Goal: Feedback & Contribution: Contribute content

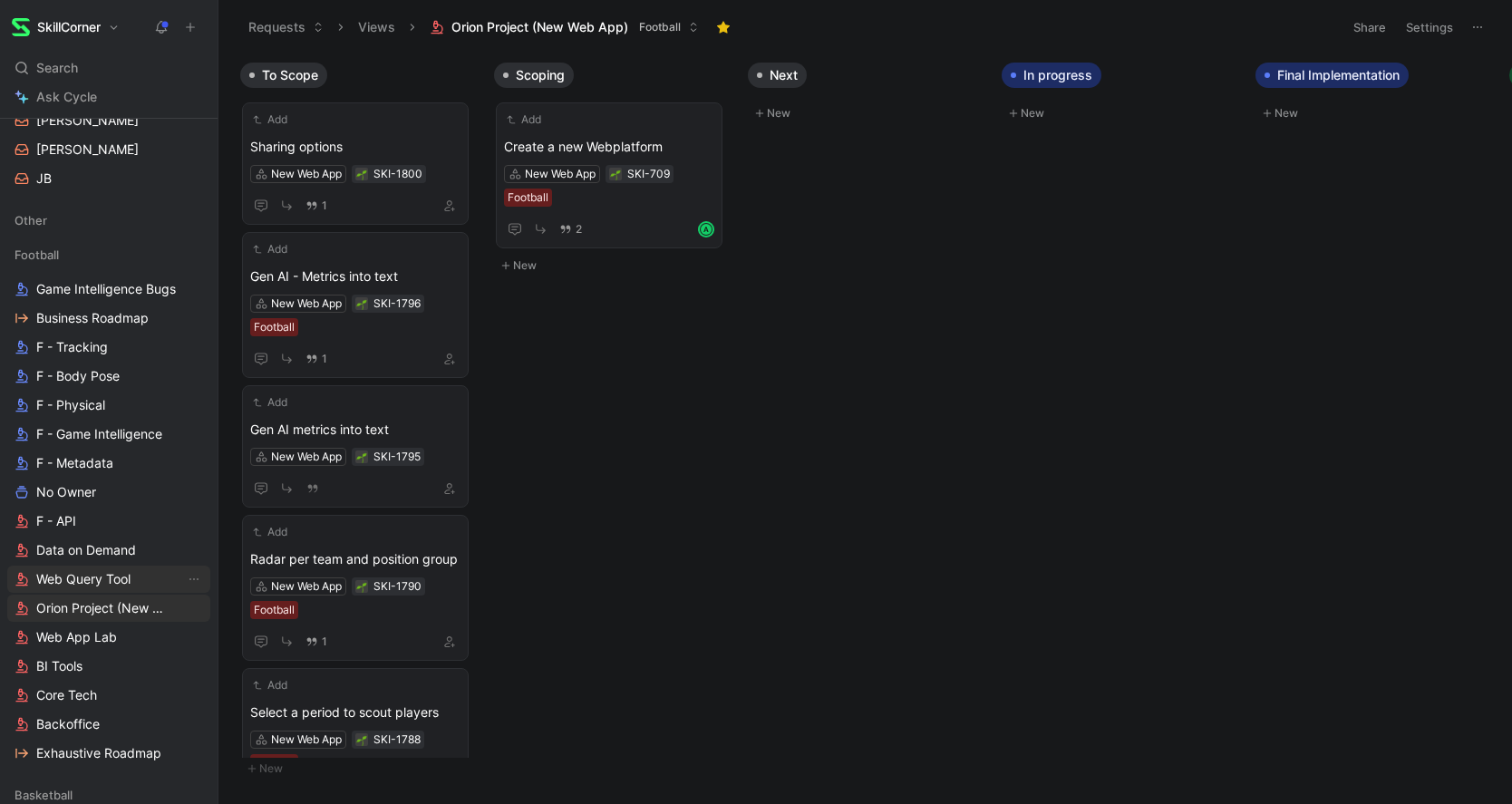
scroll to position [537, 0]
click at [78, 635] on span "Web App Lab" at bounding box center [76, 636] width 81 height 18
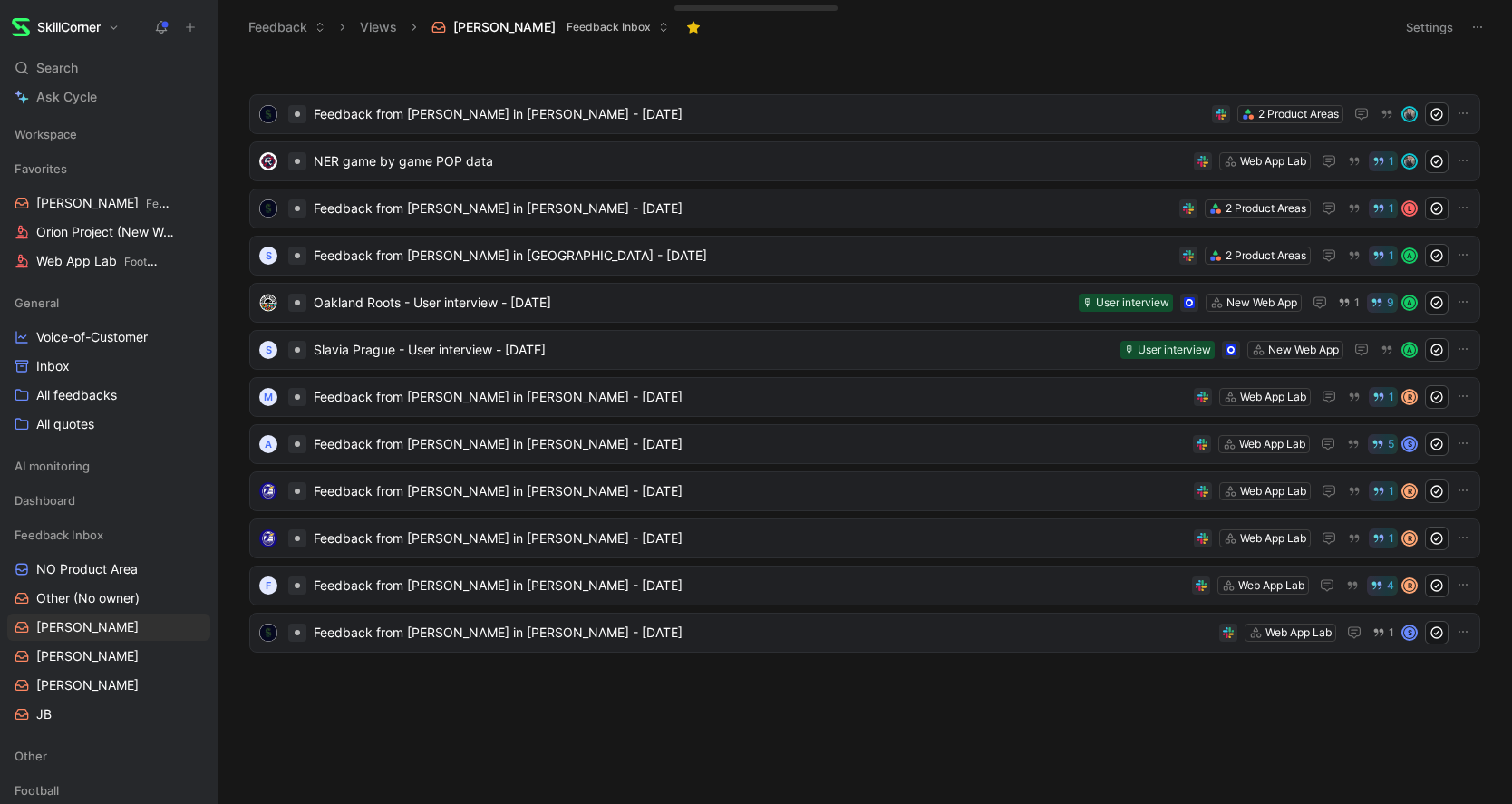
click at [978, 51] on header "Feedback Views [PERSON_NAME] Inbox Settings" at bounding box center [865, 27] width 1293 height 55
click at [390, 712] on div "Feedback from Hayden Van Brewer in Slack - 8/27/2025 2 Product Areas NER game b…" at bounding box center [863, 405] width 1269 height 689
click at [726, 43] on header "Feedback Views Adrien Feedback Inbox Settings" at bounding box center [865, 27] width 1293 height 55
click at [957, 55] on div "Feedback from Hayden Van Brewer in Slack - 8/27/2025 2 Product Areas NER game b…" at bounding box center [865, 429] width 1293 height 749
click at [477, 299] on span "Oakland Roots - User interview - 09/06/2025" at bounding box center [692, 303] width 758 height 21
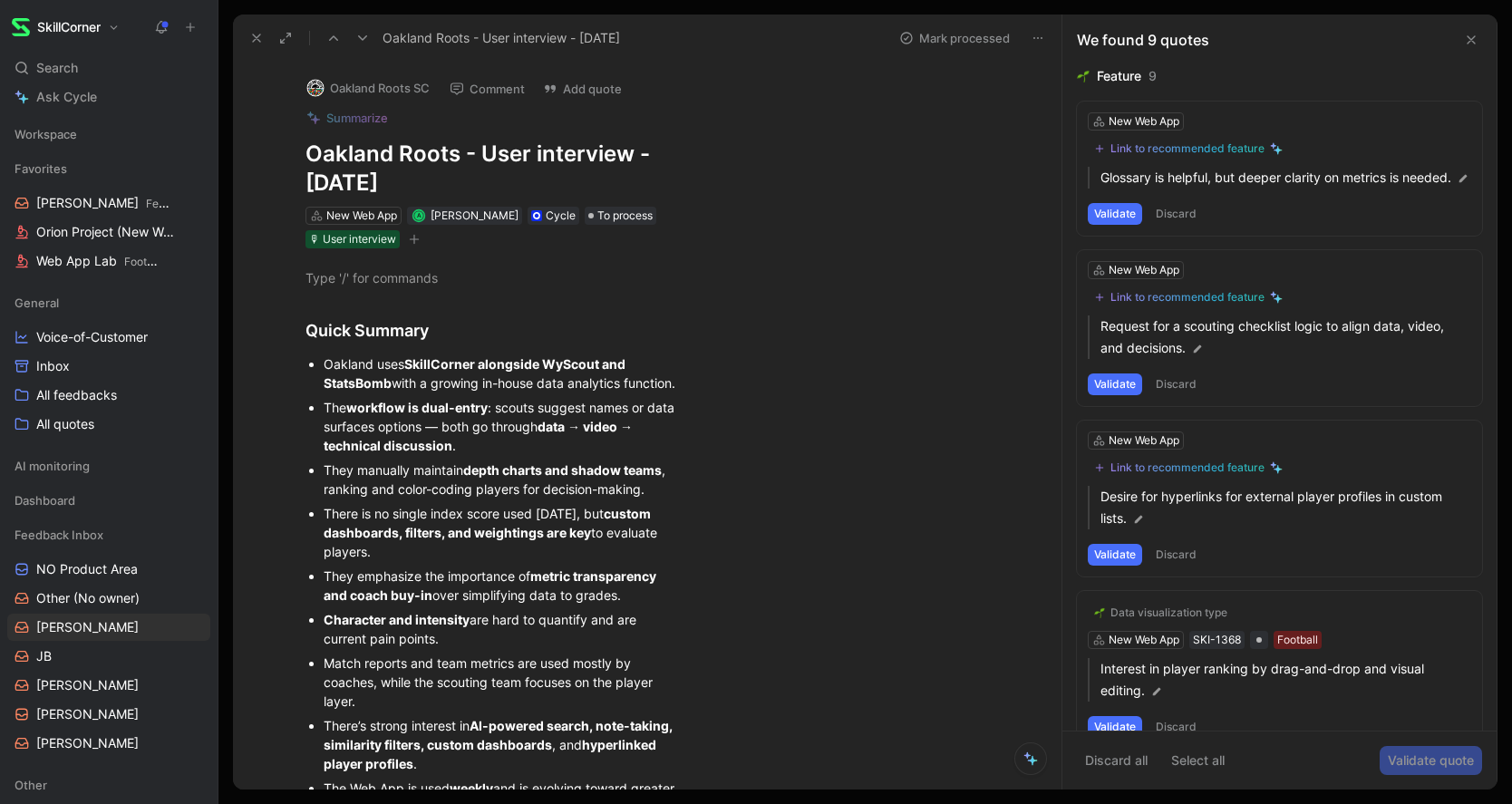
click at [1178, 225] on button "Discard" at bounding box center [1175, 214] width 54 height 21
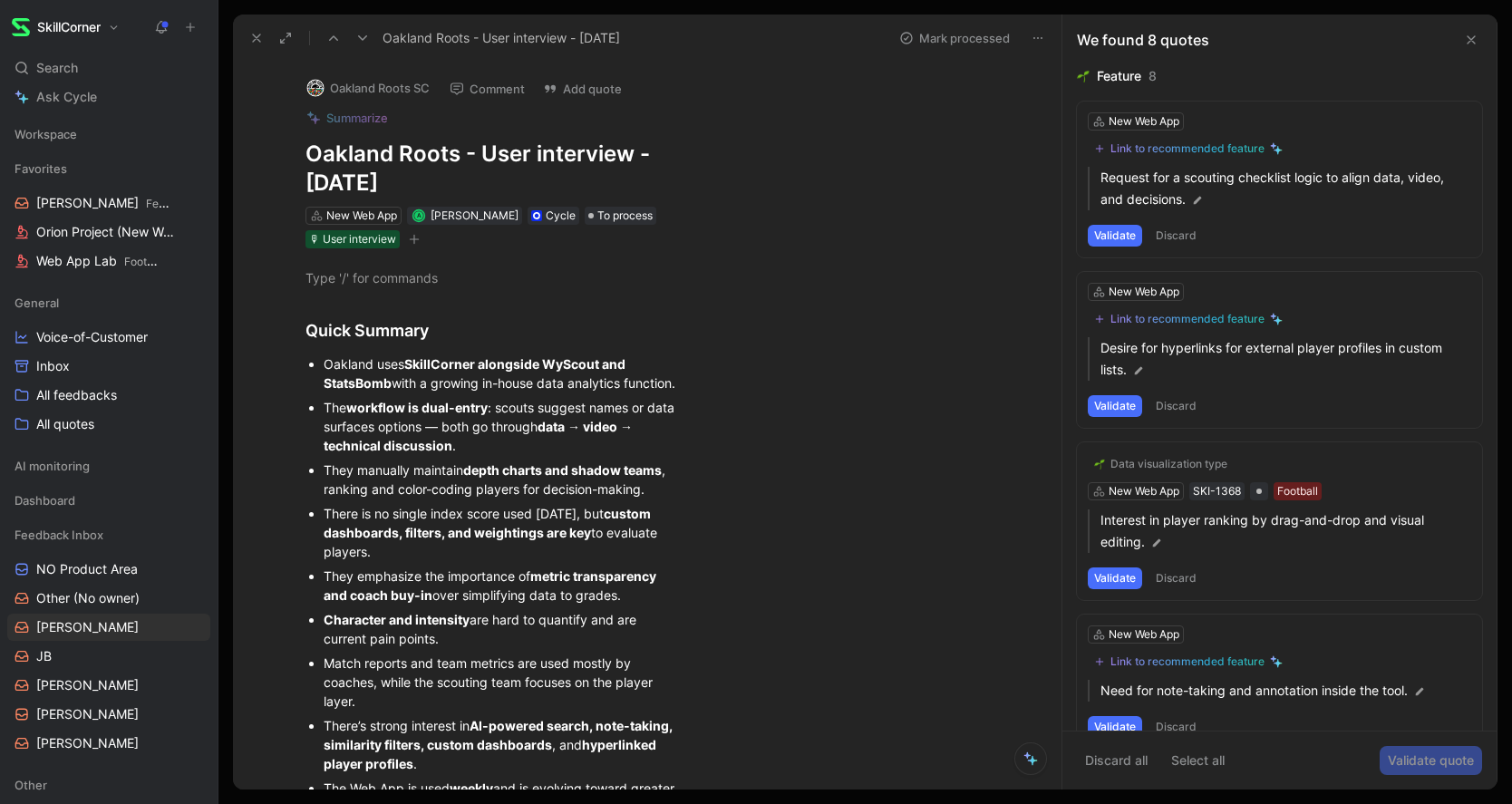
click at [1180, 228] on button "Discard" at bounding box center [1175, 236] width 54 height 21
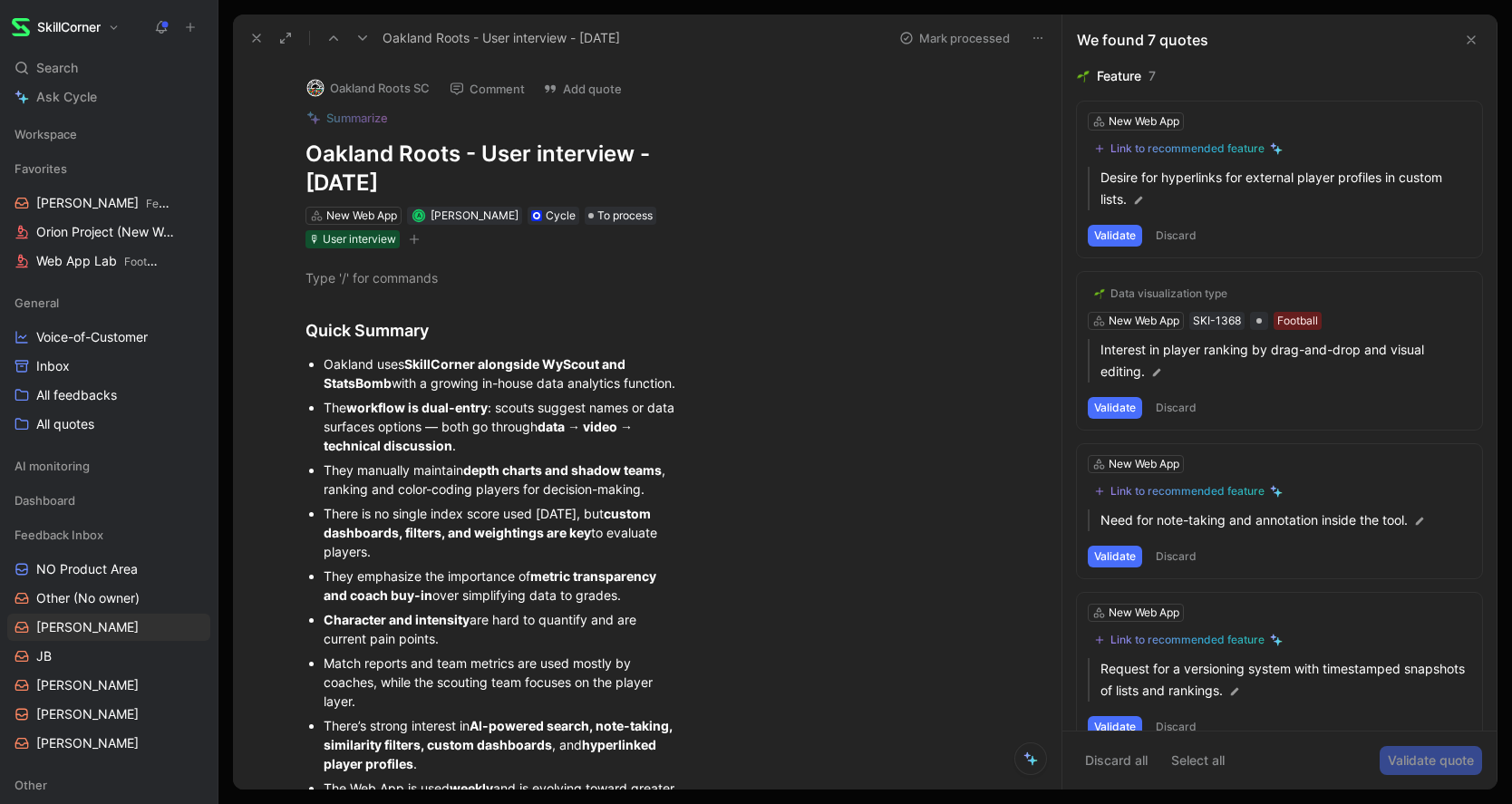
click at [1180, 227] on button "Discard" at bounding box center [1175, 236] width 54 height 21
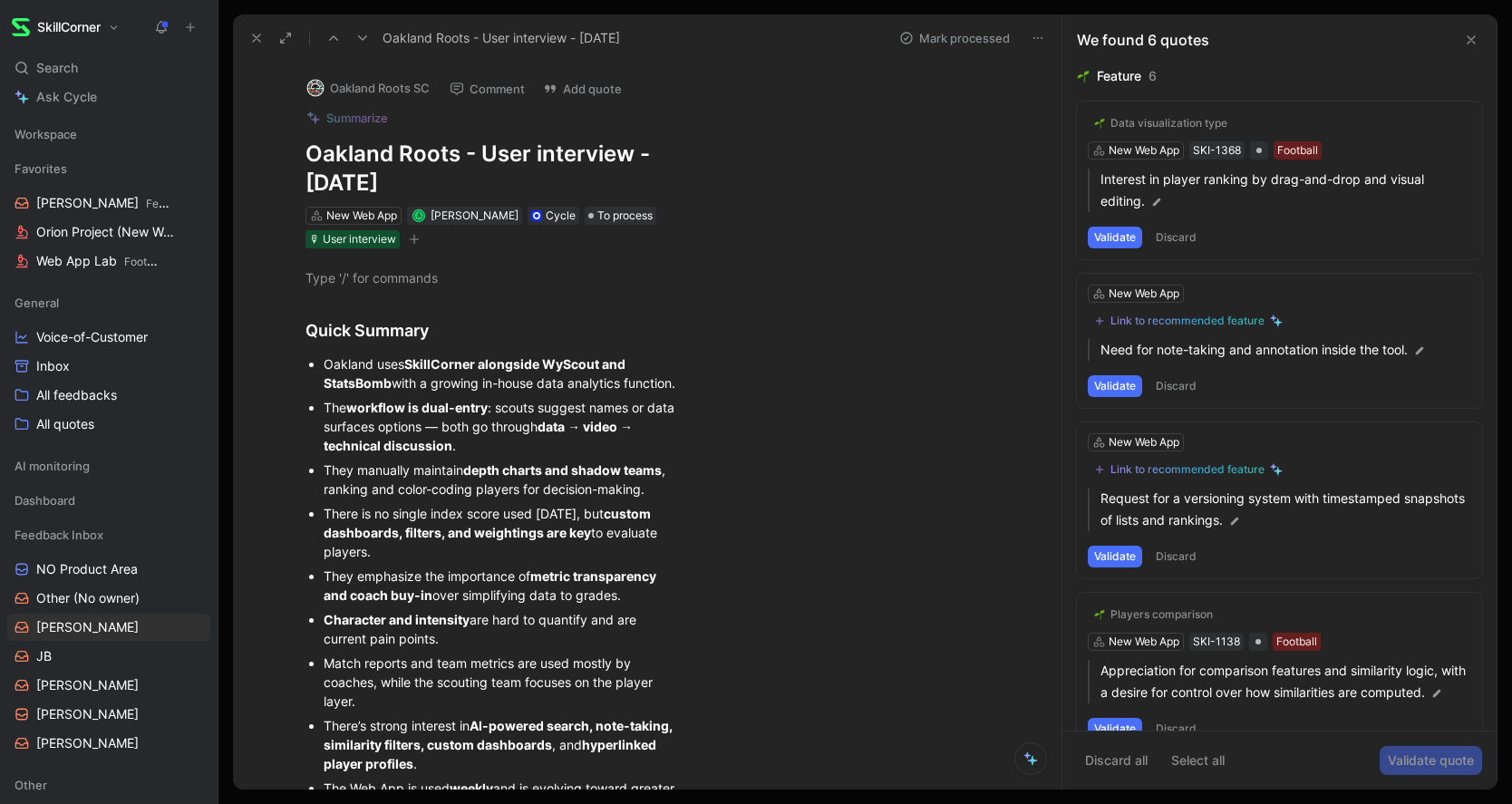
click at [1180, 227] on button "Discard" at bounding box center [1175, 238] width 54 height 21
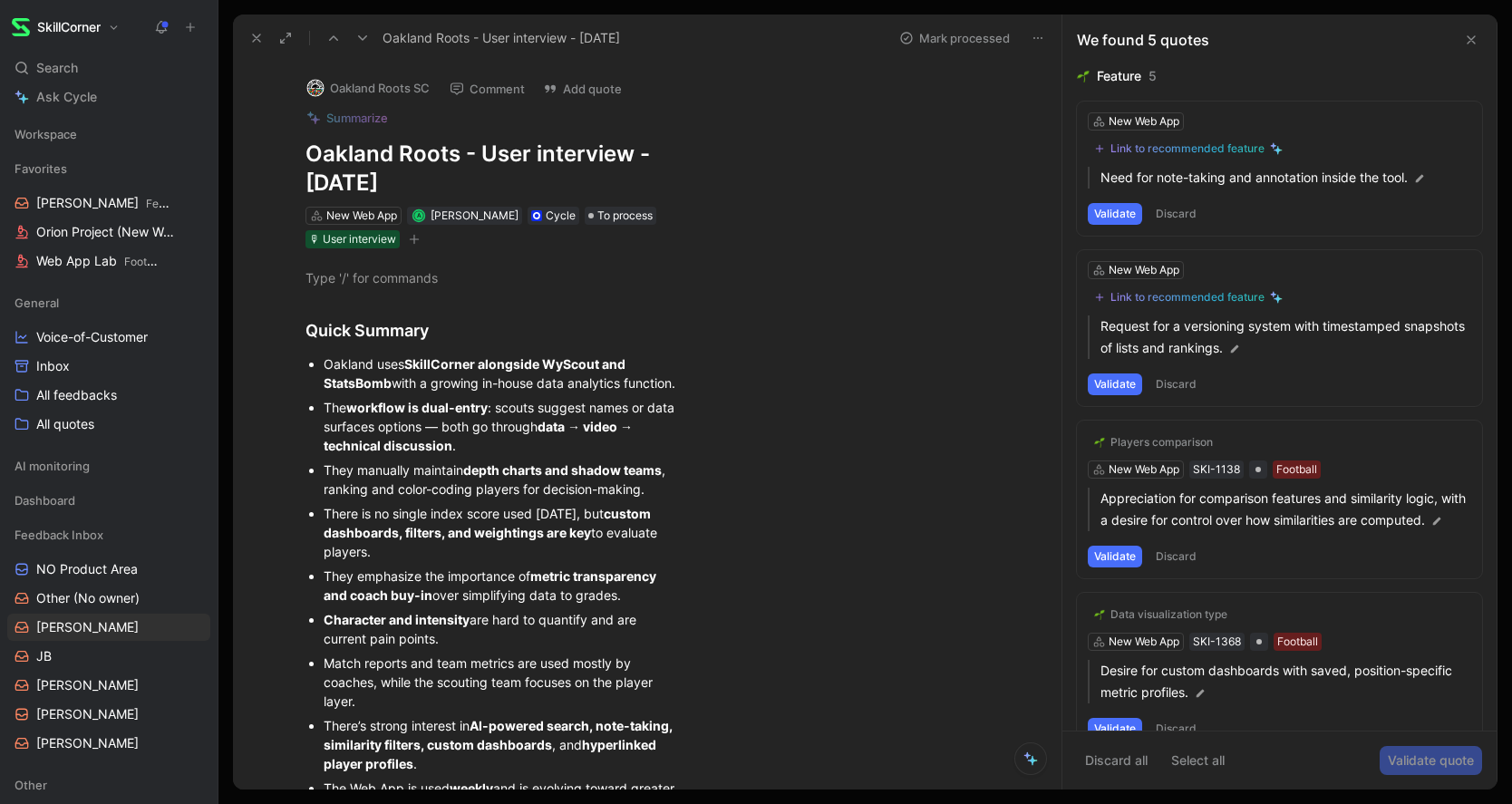
click at [1180, 227] on div "New Web App Link to recommended feature Need for note-taking and annotation ins…" at bounding box center [1279, 168] width 405 height 134
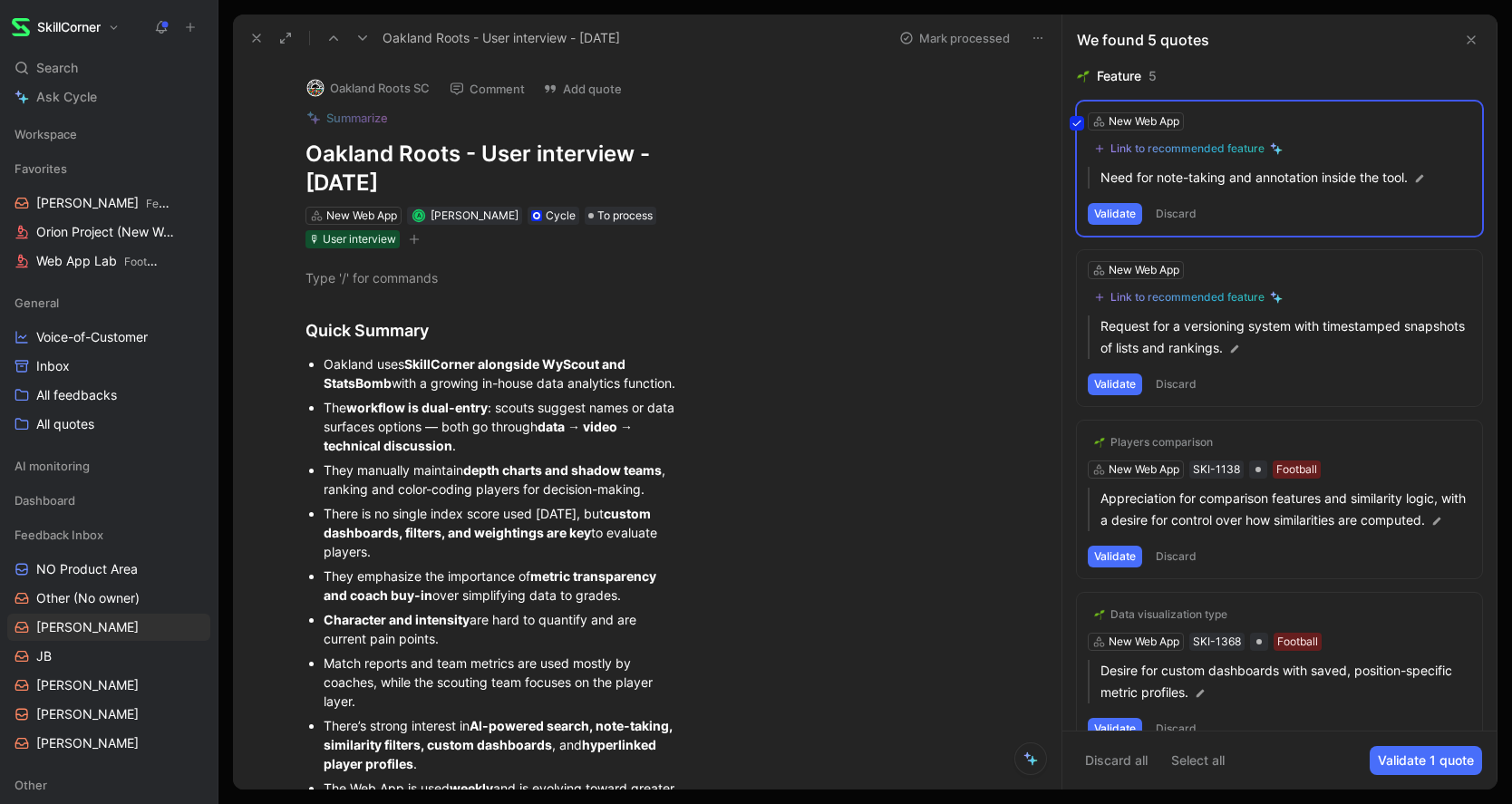
click at [1180, 214] on div "New Web App Link to recommended feature Need for note-taking and annotation ins…" at bounding box center [1279, 168] width 405 height 134
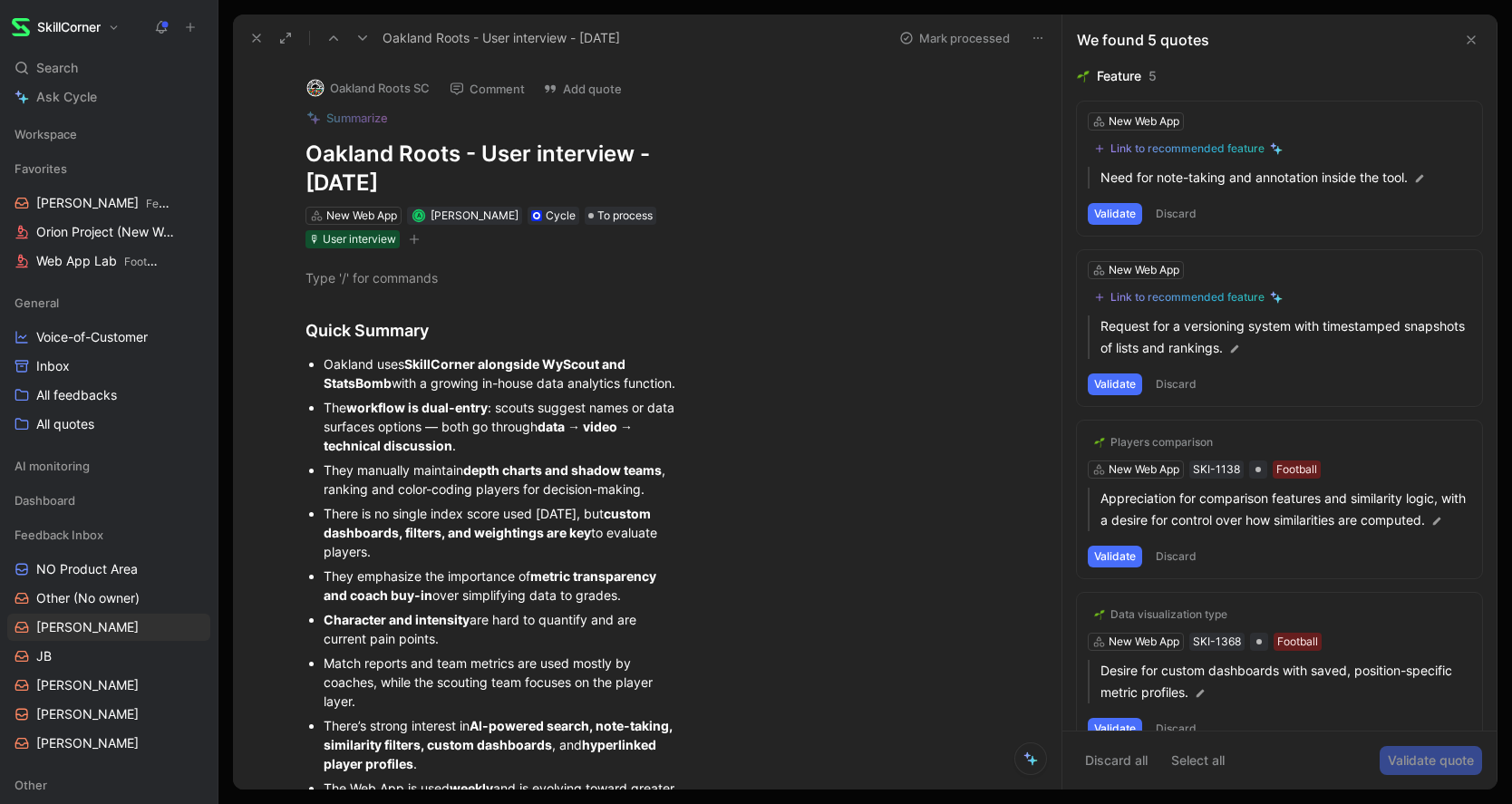
click at [1179, 207] on button "Discard" at bounding box center [1175, 214] width 54 height 21
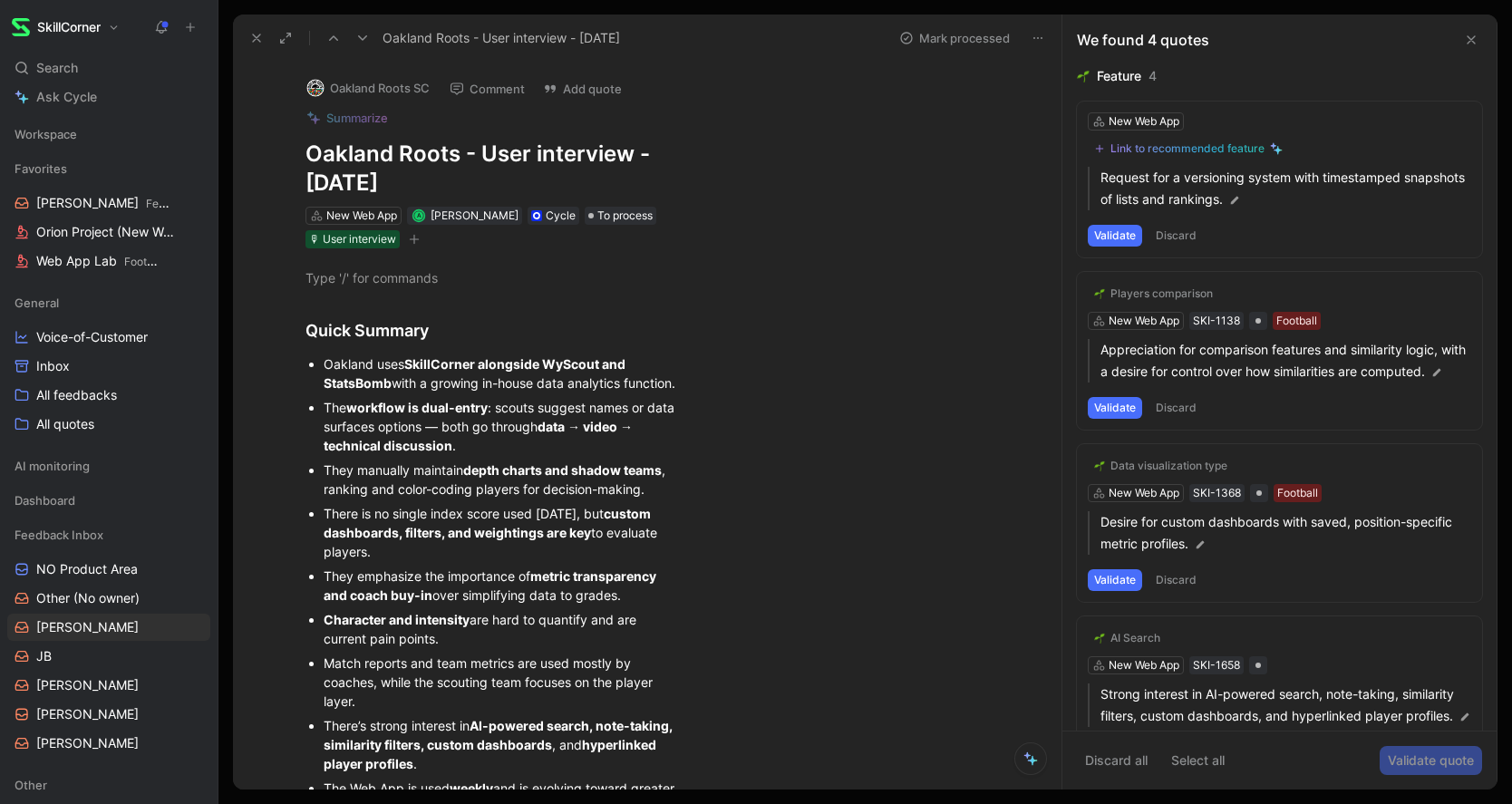
click at [1174, 229] on button "Discard" at bounding box center [1175, 236] width 54 height 21
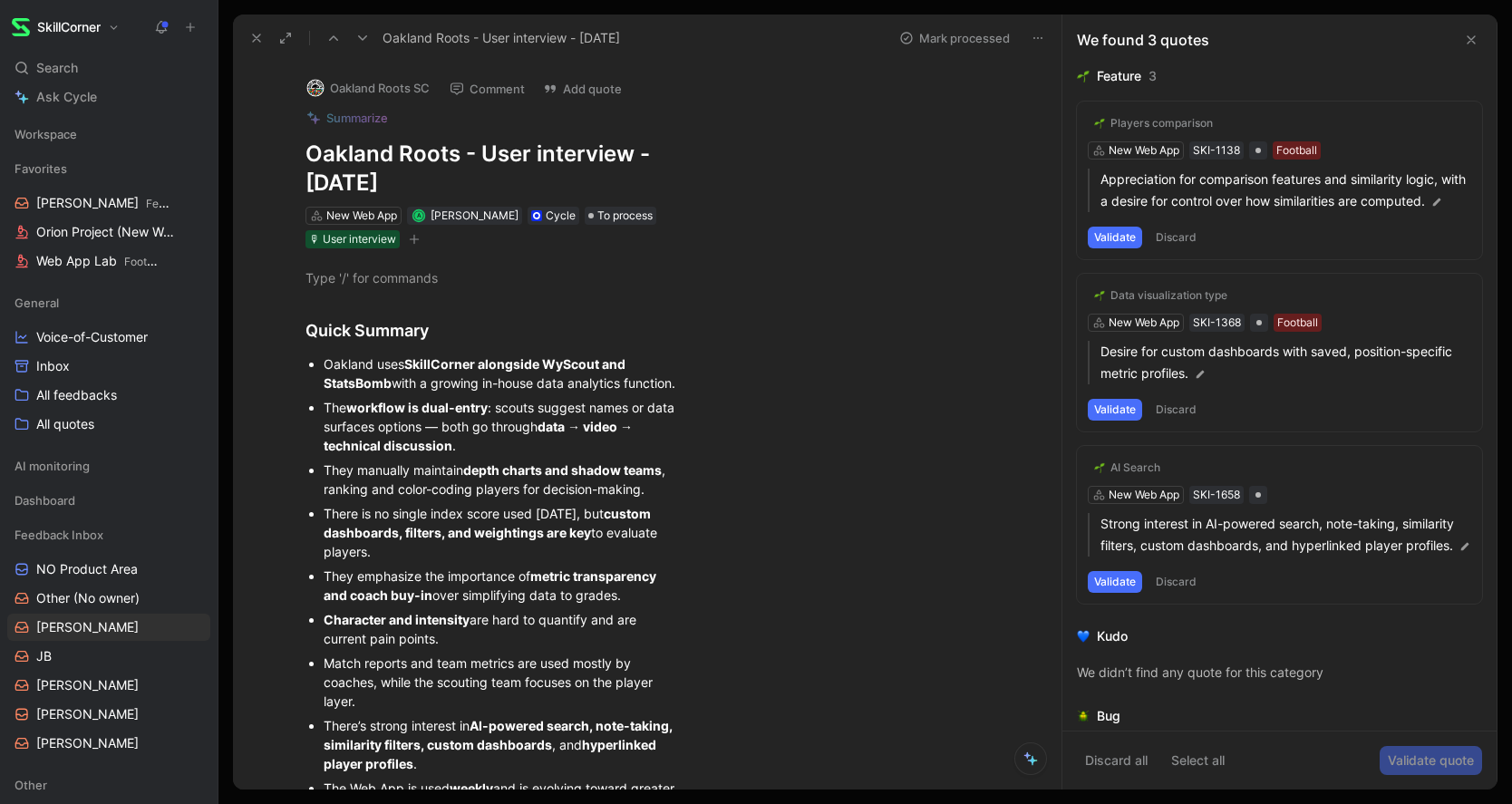
click at [1172, 248] on button "Discard" at bounding box center [1175, 238] width 54 height 21
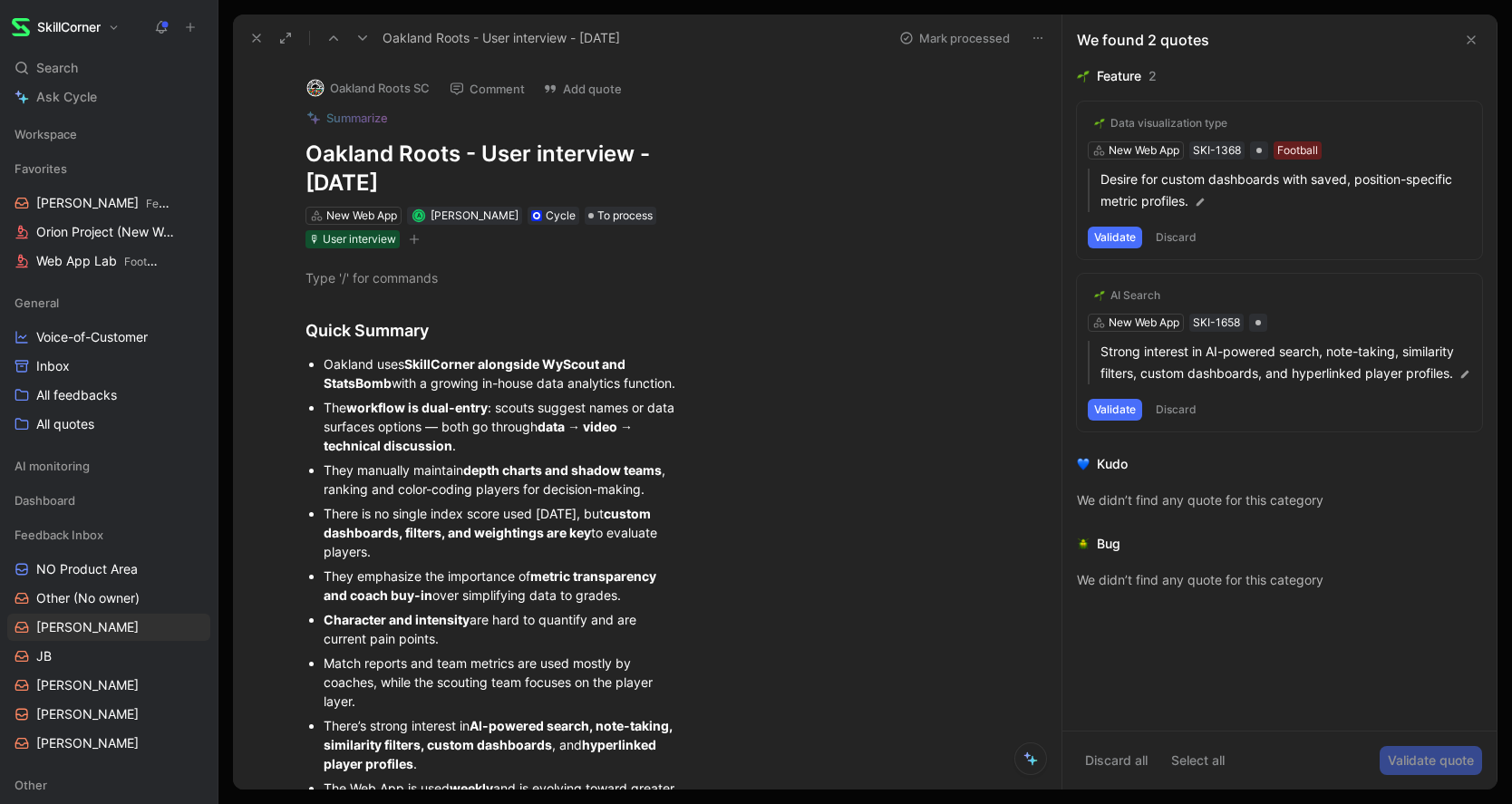
click at [1178, 238] on button "Discard" at bounding box center [1175, 238] width 54 height 21
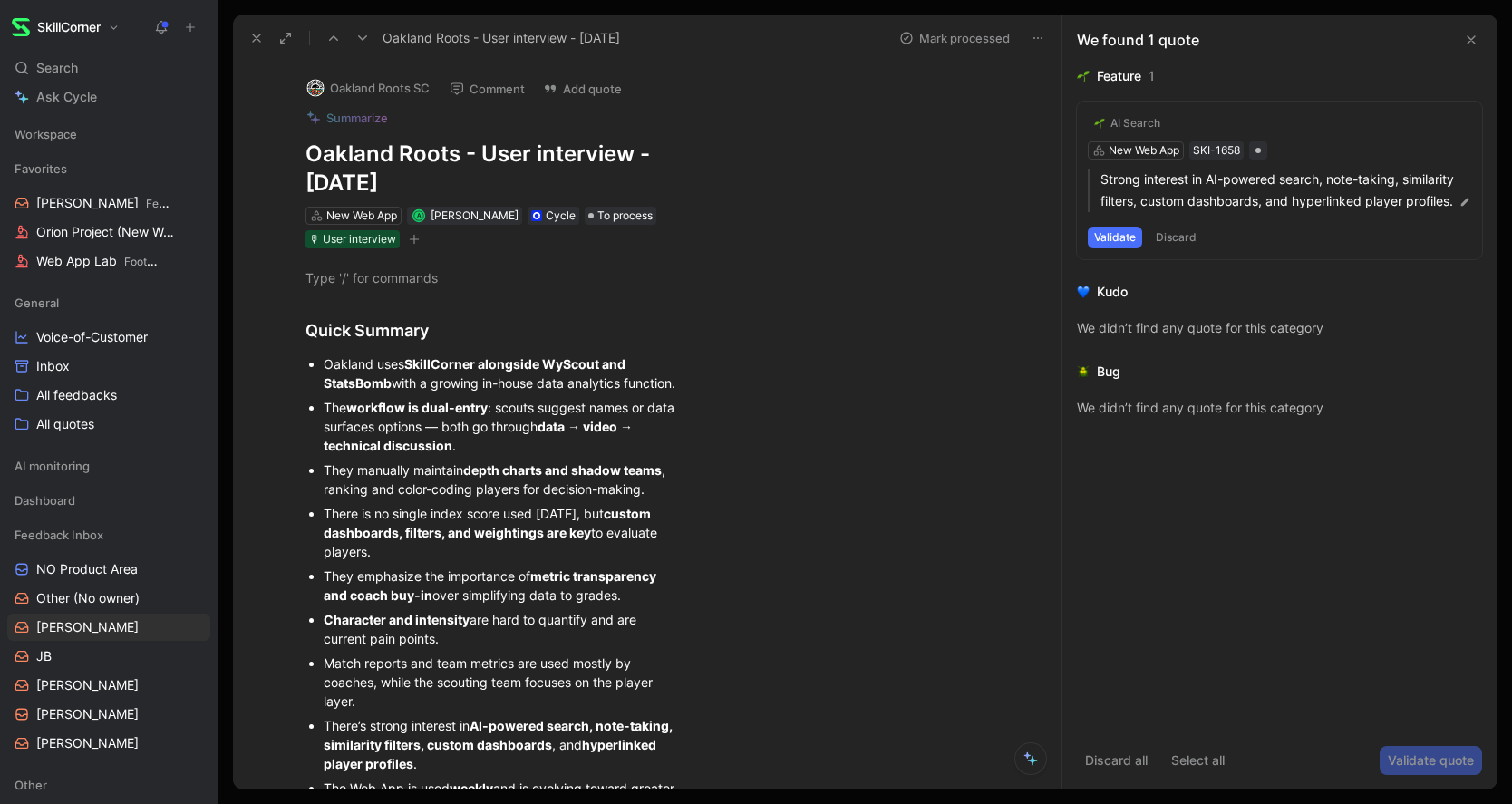
click at [1182, 248] on button "Discard" at bounding box center [1175, 238] width 54 height 21
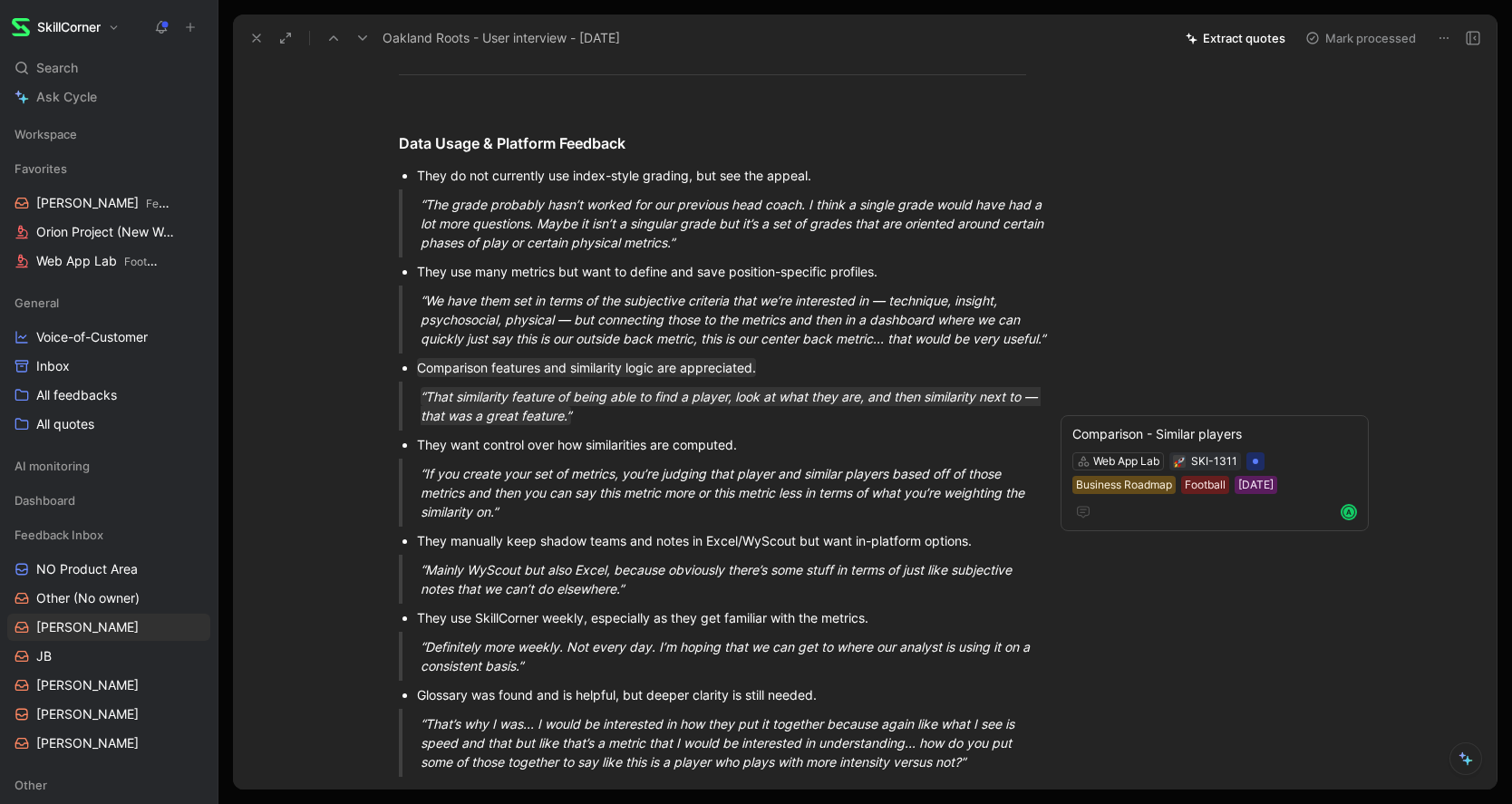
scroll to position [1191, 0]
drag, startPoint x: 467, startPoint y: 401, endPoint x: 408, endPoint y: 315, distance: 104.3
click at [408, 315] on div "Quick Summary Oakland uses SkillCorner alongside WyScout and StatsBomb with a g…" at bounding box center [712, 617] width 882 height 3280
click at [275, 258] on button "Quote" at bounding box center [270, 243] width 64 height 29
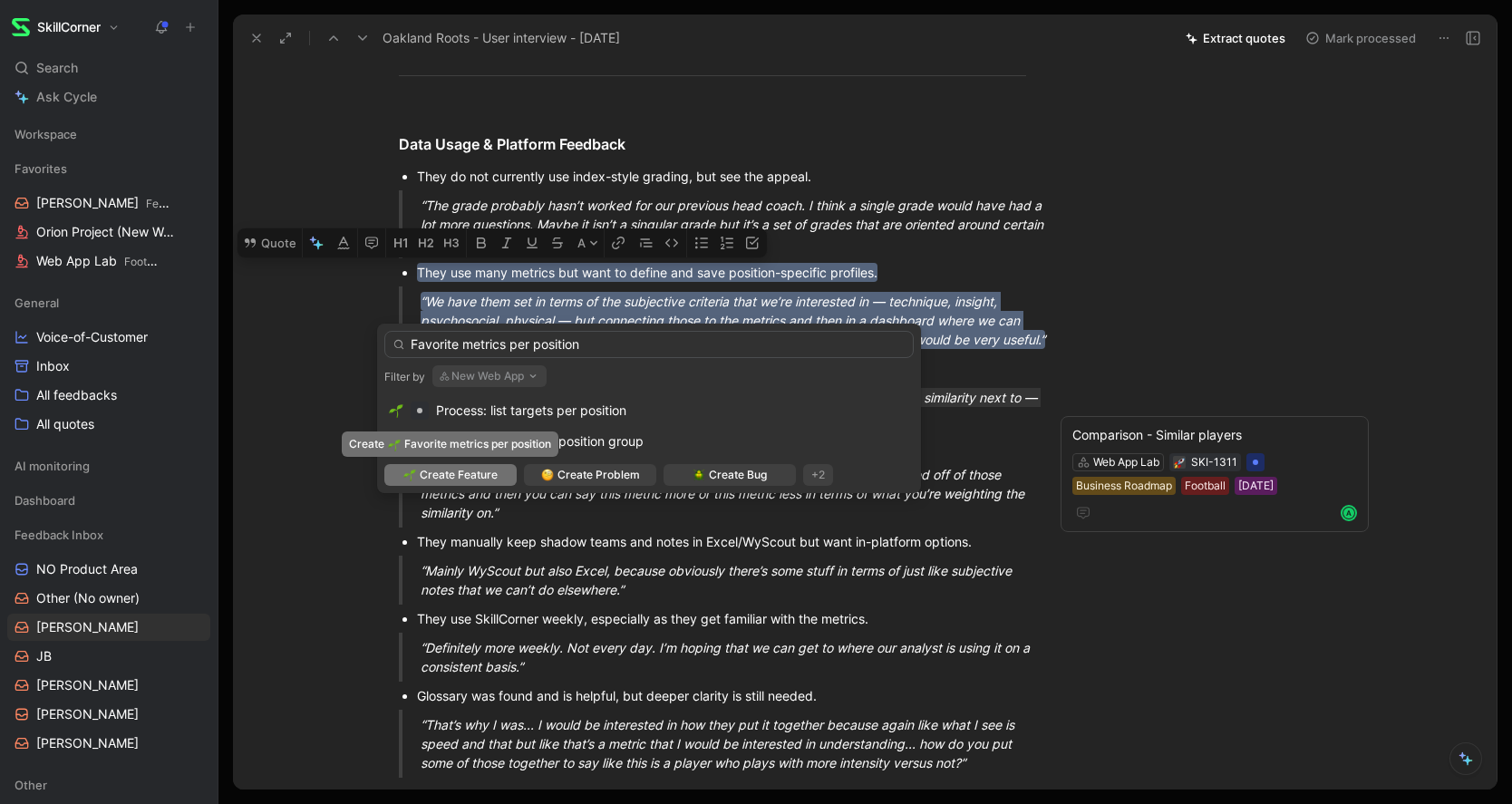
type input "Favorite metrics per position"
click at [458, 477] on span "Create Feature" at bounding box center [458, 475] width 78 height 18
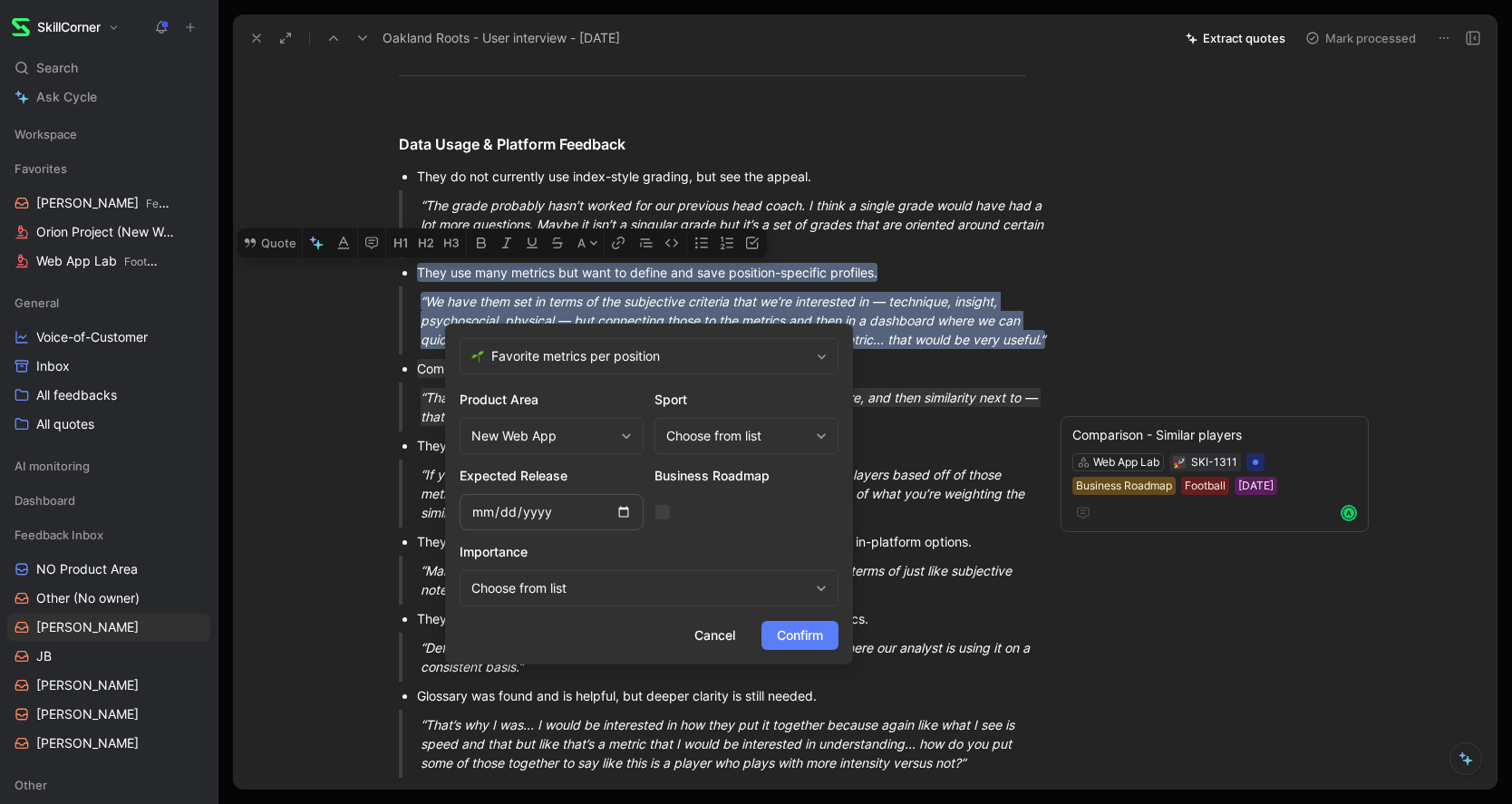
click at [811, 639] on span "Confirm" at bounding box center [800, 636] width 47 height 21
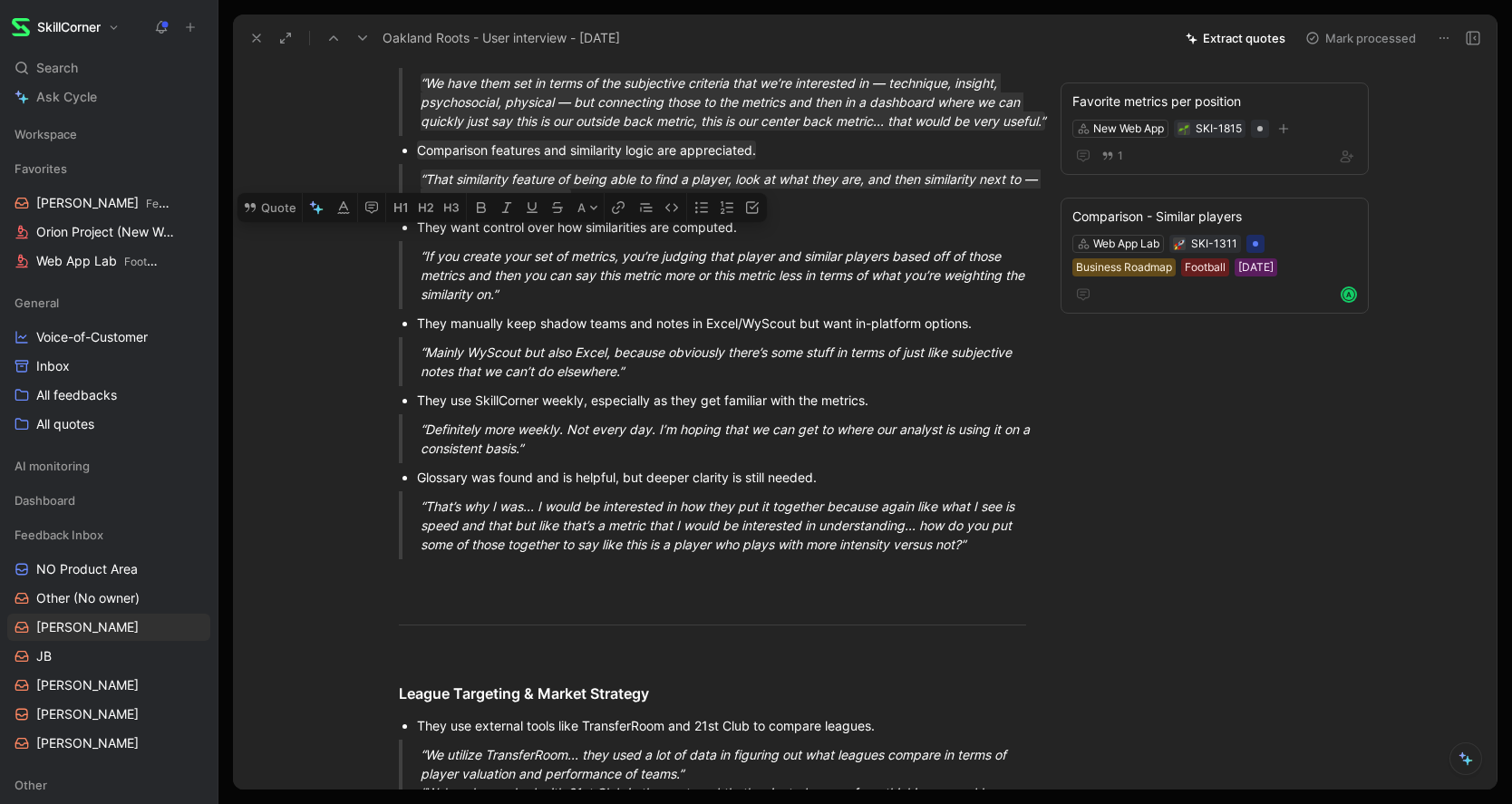
scroll to position [1408, 0]
drag, startPoint x: 510, startPoint y: 353, endPoint x: 413, endPoint y: 287, distance: 117.3
click at [413, 287] on div "Quick Summary Oakland uses SkillCorner alongside WyScout and StatsBomb with a g…" at bounding box center [712, 401] width 882 height 3280
click at [272, 233] on button "Quote" at bounding box center [270, 219] width 64 height 29
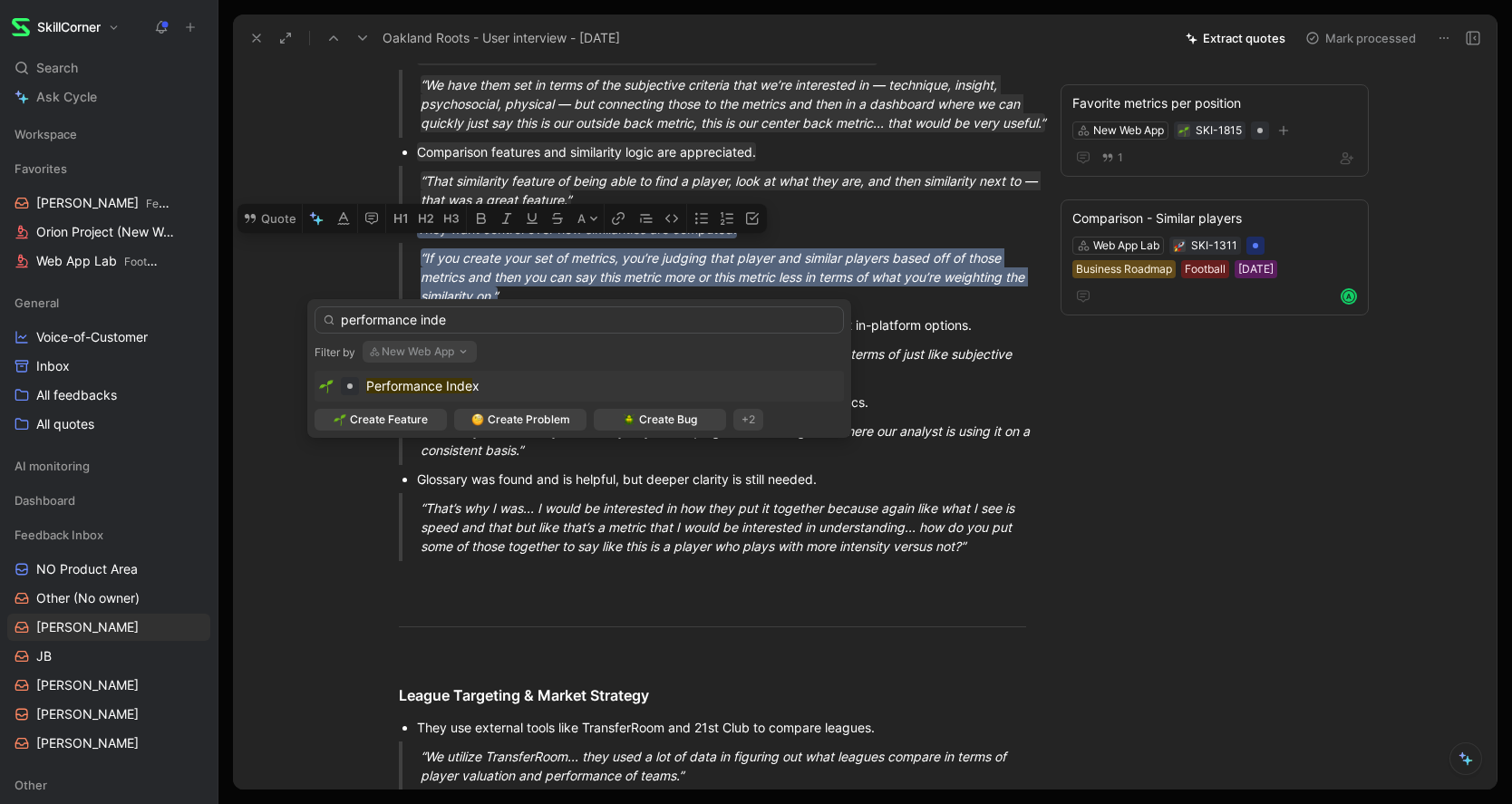
type input "performance inde"
click at [402, 389] on mark "Performance Inde" at bounding box center [418, 385] width 106 height 16
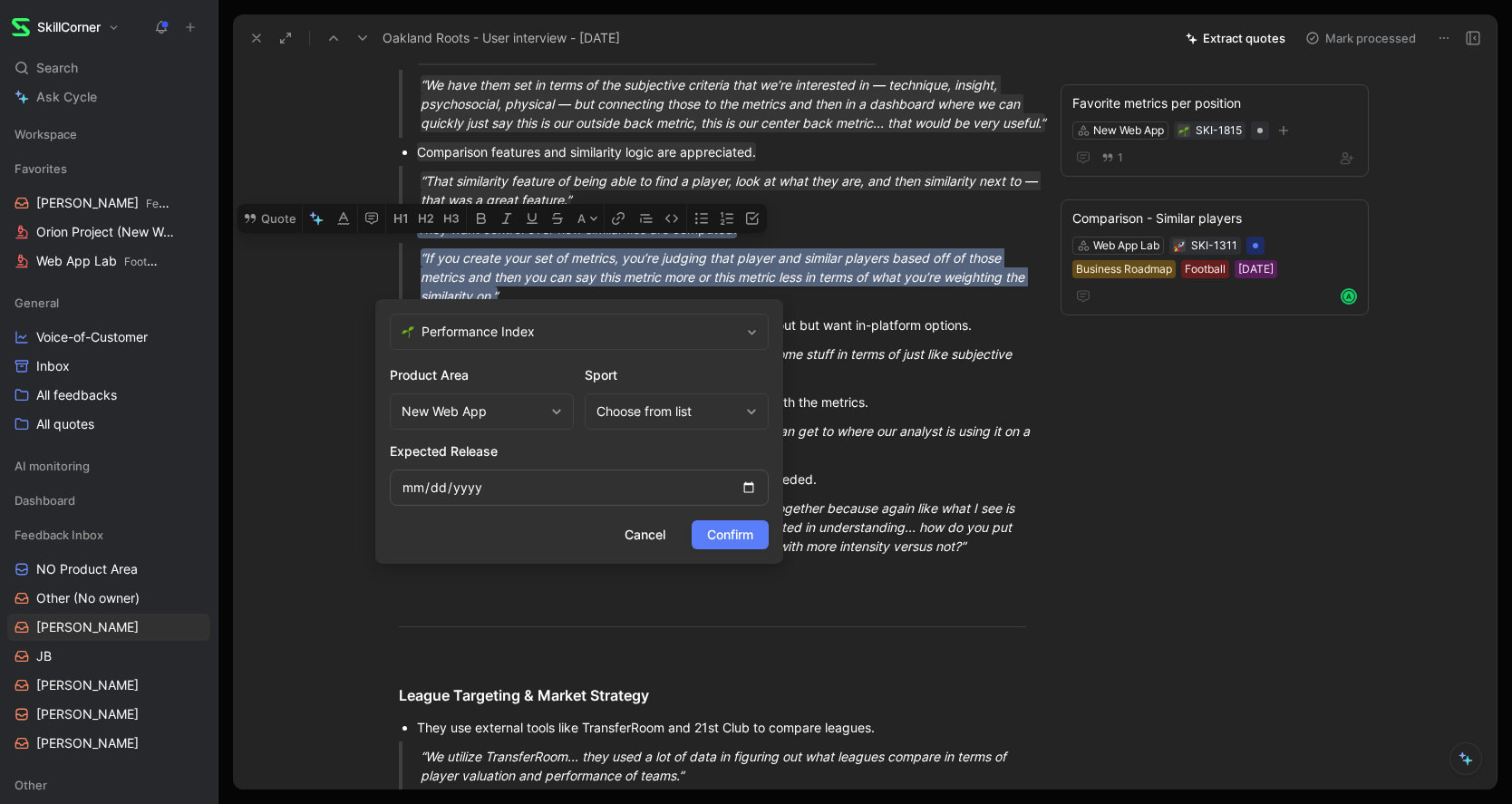
click at [729, 538] on span "Confirm" at bounding box center [731, 534] width 47 height 21
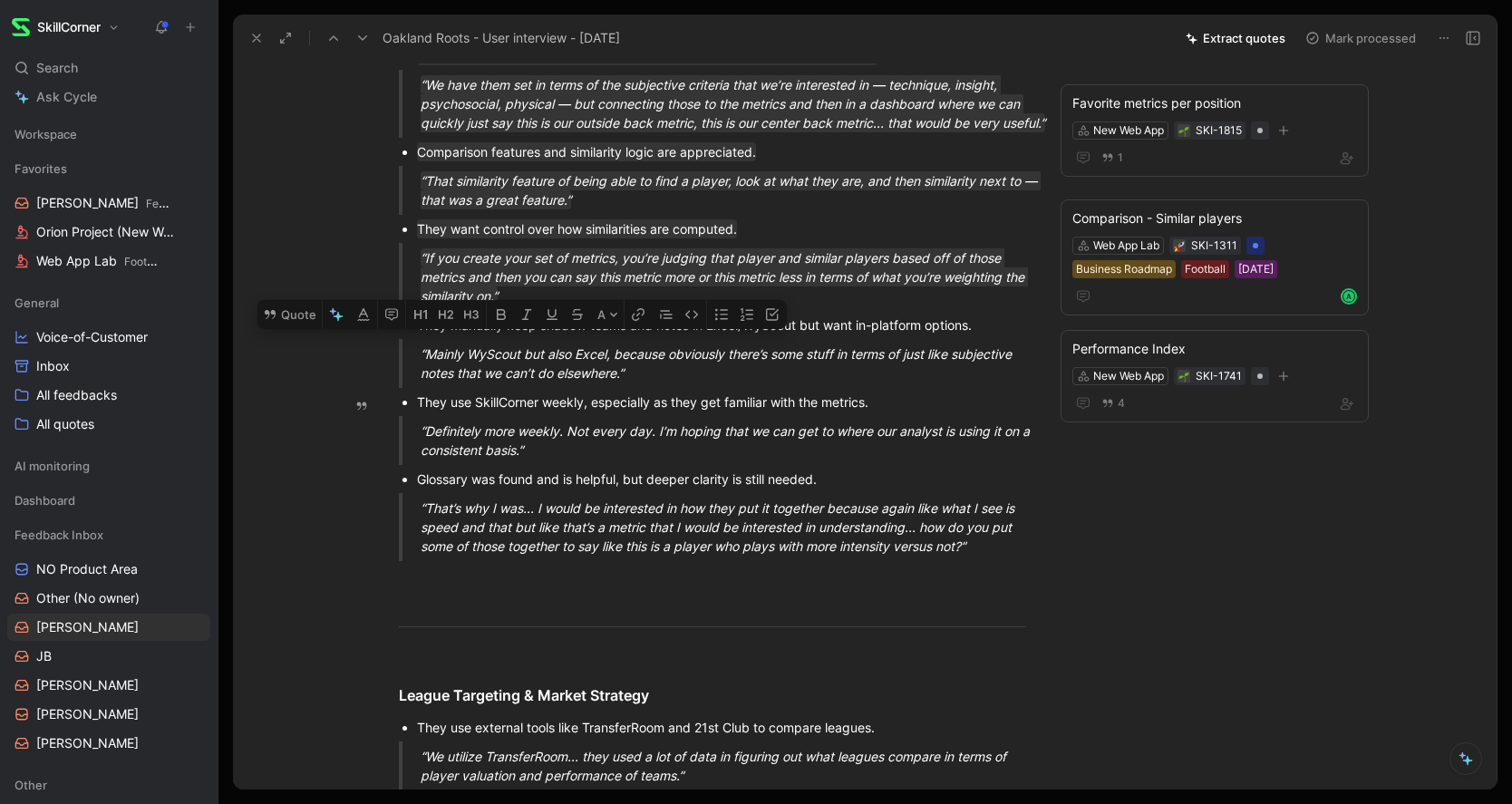
drag, startPoint x: 417, startPoint y: 382, endPoint x: 643, endPoint y: 442, distance: 233.8
click at [643, 442] on div "Quick Summary Oakland uses SkillCorner alongside WyScout and StatsBomb with a g…" at bounding box center [712, 401] width 882 height 3280
click at [310, 329] on button "Quote" at bounding box center [290, 314] width 64 height 29
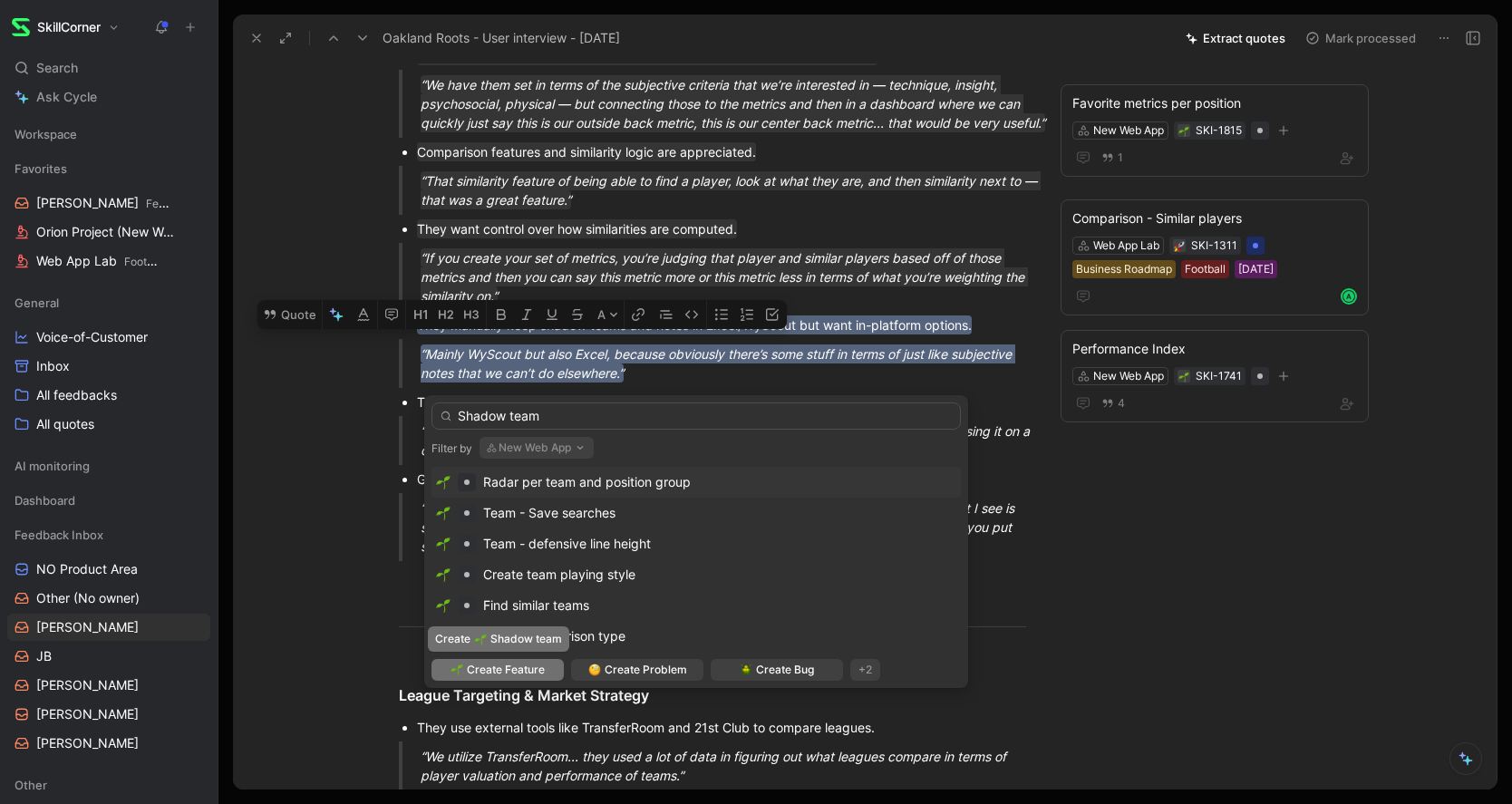
type input "Shadow team"
click at [496, 671] on span "Create Feature" at bounding box center [506, 670] width 78 height 18
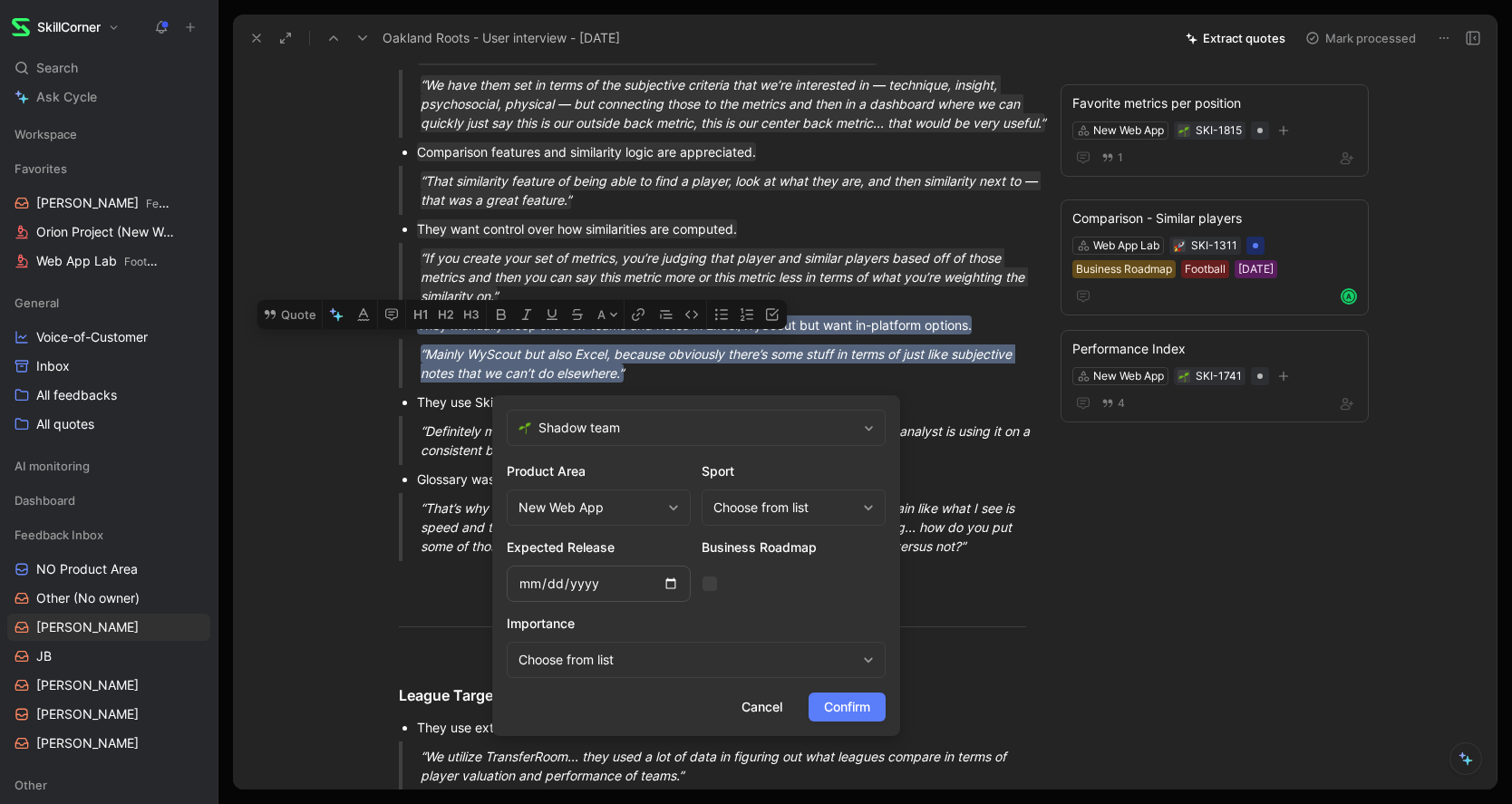
click at [864, 710] on span "Confirm" at bounding box center [847, 707] width 47 height 21
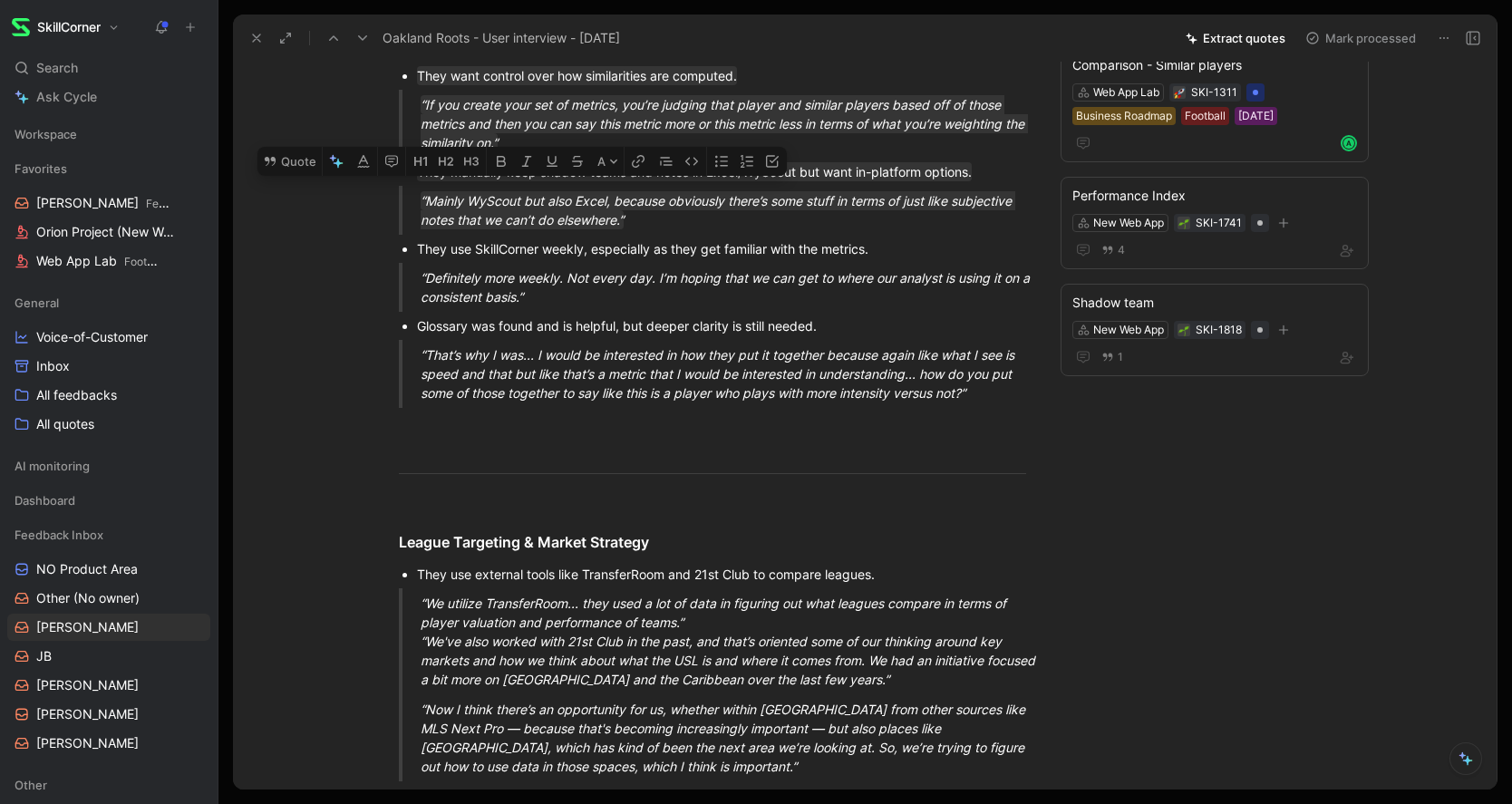
scroll to position [1560, 0]
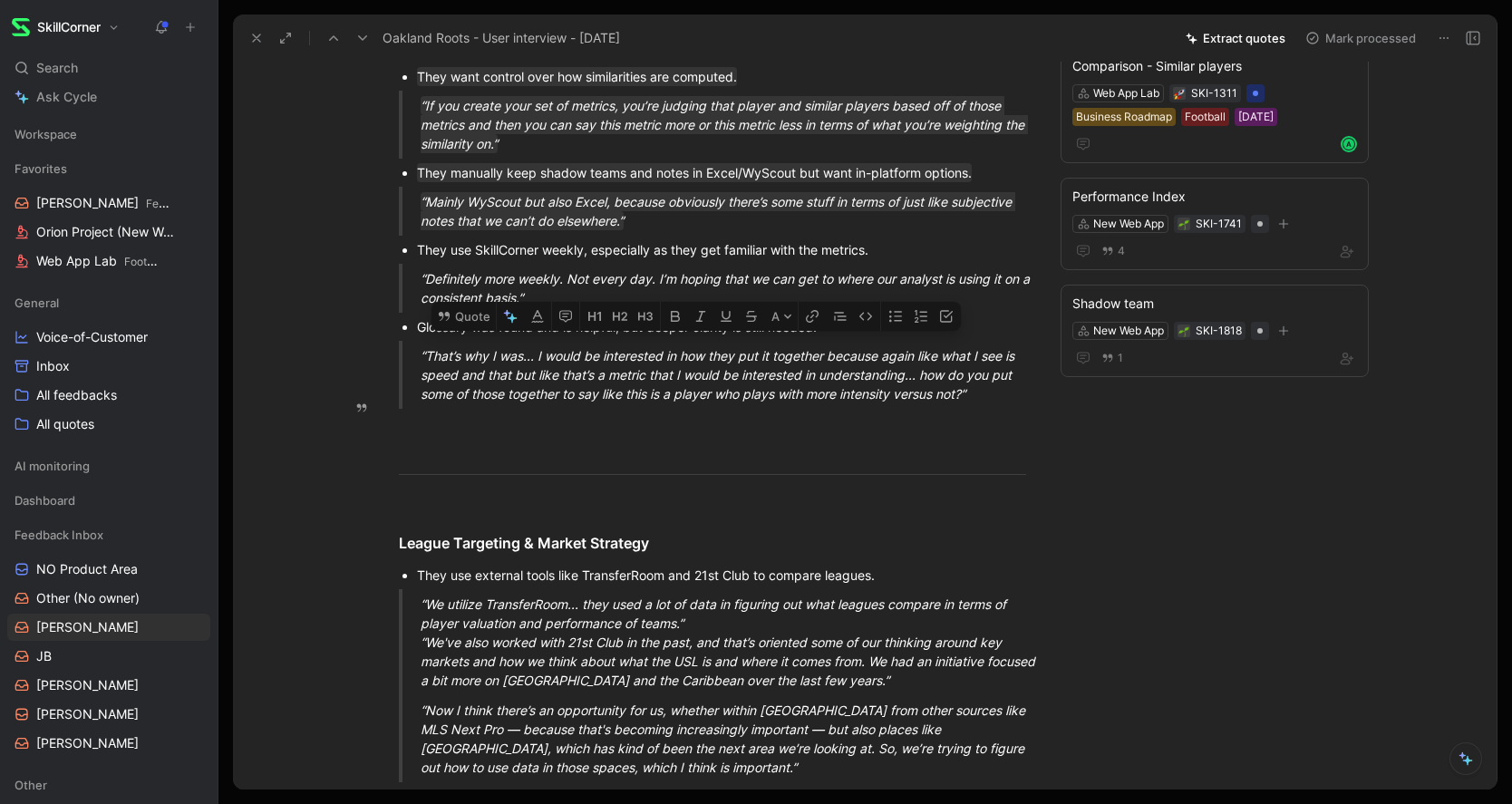
drag, startPoint x: 416, startPoint y: 383, endPoint x: 984, endPoint y: 456, distance: 572.7
click at [984, 456] on div "Quick Summary Oakland uses SkillCorner alongside WyScout and StatsBomb with a g…" at bounding box center [712, 248] width 882 height 3280
click at [458, 331] on button "Quote" at bounding box center [463, 316] width 64 height 29
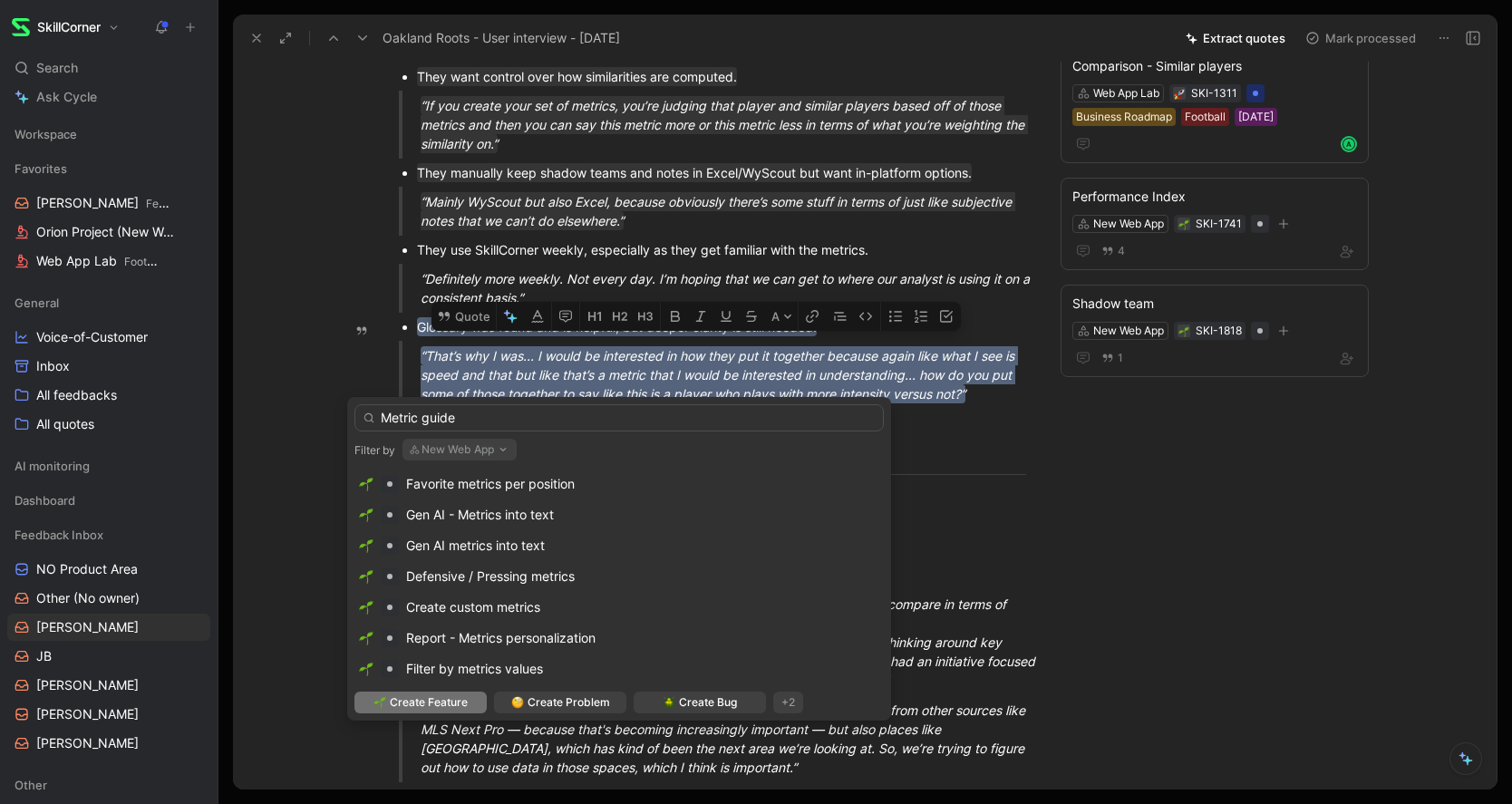
type input "Metric guide"
click at [381, 702] on img at bounding box center [379, 702] width 13 height 13
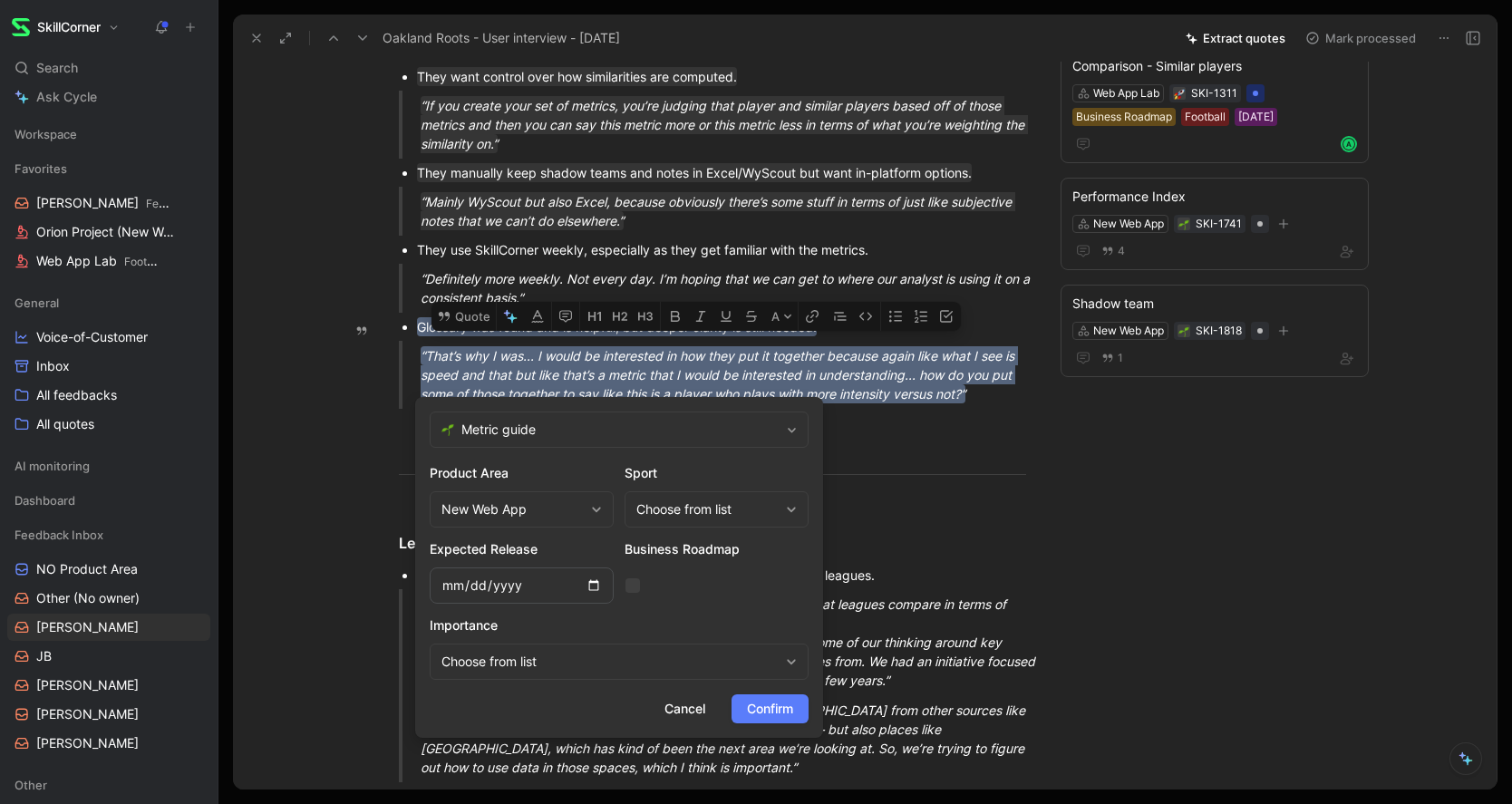
click at [772, 710] on span "Confirm" at bounding box center [771, 709] width 47 height 21
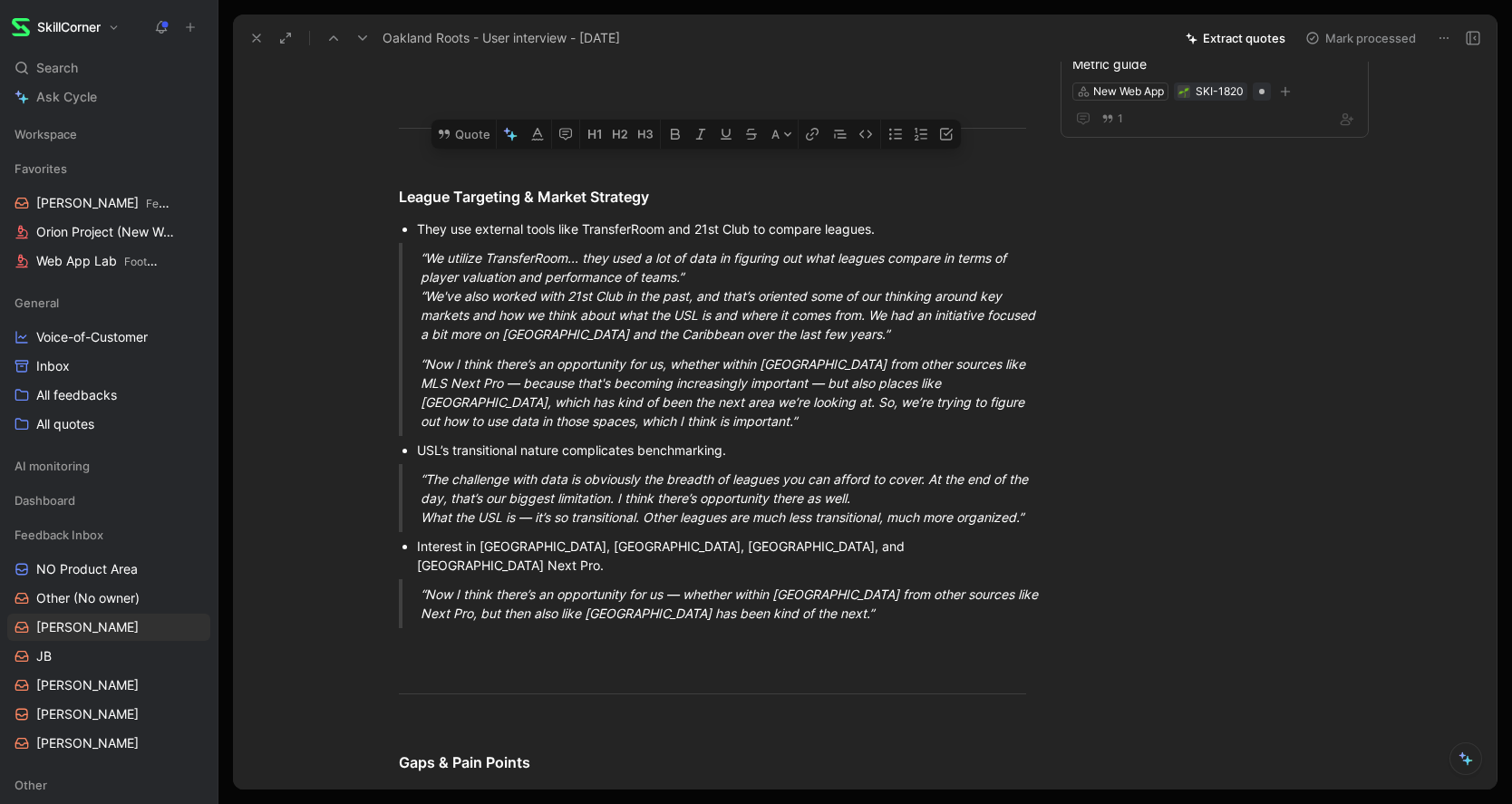
scroll to position [1912, 0]
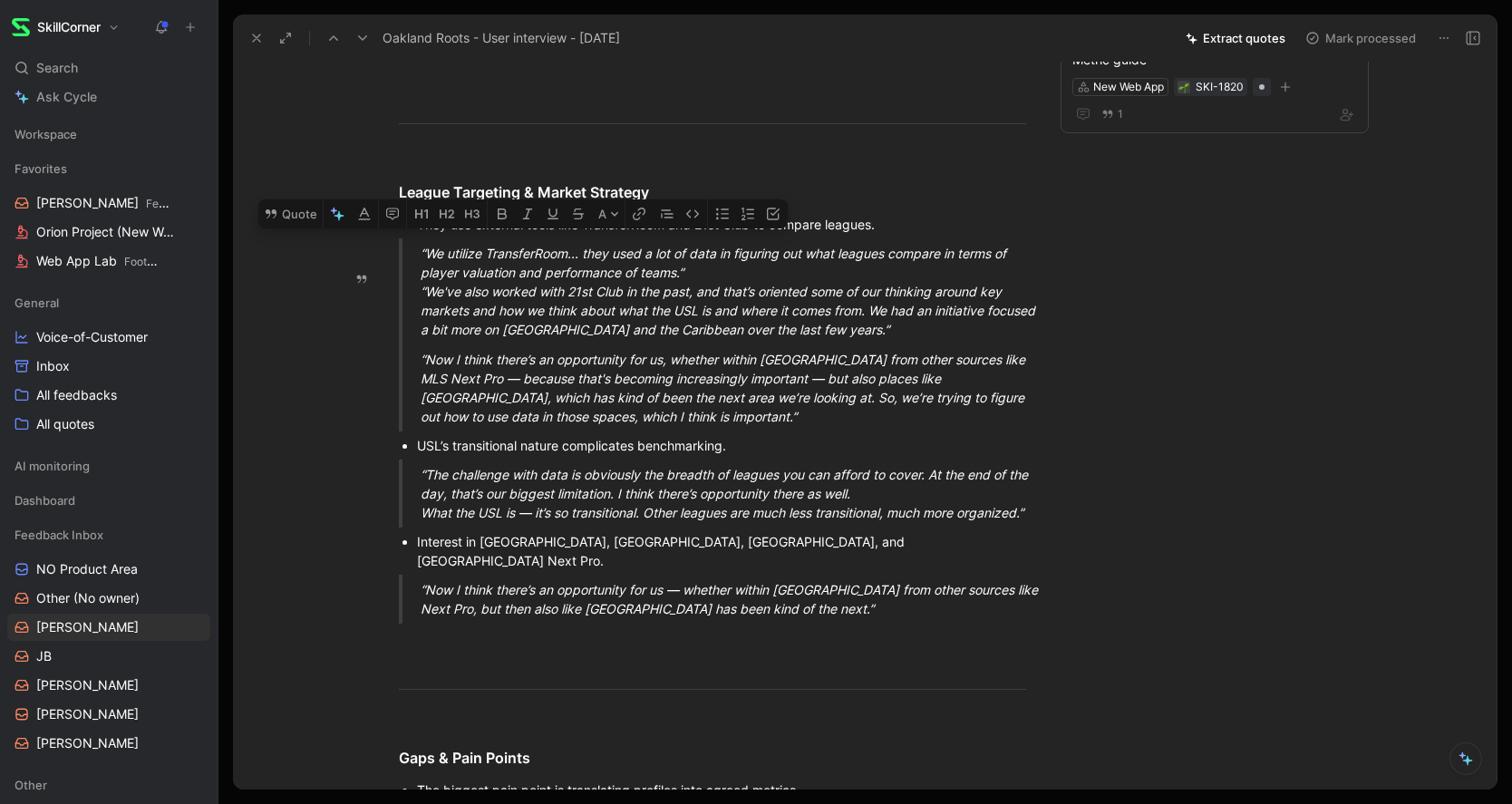
drag, startPoint x: 646, startPoint y: 474, endPoint x: 419, endPoint y: 275, distance: 301.9
click at [288, 229] on button "Quote" at bounding box center [291, 214] width 64 height 29
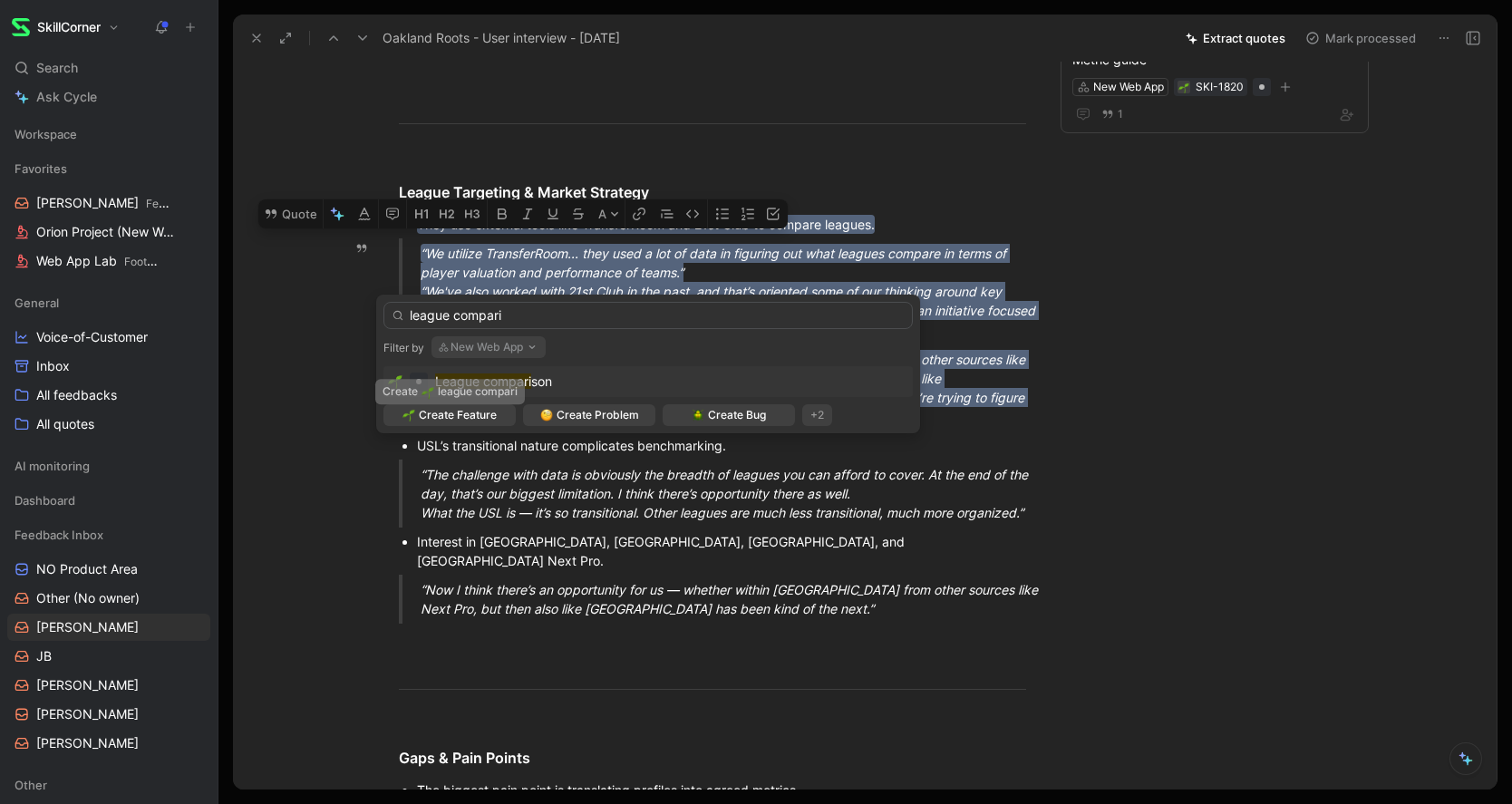
type input "league compari"
click at [489, 378] on mark "League compari" at bounding box center [483, 382] width 96 height 16
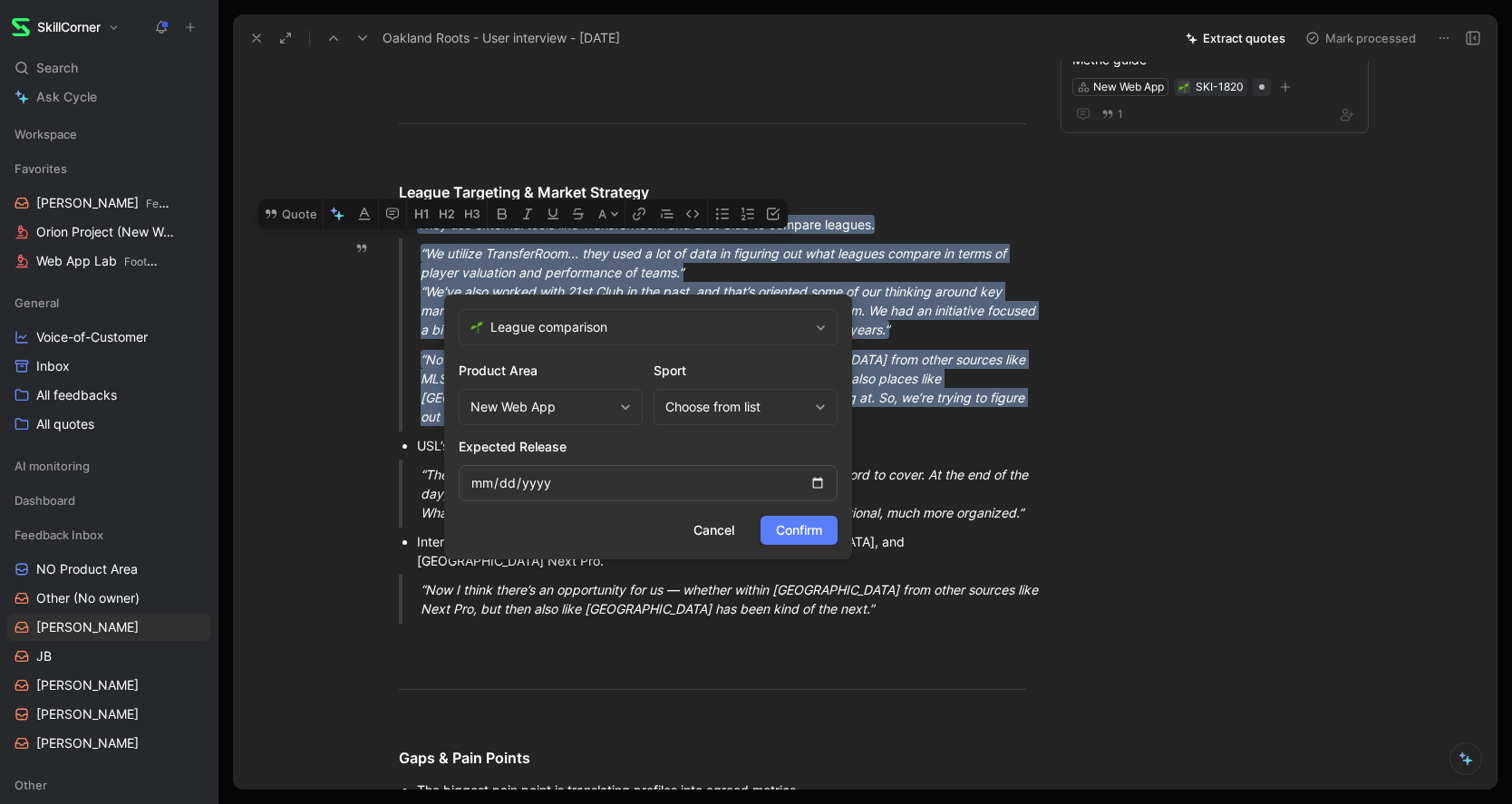
click at [796, 527] on span "Confirm" at bounding box center [799, 530] width 47 height 21
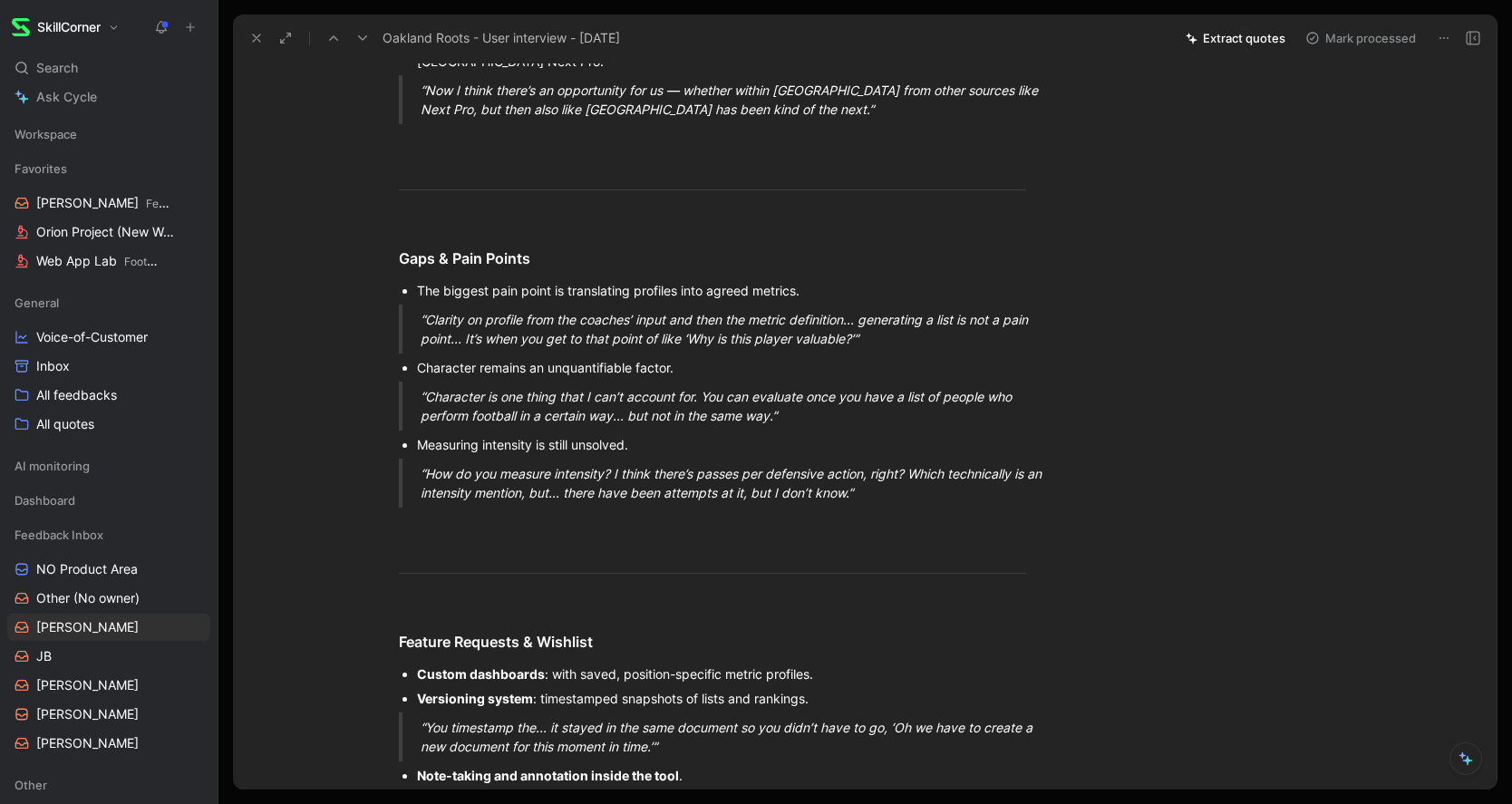
scroll to position [2412, 0]
drag, startPoint x: 873, startPoint y: 376, endPoint x: 412, endPoint y: 326, distance: 463.7
click at [408, 274] on button "Quote" at bounding box center [407, 260] width 64 height 29
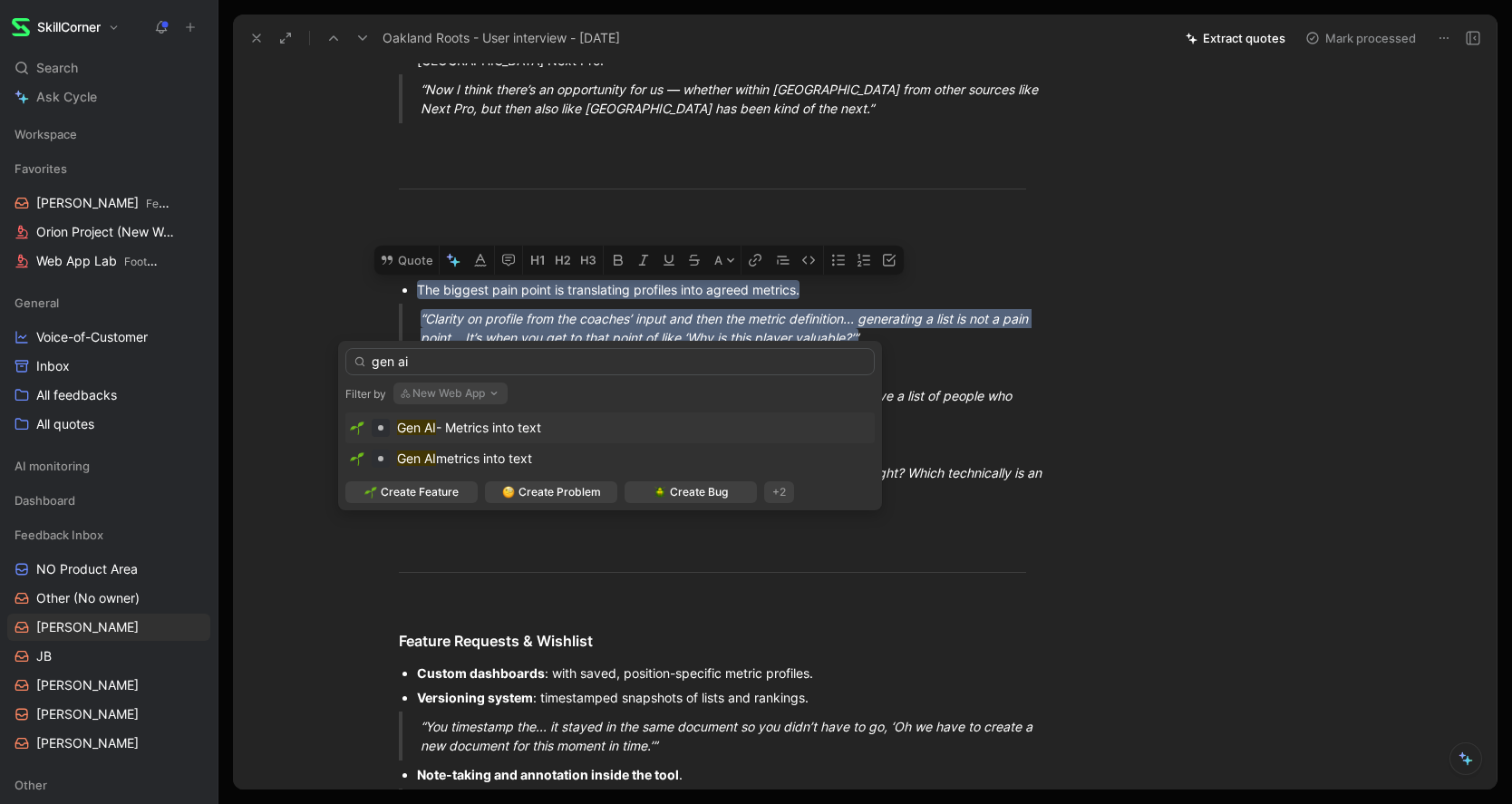
type input "gen ai"
click at [511, 429] on span "- Metrics into text" at bounding box center [488, 427] width 105 height 16
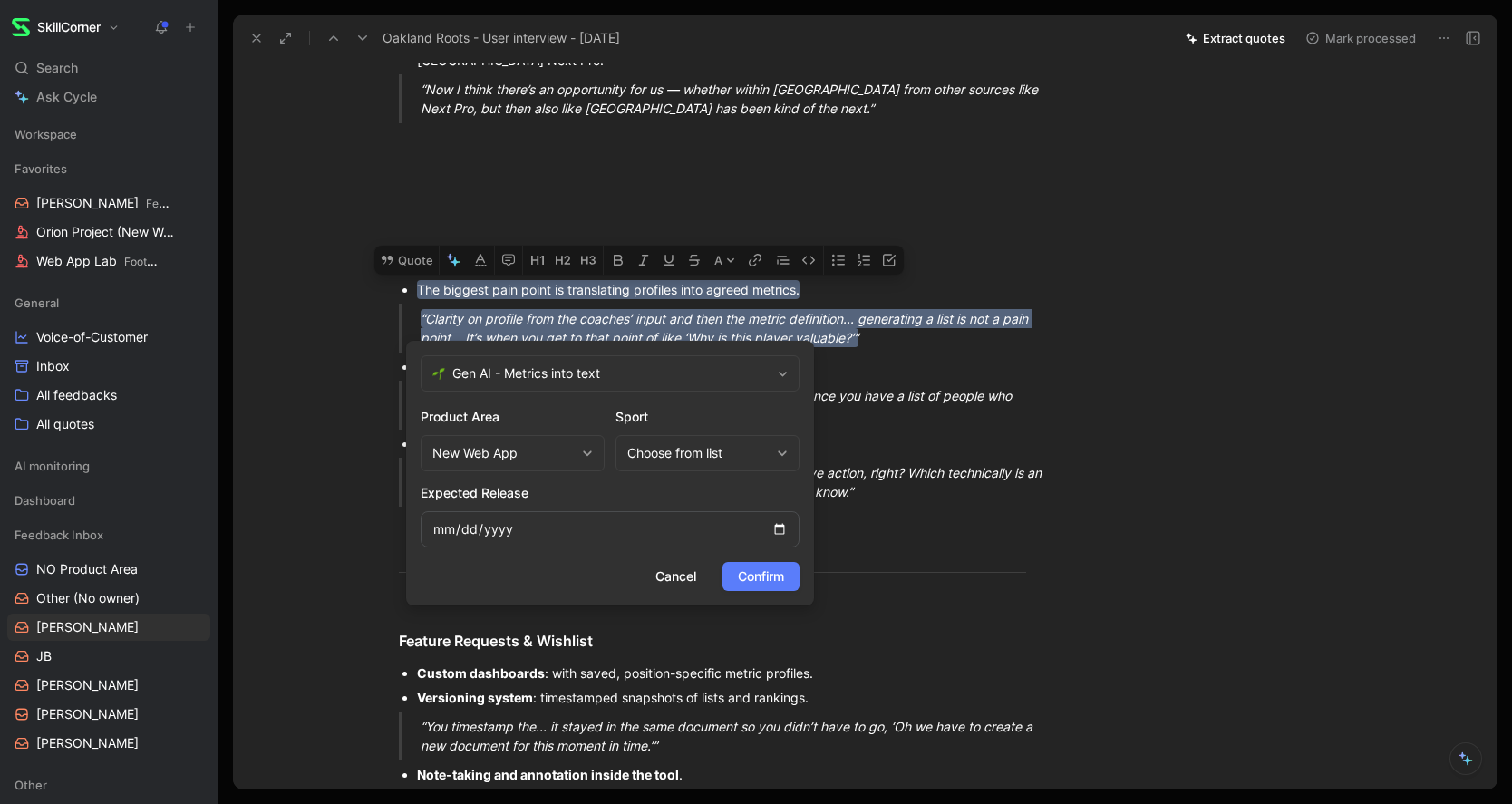
click at [738, 584] on span "Confirm" at bounding box center [761, 576] width 47 height 21
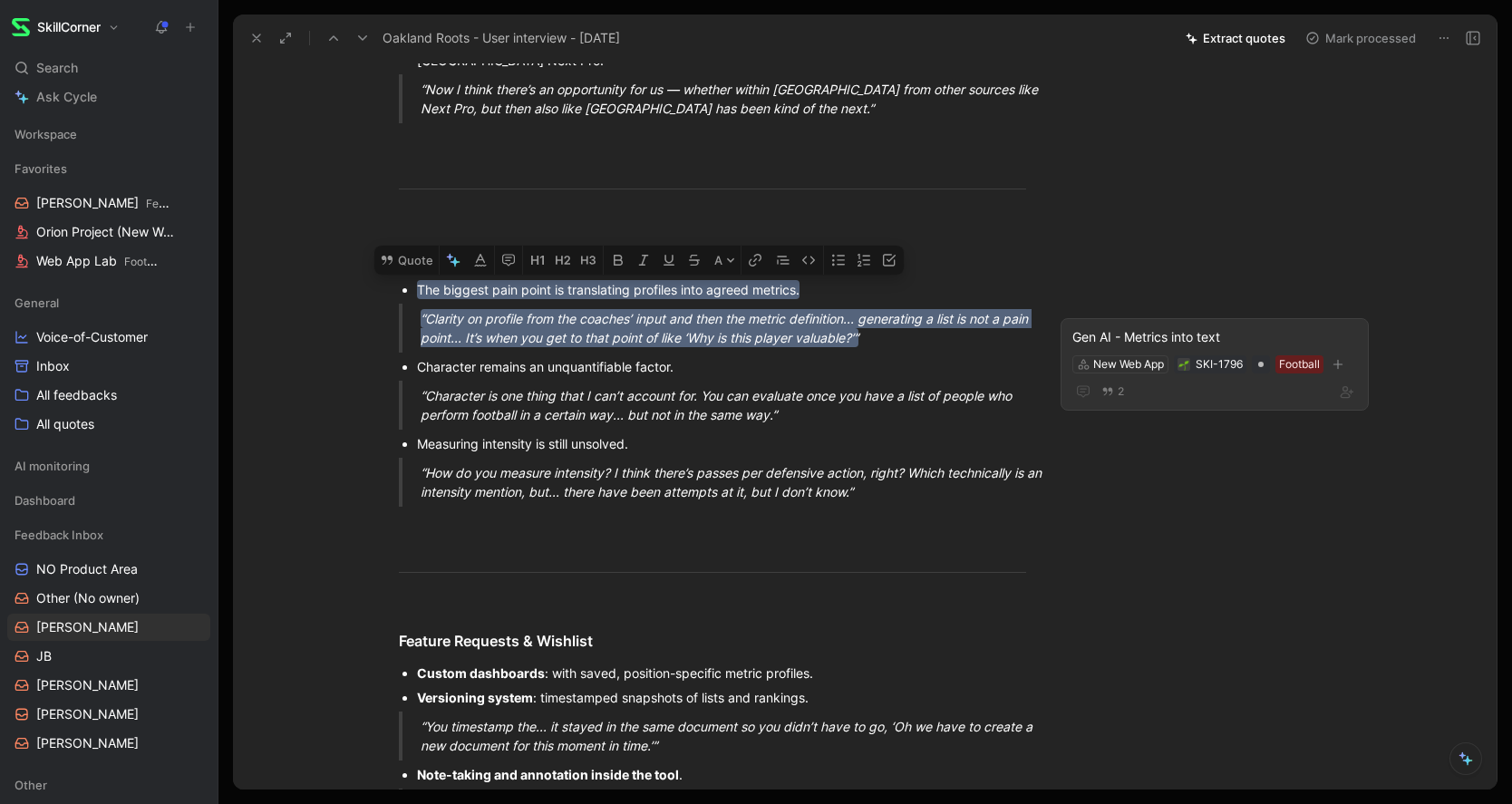
click at [1194, 333] on div "Gen AI - Metrics into text" at bounding box center [1214, 337] width 285 height 21
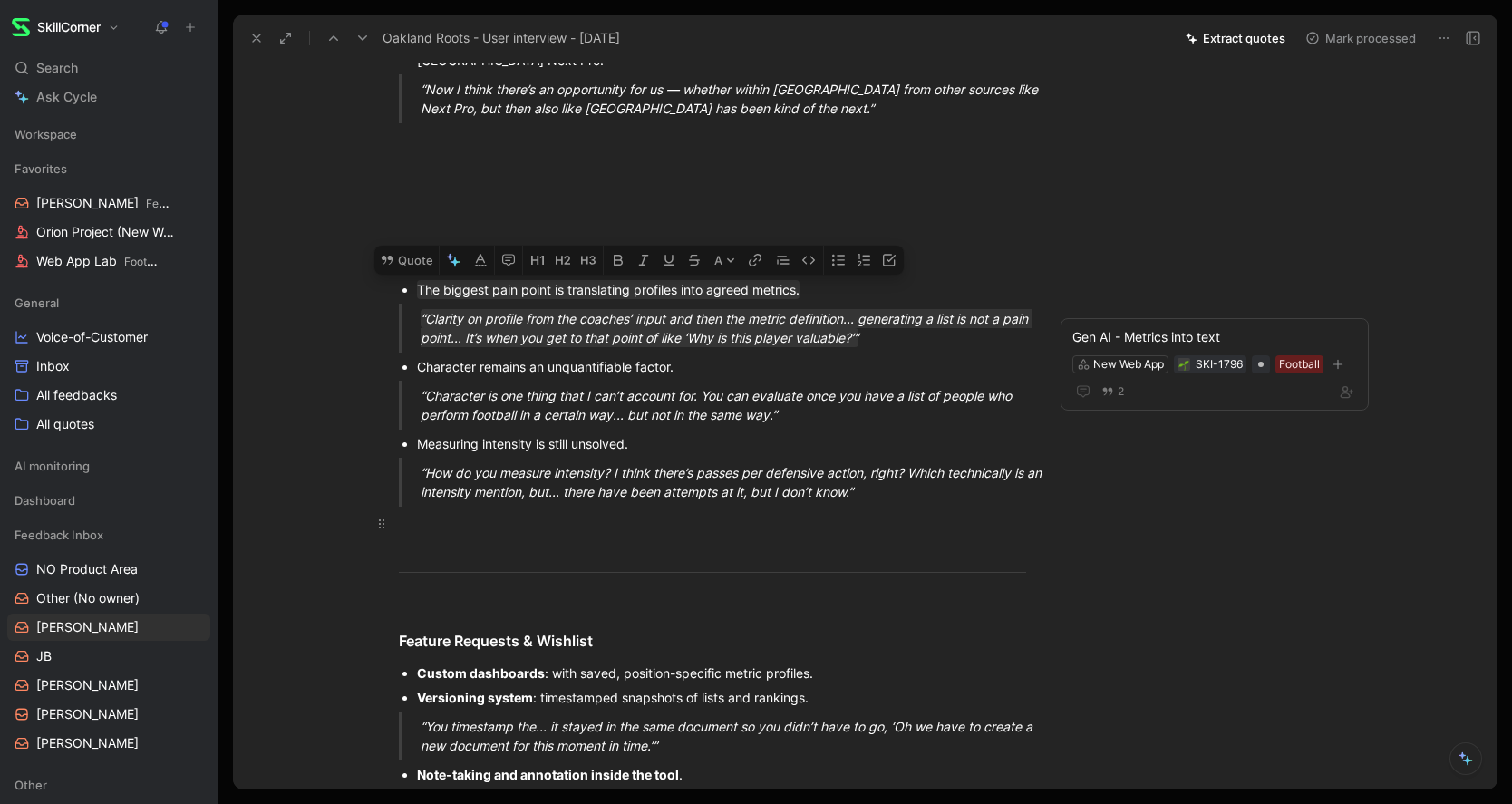
click at [848, 533] on div at bounding box center [712, 524] width 628 height 19
click at [905, 501] on div "“How do you measure intensity? I think there’s passes per defensive action, rig…" at bounding box center [734, 482] width 628 height 38
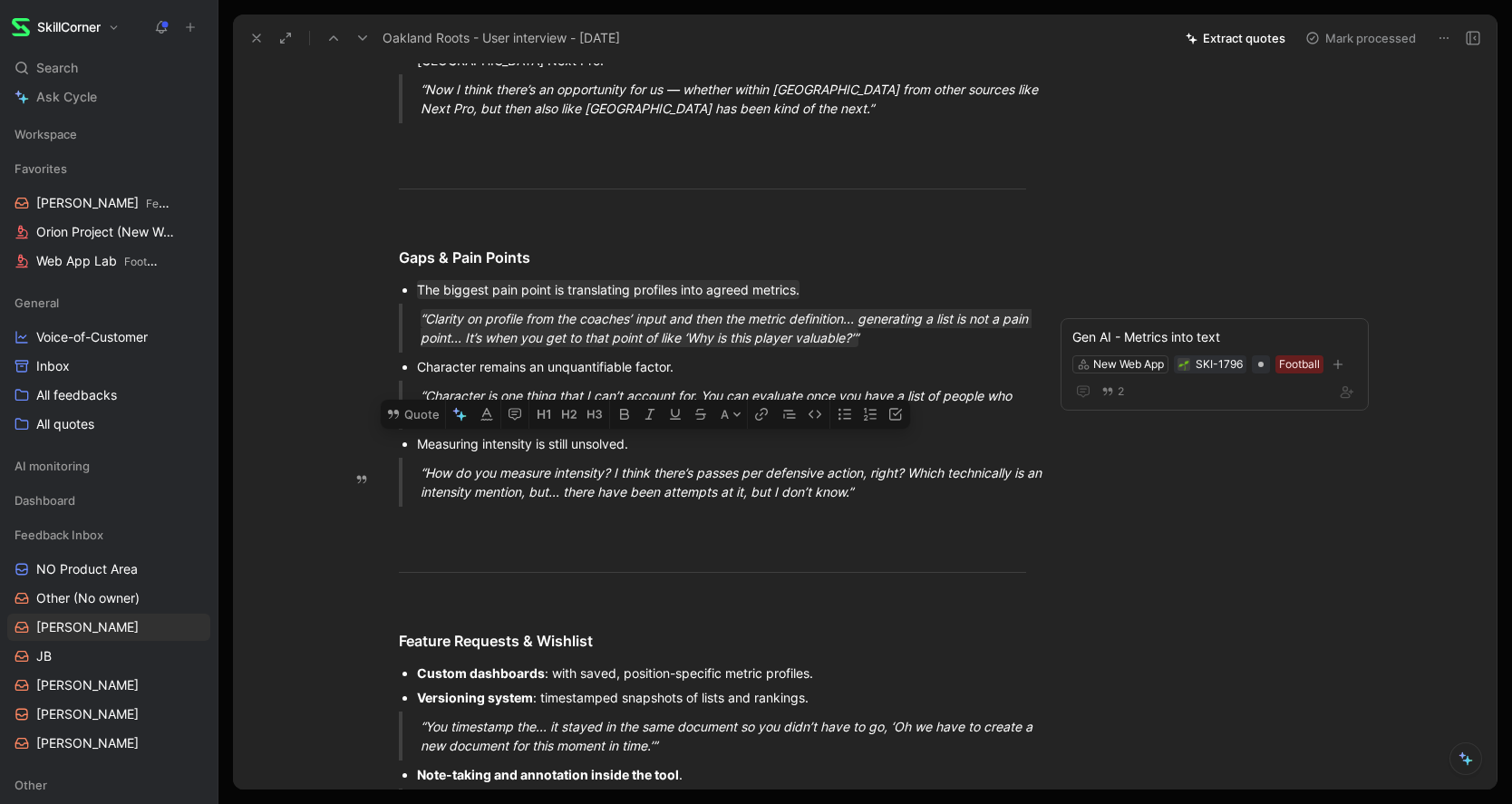
drag, startPoint x: 894, startPoint y: 530, endPoint x: 407, endPoint y: 482, distance: 489.4
click at [419, 429] on button "Quote" at bounding box center [413, 415] width 64 height 29
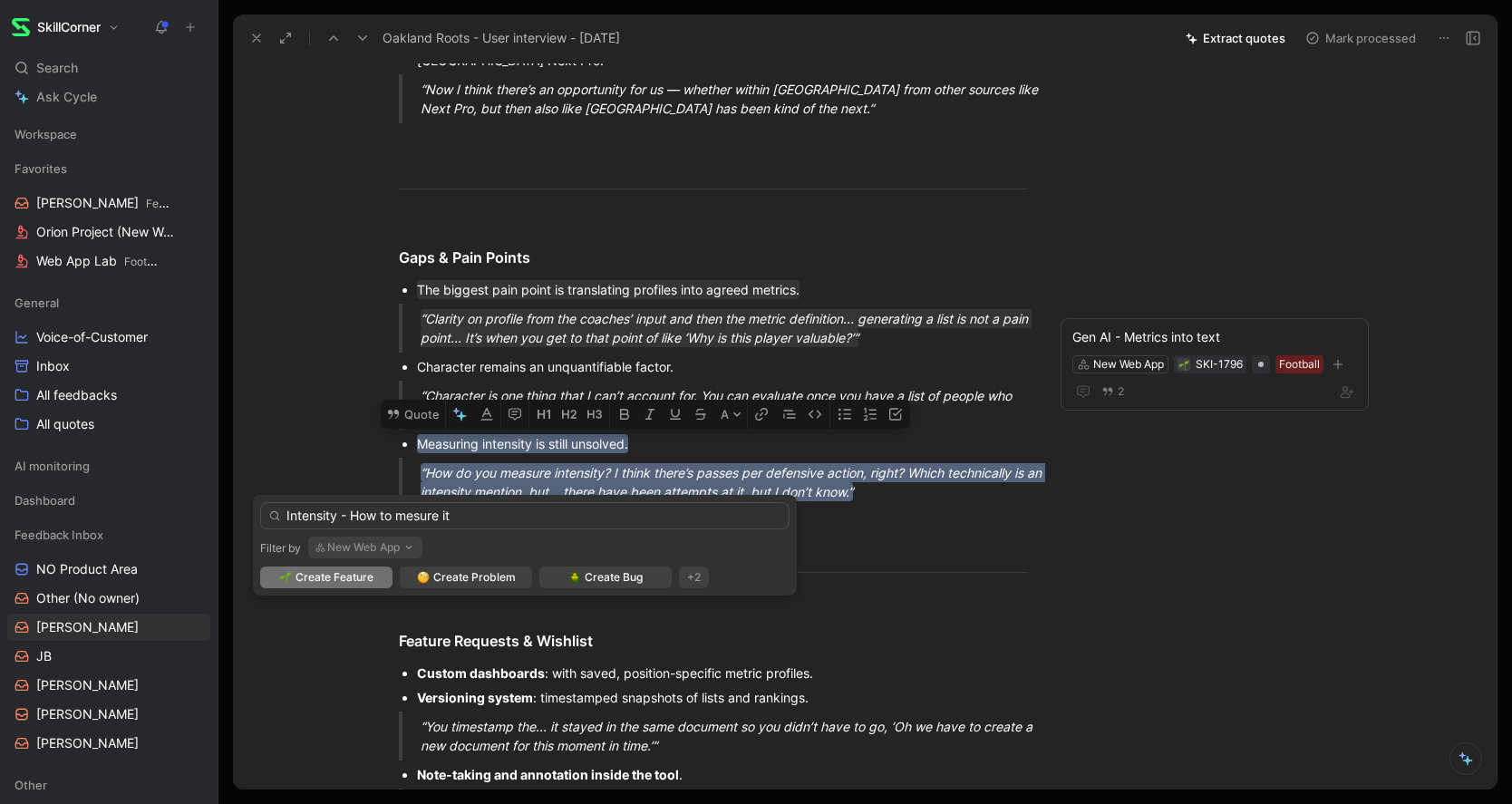
drag, startPoint x: 341, startPoint y: 516, endPoint x: 499, endPoint y: 517, distance: 158.0
click at [499, 517] on input "Intensity - How to mesure it" at bounding box center [524, 516] width 529 height 27
type input "Intensity - How to mesure it"
click at [331, 570] on span "Create Feature" at bounding box center [335, 577] width 78 height 18
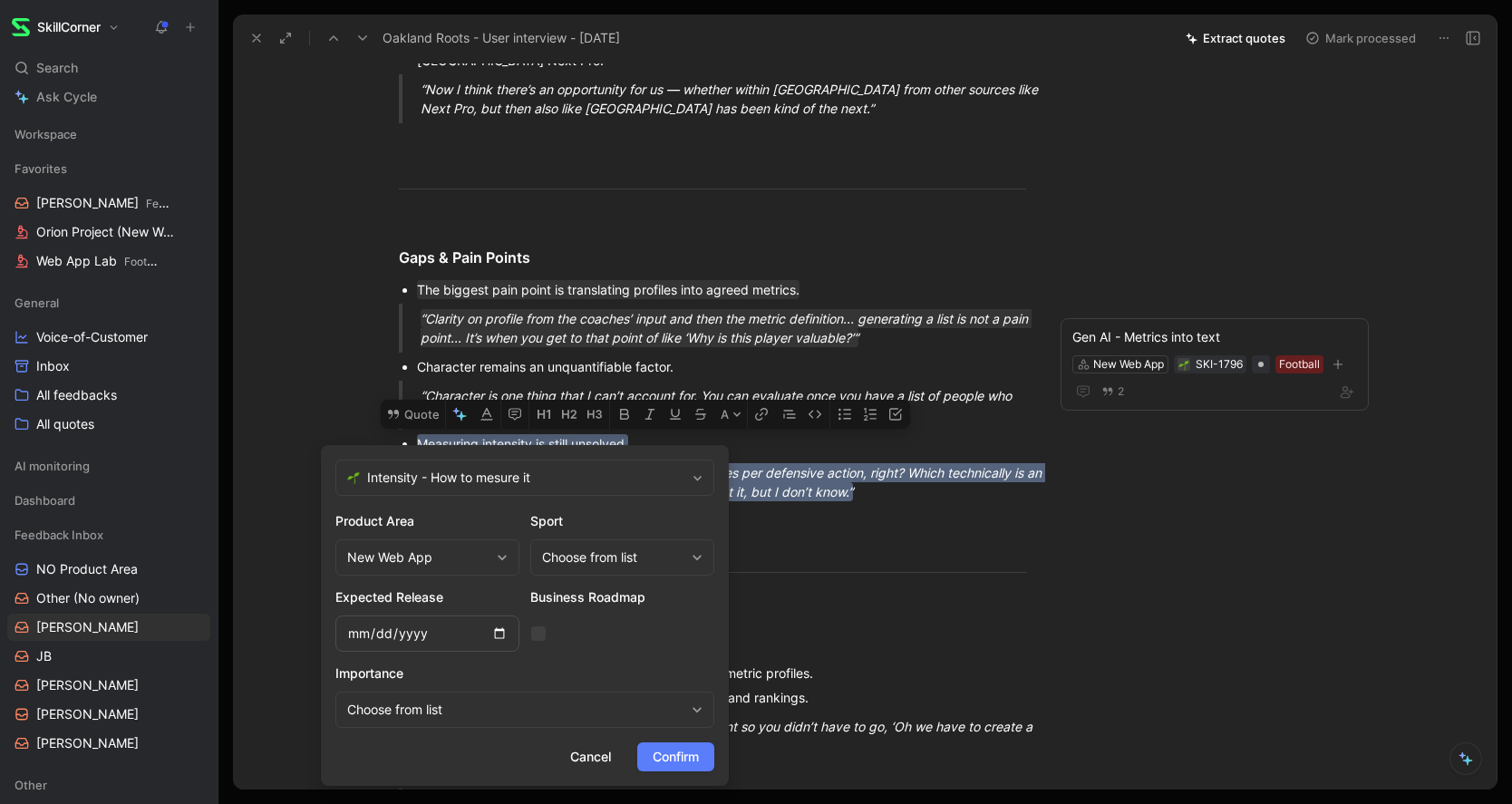
click at [666, 749] on span "Confirm" at bounding box center [676, 757] width 47 height 21
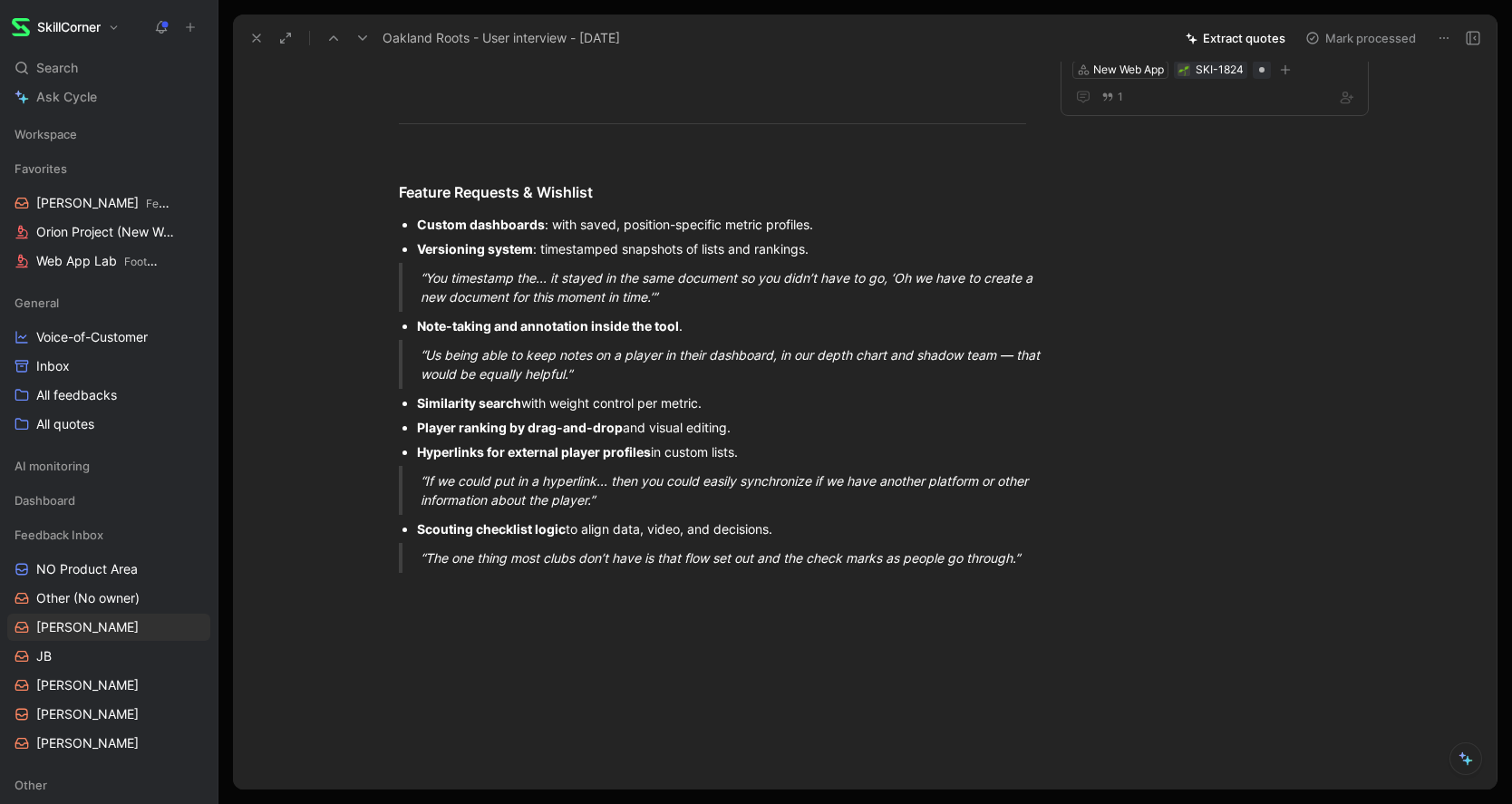
scroll to position [2870, 0]
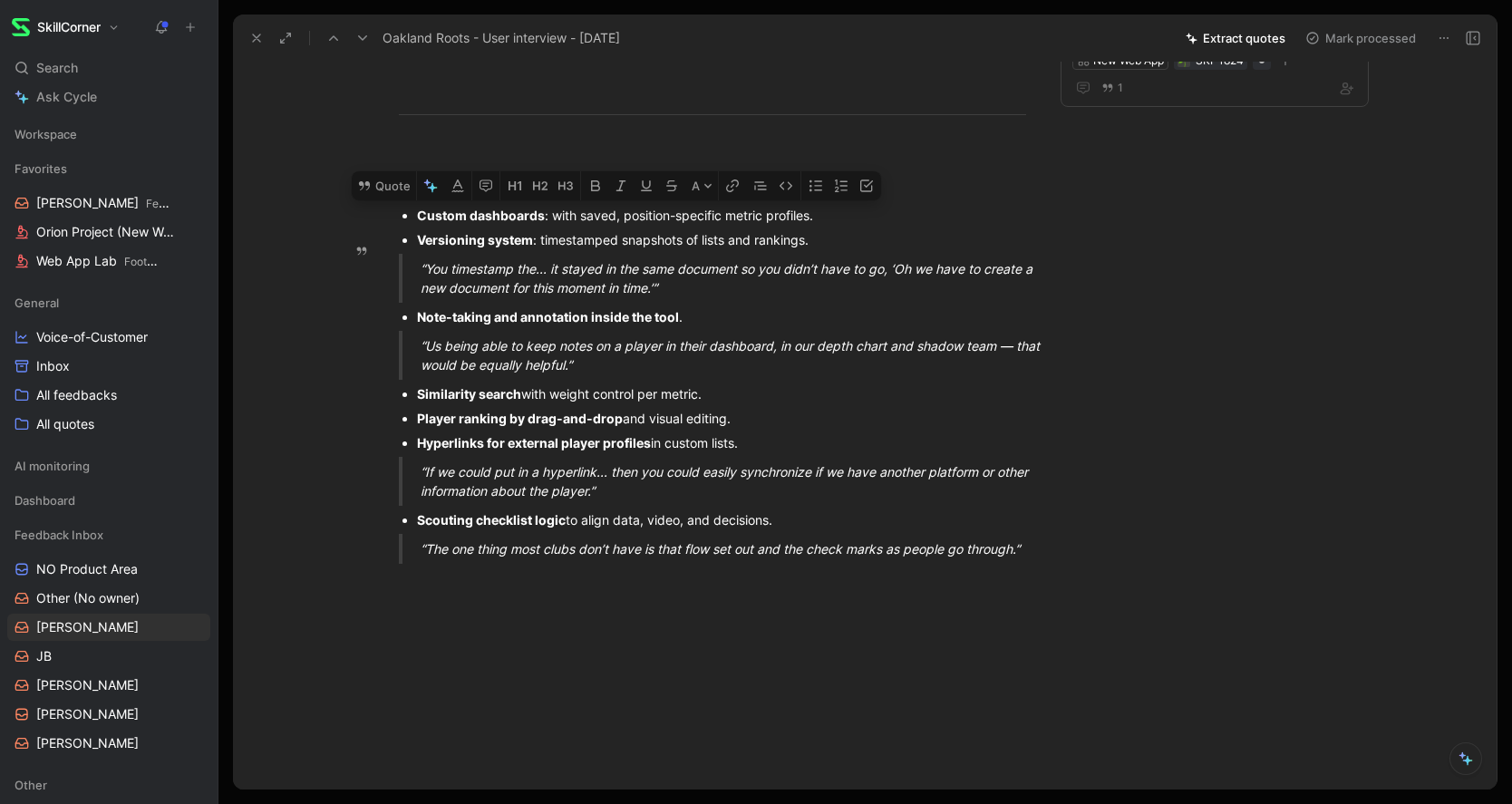
drag, startPoint x: 823, startPoint y: 257, endPoint x: 411, endPoint y: 248, distance: 412.1
click at [411, 248] on ul "Custom dashboards : with saved, position-specific metric profiles. Versioning s…" at bounding box center [712, 228] width 696 height 49
click at [477, 252] on p "Versioning system : timestamped snapshots of lists and rankings." at bounding box center [722, 239] width 609 height 24
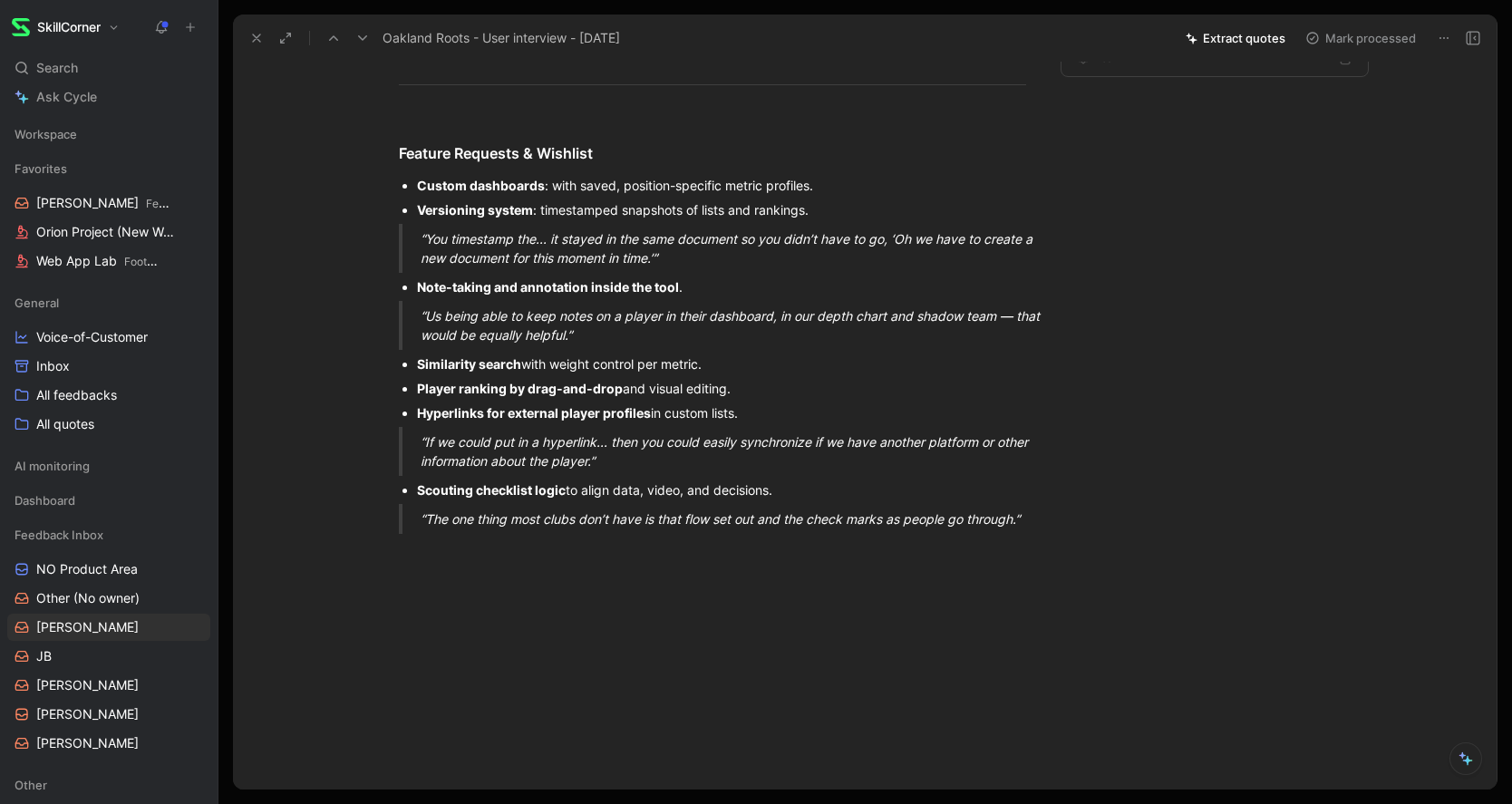
scroll to position [2914, 0]
drag, startPoint x: 580, startPoint y: 361, endPoint x: 415, endPoint y: 307, distance: 173.6
click at [280, 272] on button "Quote" at bounding box center [270, 258] width 64 height 29
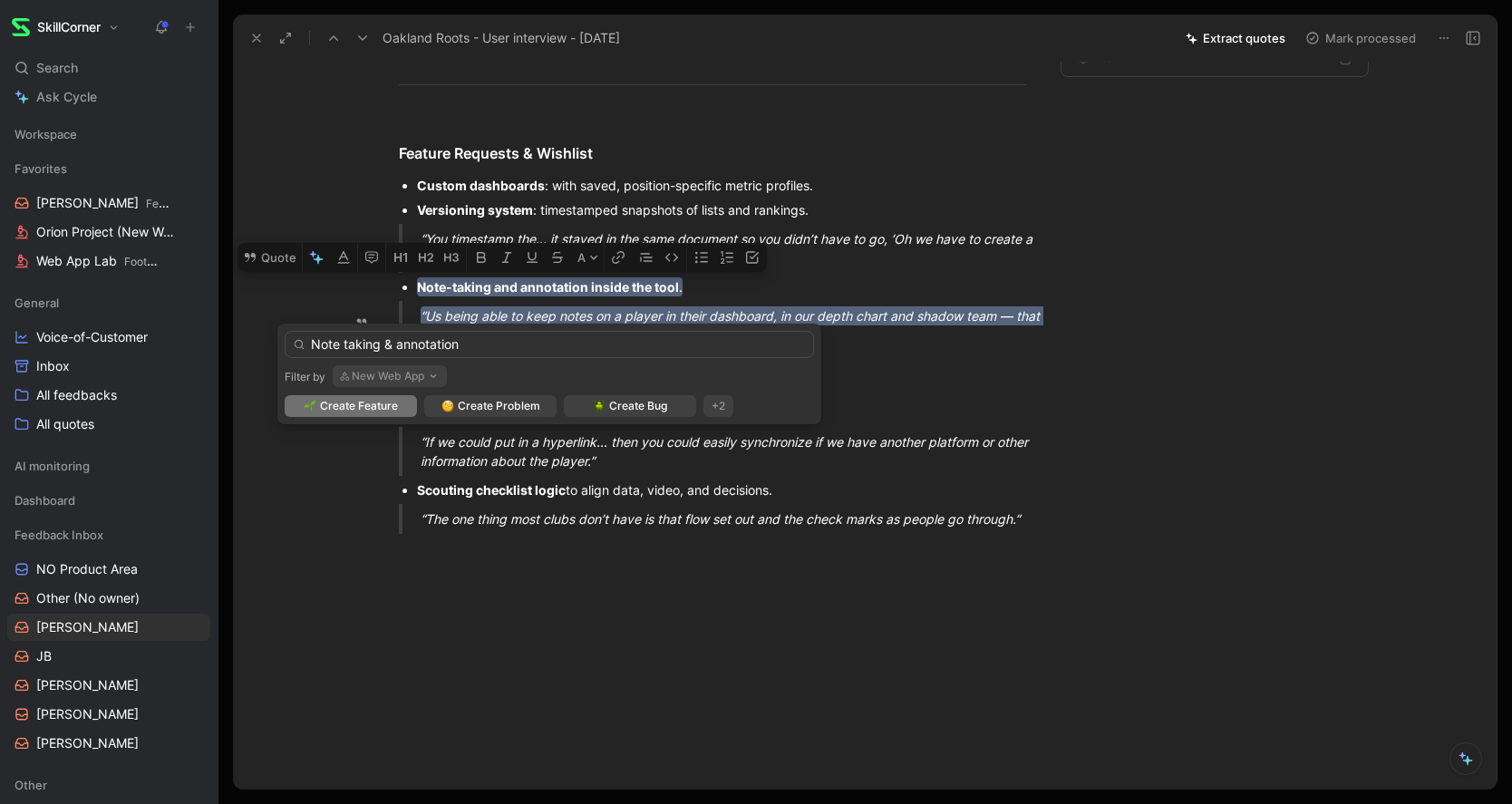
type input "Note taking & annotation"
click at [373, 400] on span "Create Feature" at bounding box center [359, 406] width 78 height 18
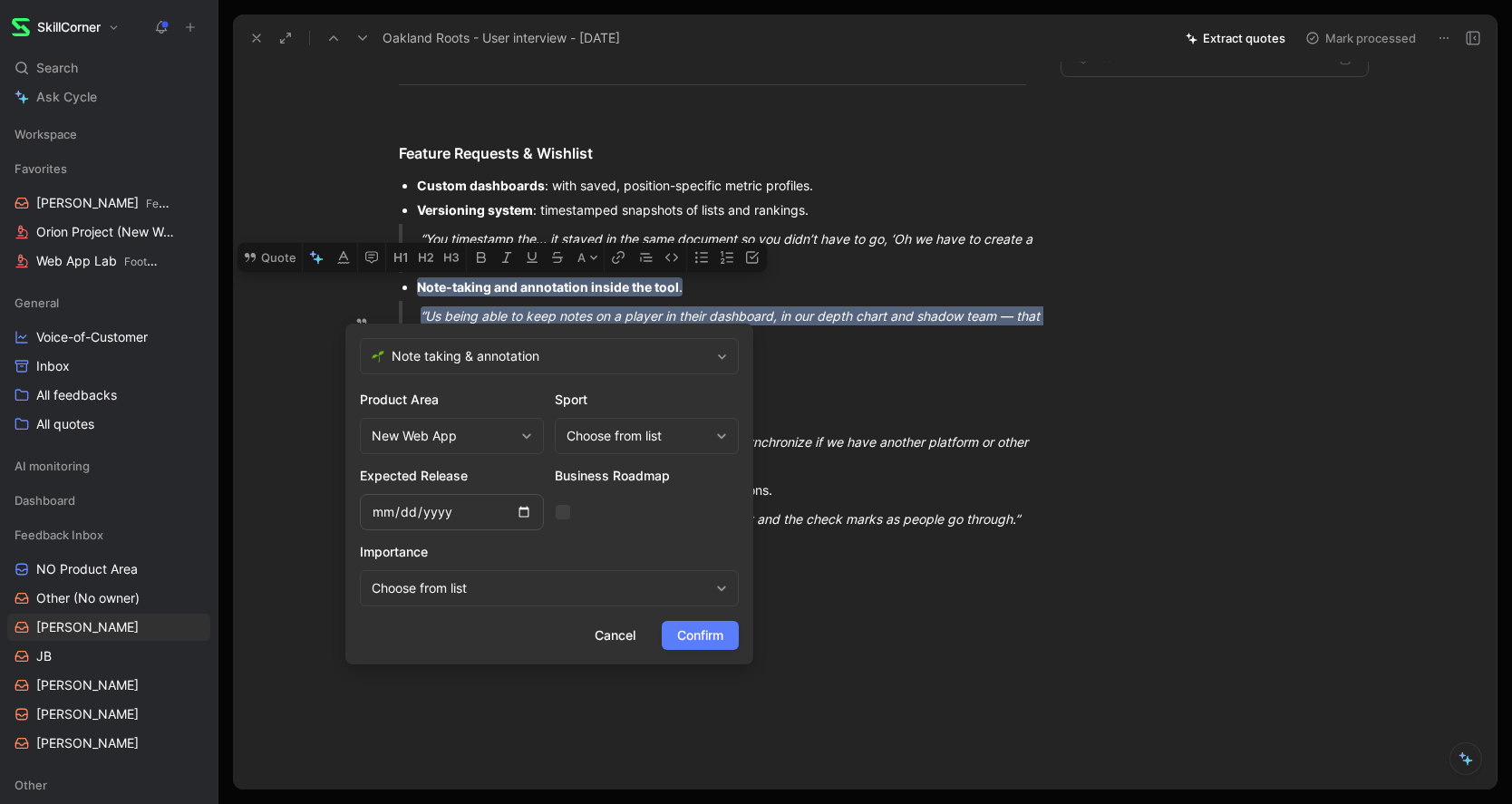
click at [709, 631] on span "Confirm" at bounding box center [701, 636] width 47 height 21
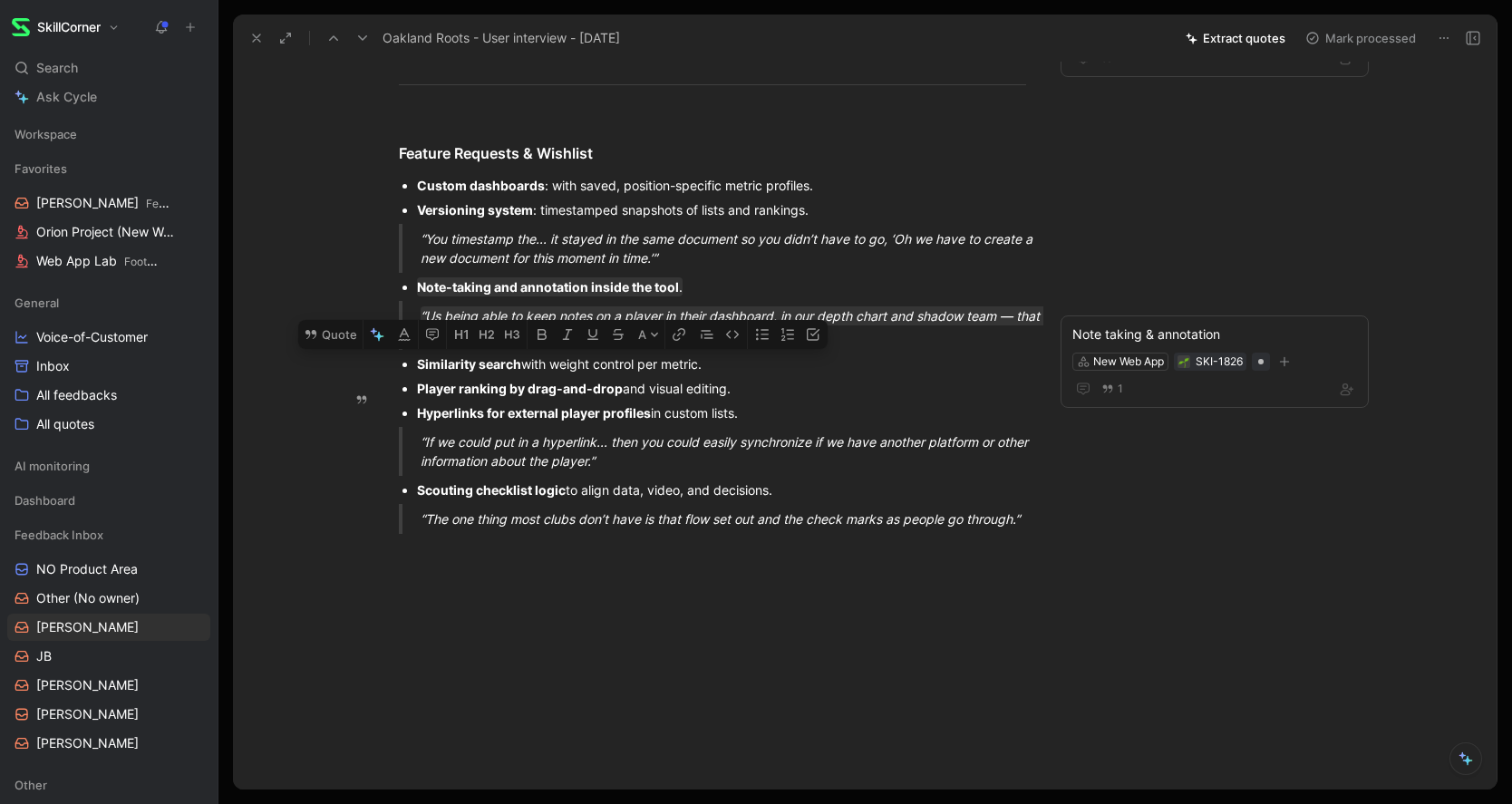
drag, startPoint x: 721, startPoint y: 386, endPoint x: 414, endPoint y: 389, distance: 307.0
click at [414, 389] on ul "Similarity search with weight control per metric. Player ranking by drag-and-dr…" at bounding box center [712, 387] width 696 height 73
click at [328, 349] on button "Quote" at bounding box center [330, 335] width 64 height 29
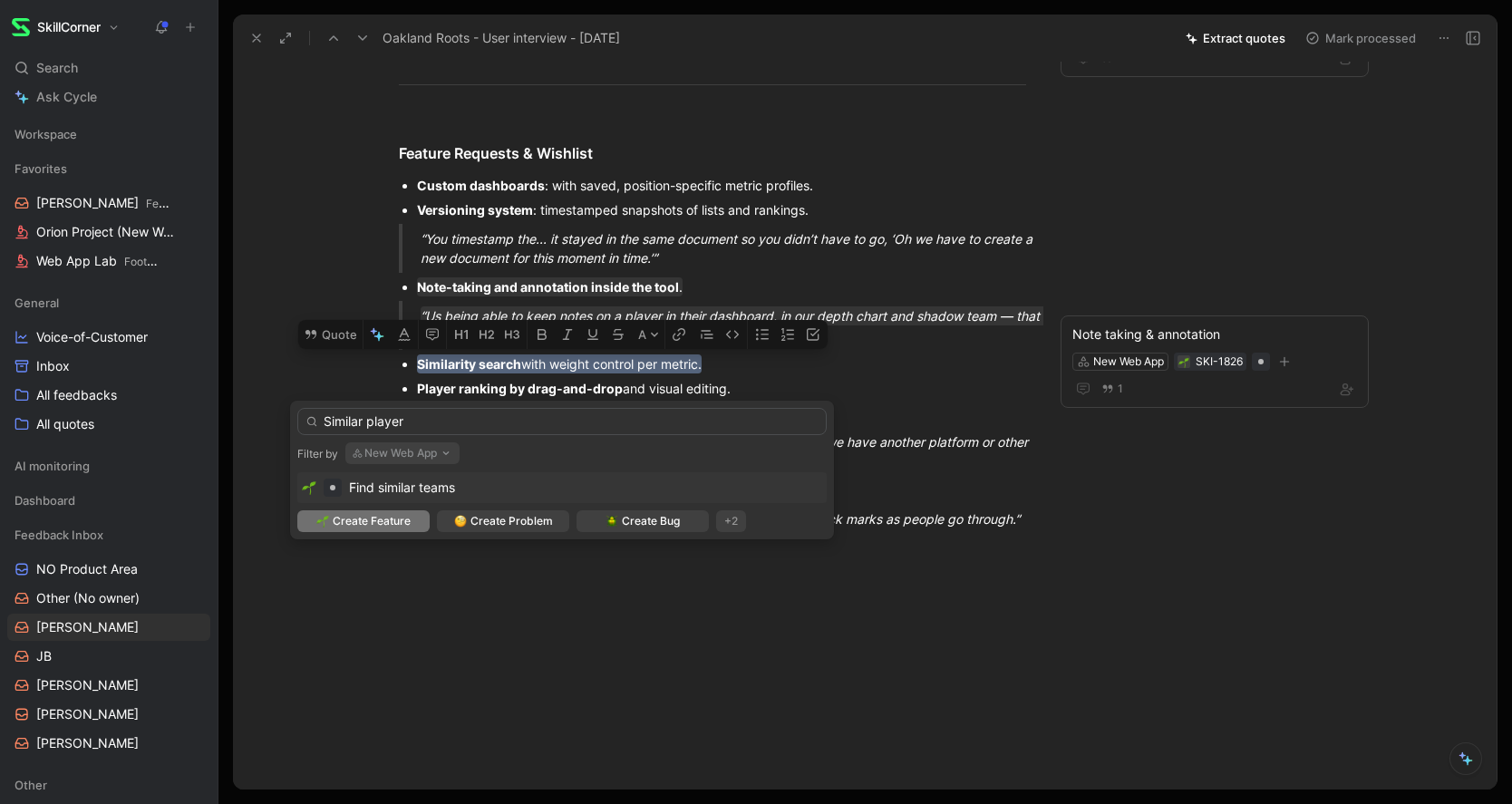
type input "Similar player"
click at [365, 529] on span "Create Feature" at bounding box center [372, 521] width 78 height 18
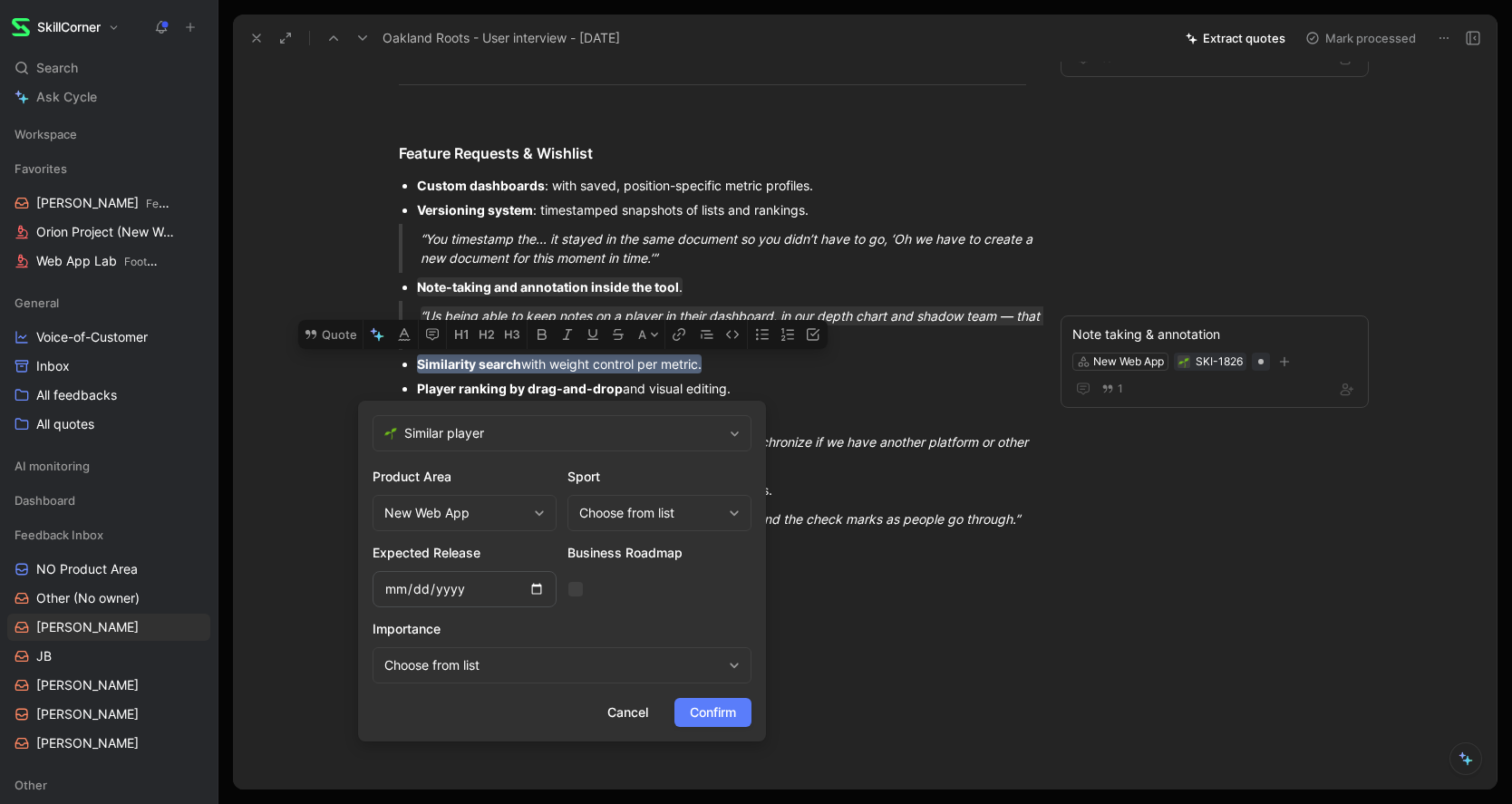
click at [722, 707] on span "Confirm" at bounding box center [713, 713] width 47 height 21
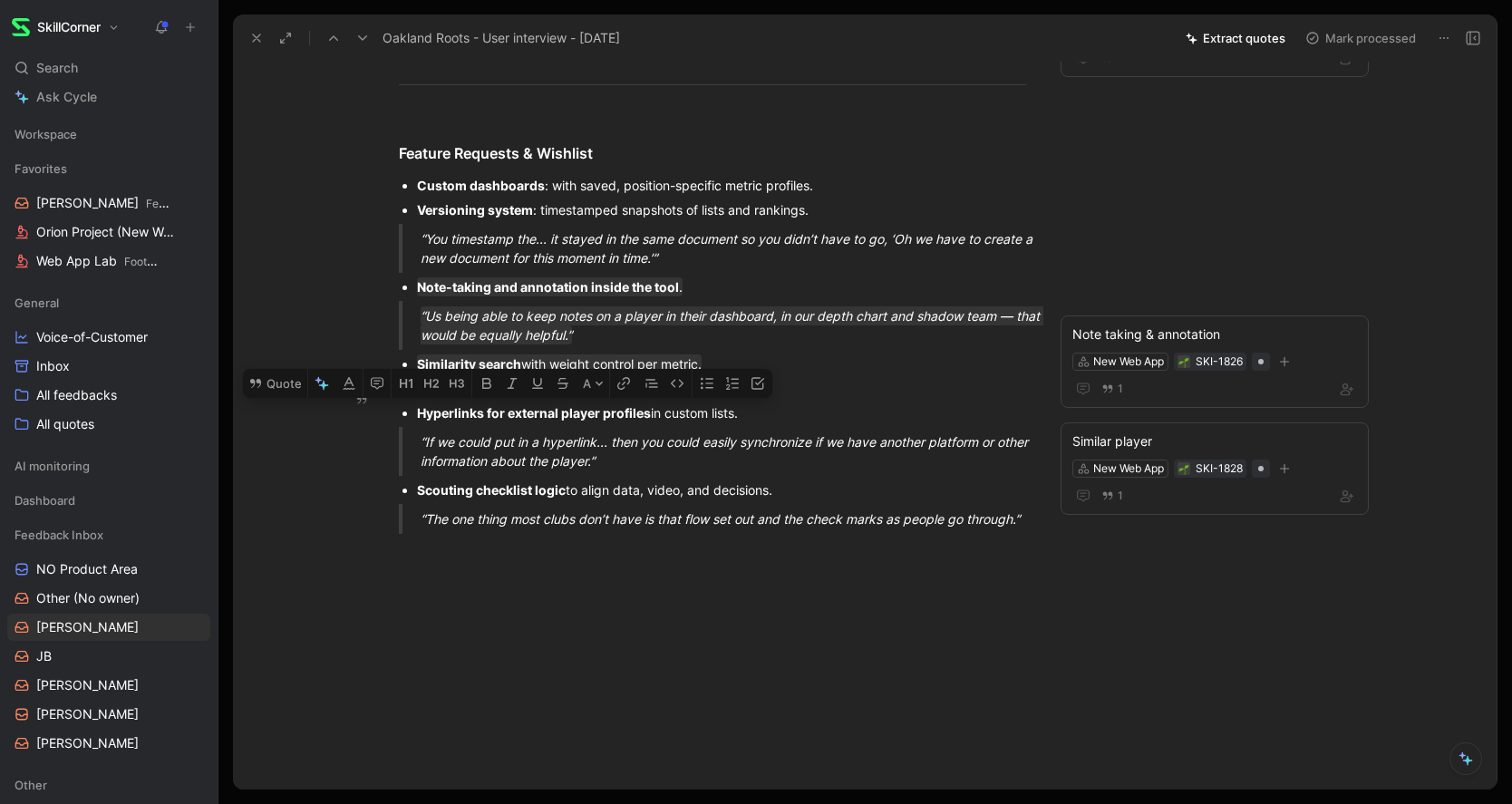
drag, startPoint x: 601, startPoint y: 484, endPoint x: 418, endPoint y: 435, distance: 189.4
click at [277, 398] on button "Quote" at bounding box center [275, 384] width 64 height 29
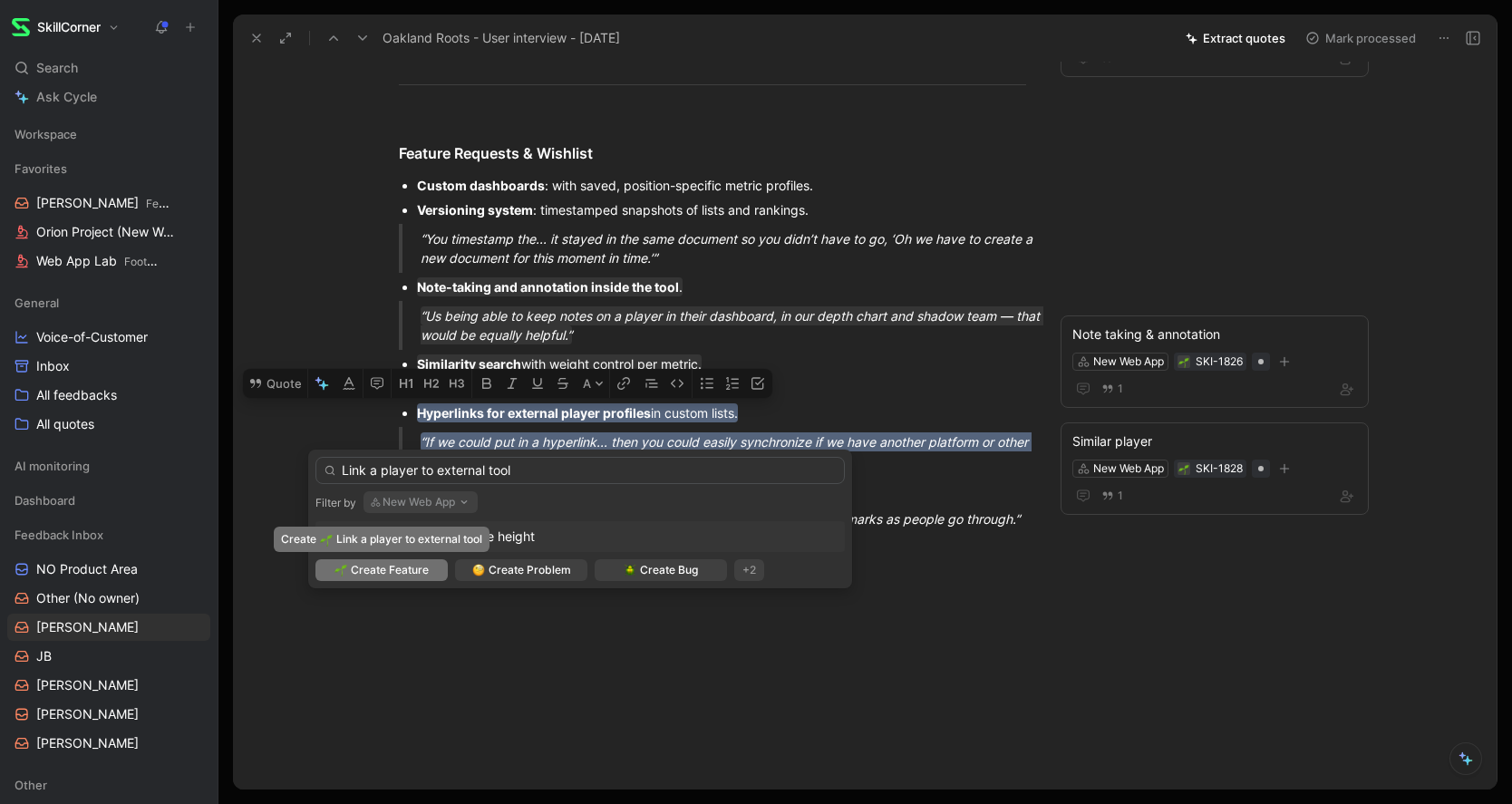
type input "Link a player to external tool"
click at [345, 572] on img at bounding box center [341, 569] width 13 height 13
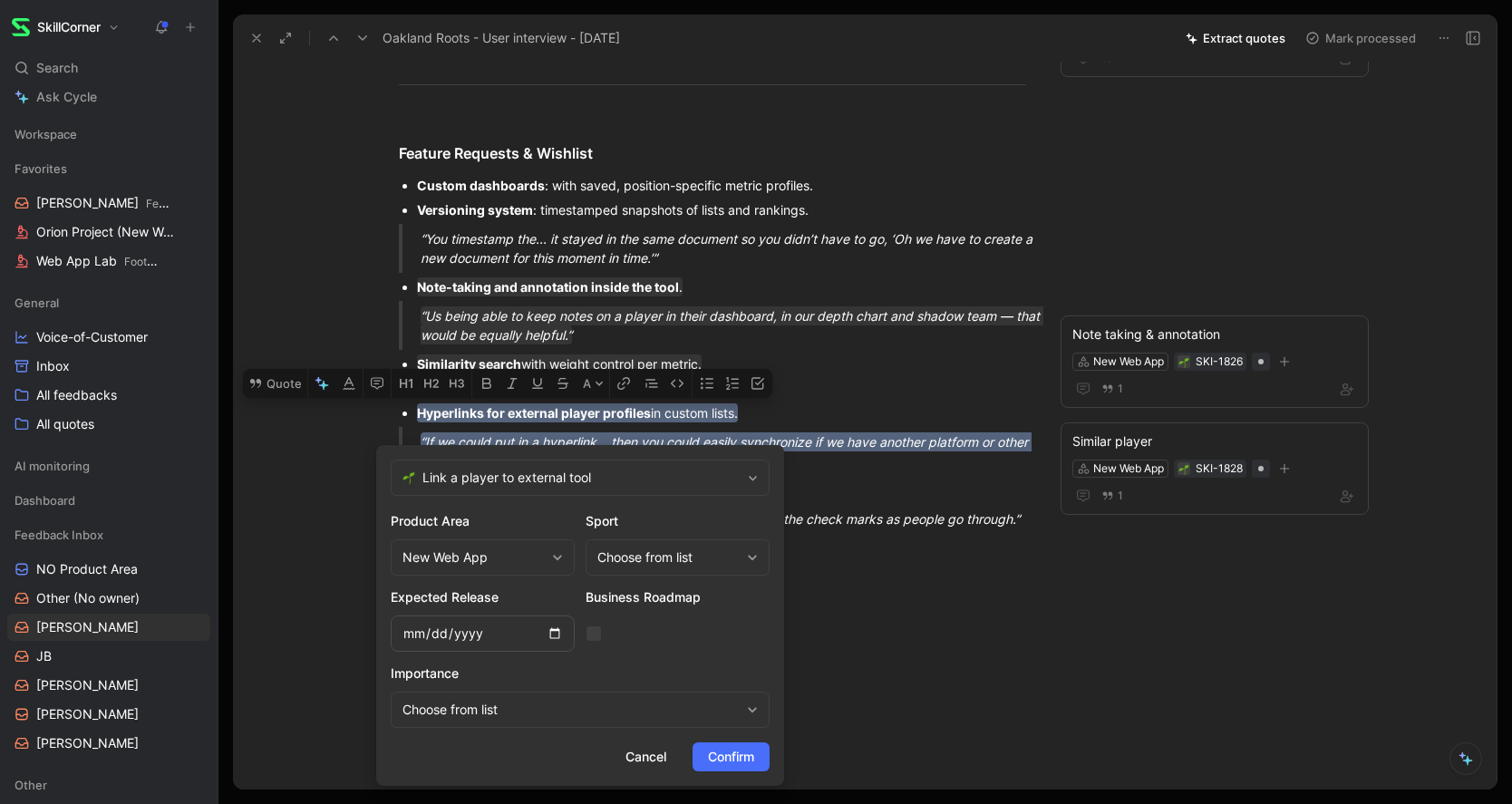
click at [731, 778] on form "Link a player to external tool Product Area New Web App Sport Choose from list …" at bounding box center [580, 615] width 408 height 341
click at [735, 754] on span "Confirm" at bounding box center [732, 757] width 47 height 21
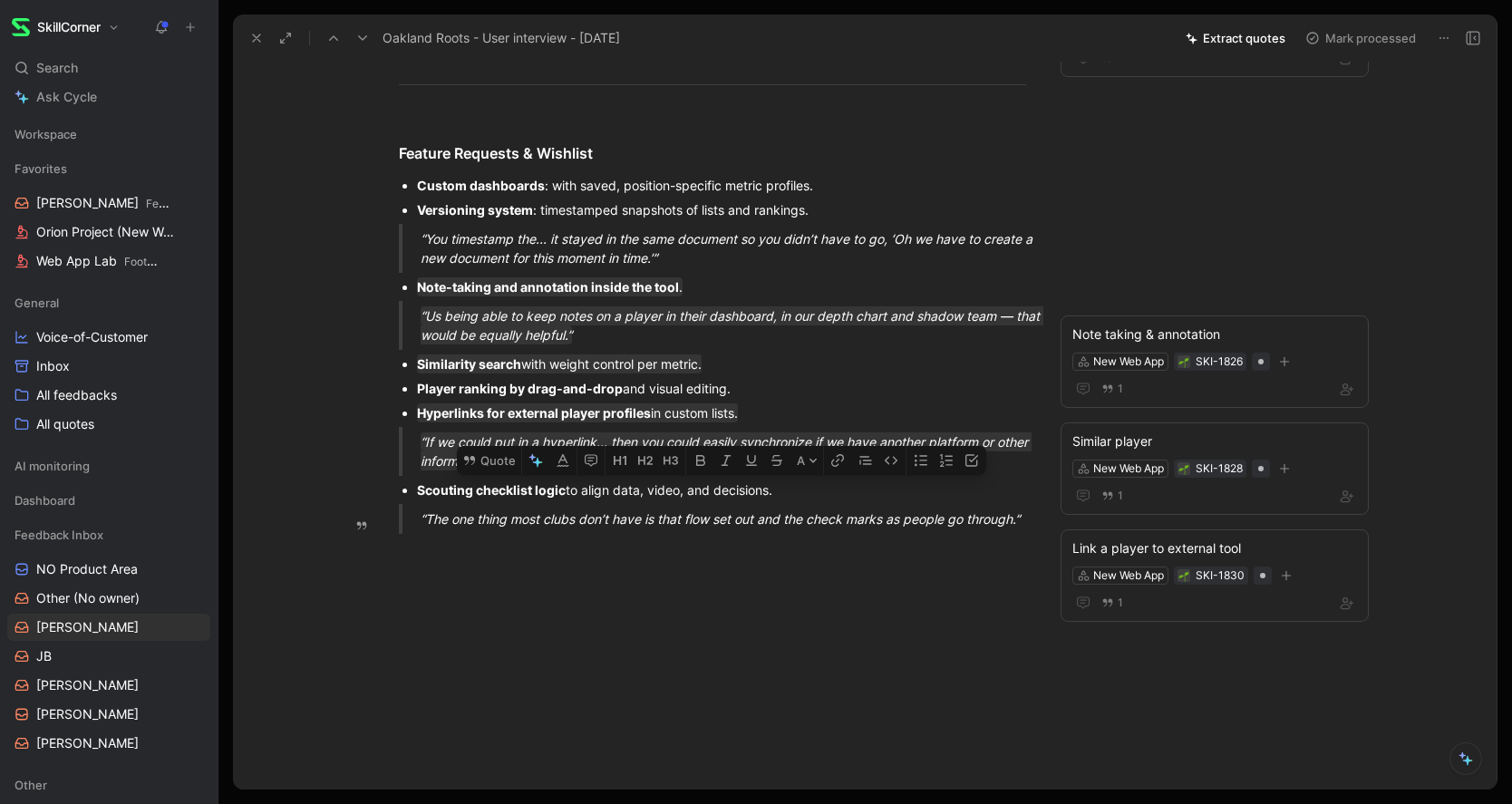
drag, startPoint x: 1032, startPoint y: 544, endPoint x: 414, endPoint y: 519, distance: 618.5
click at [505, 475] on button "Quote" at bounding box center [489, 460] width 64 height 29
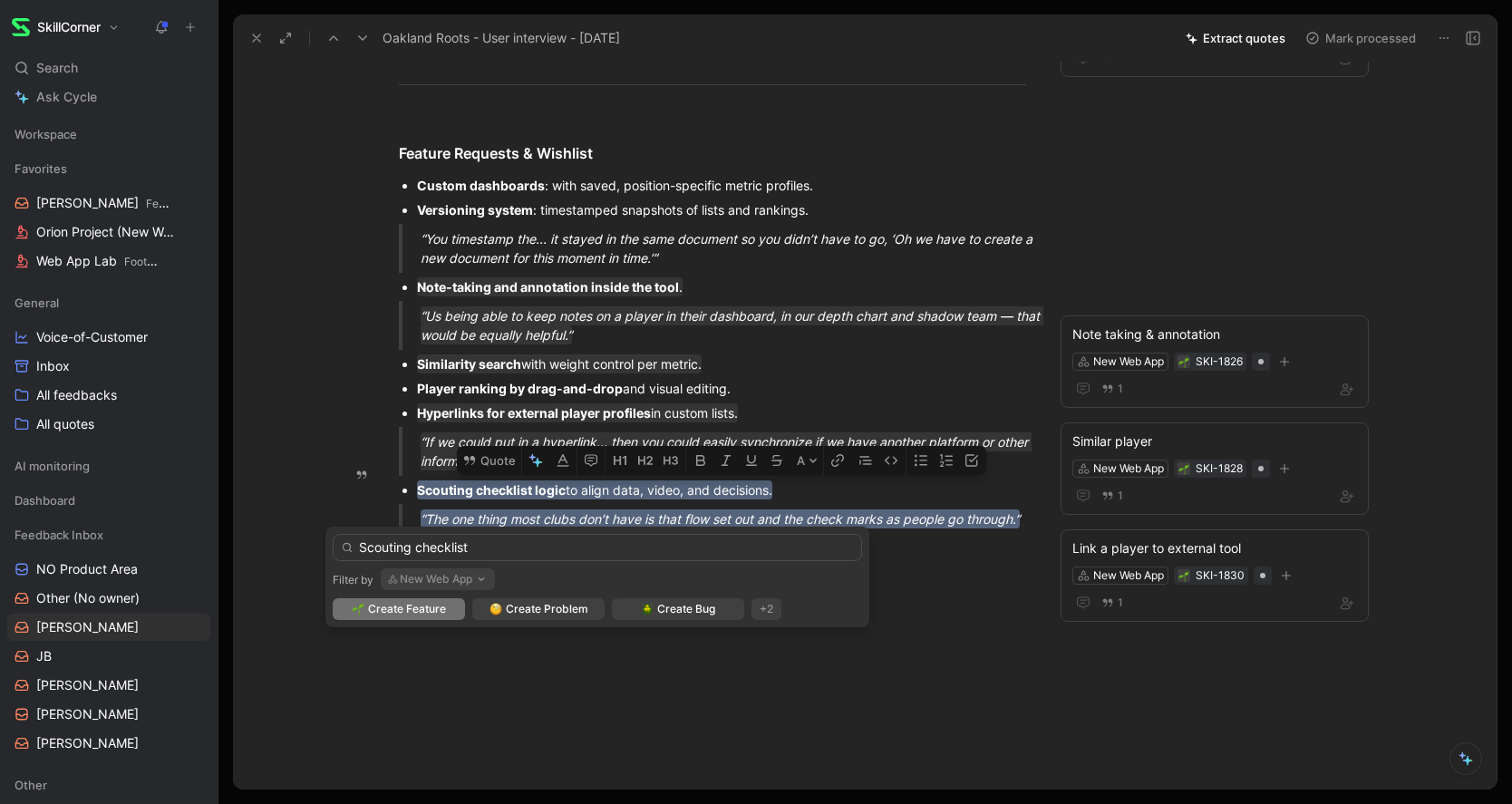
type input "Scouting checklist"
click at [434, 618] on div "Create Feature" at bounding box center [399, 609] width 132 height 21
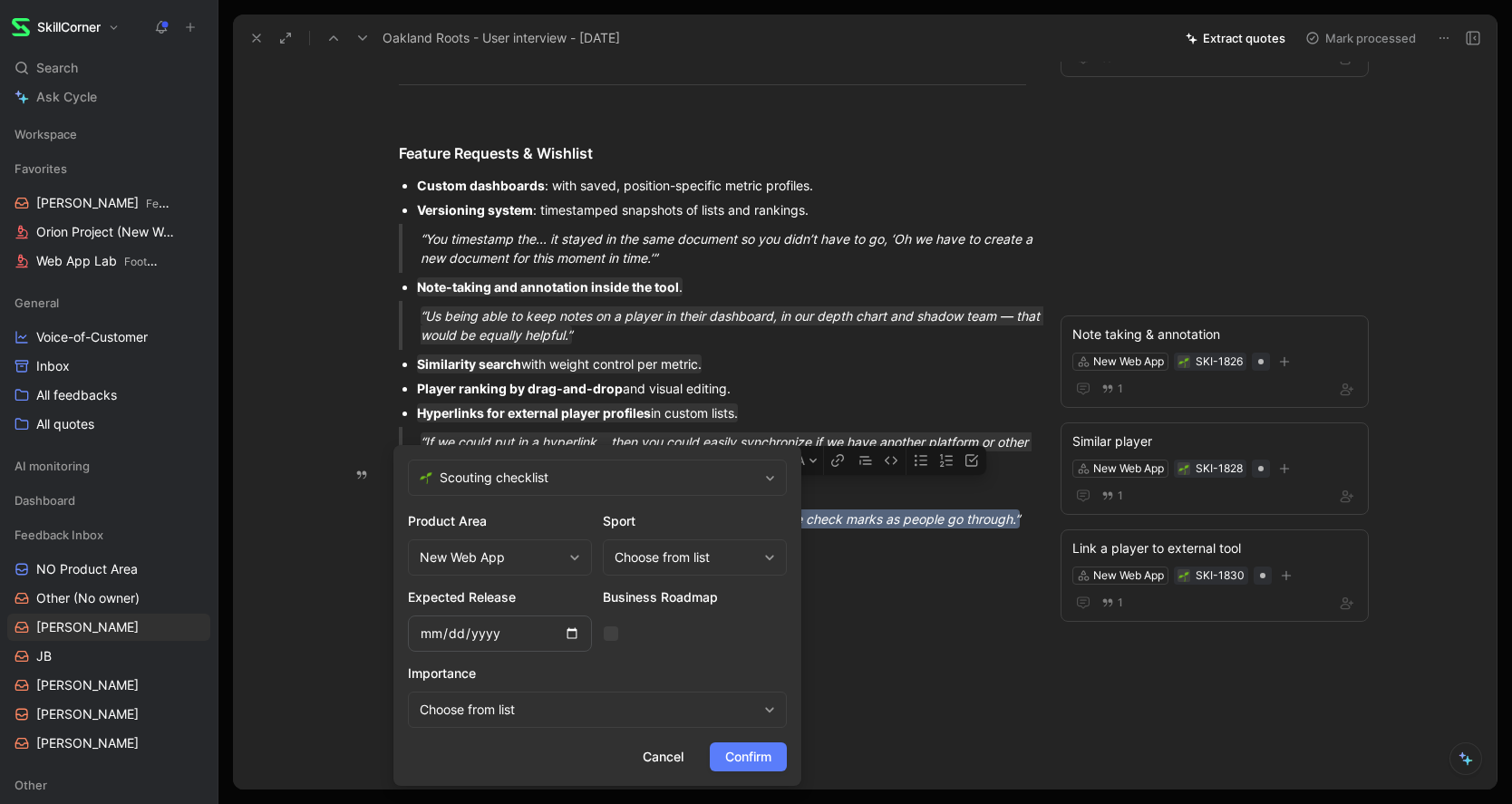
click at [756, 757] on span "Confirm" at bounding box center [748, 757] width 47 height 21
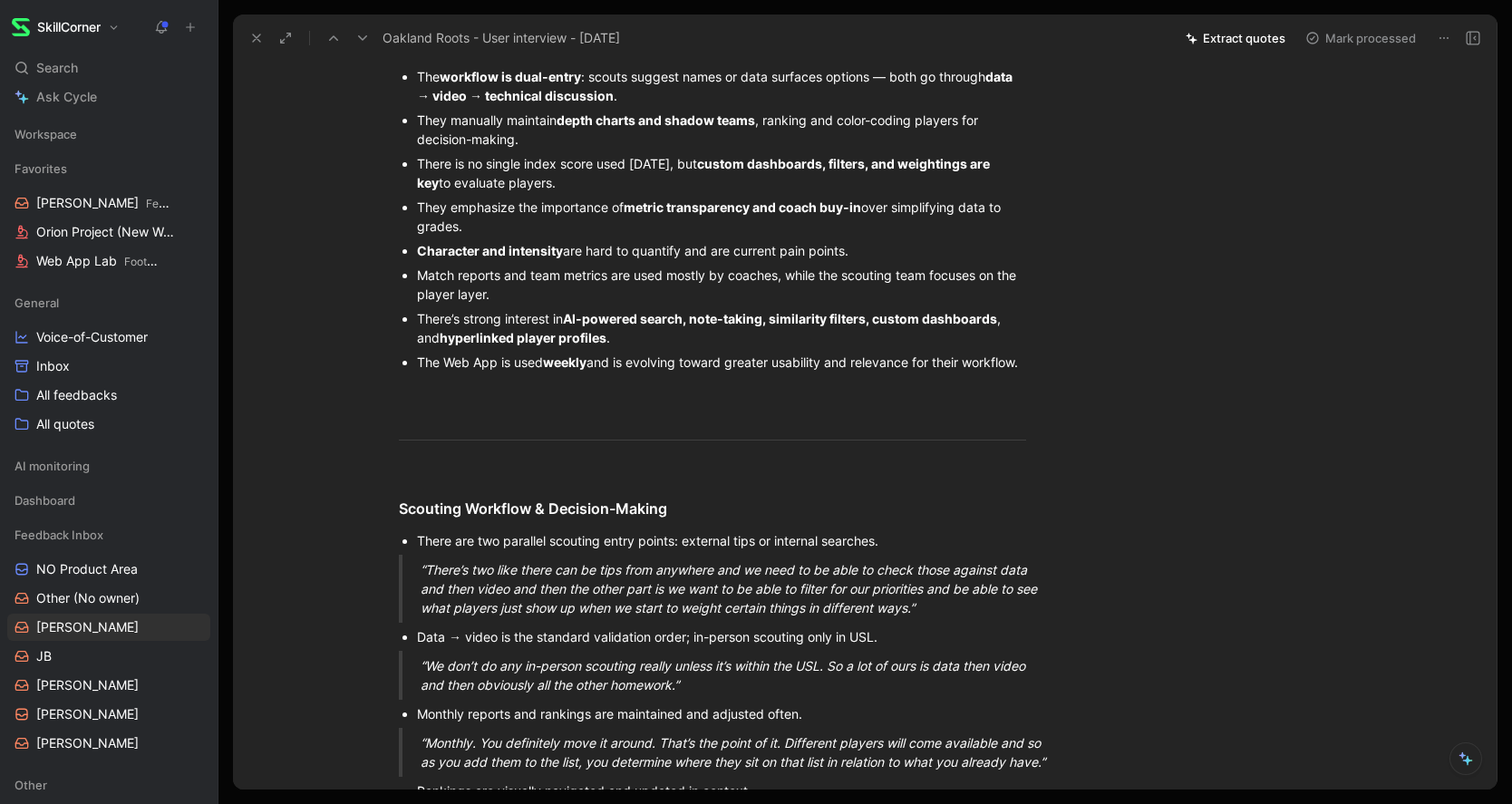
scroll to position [0, 0]
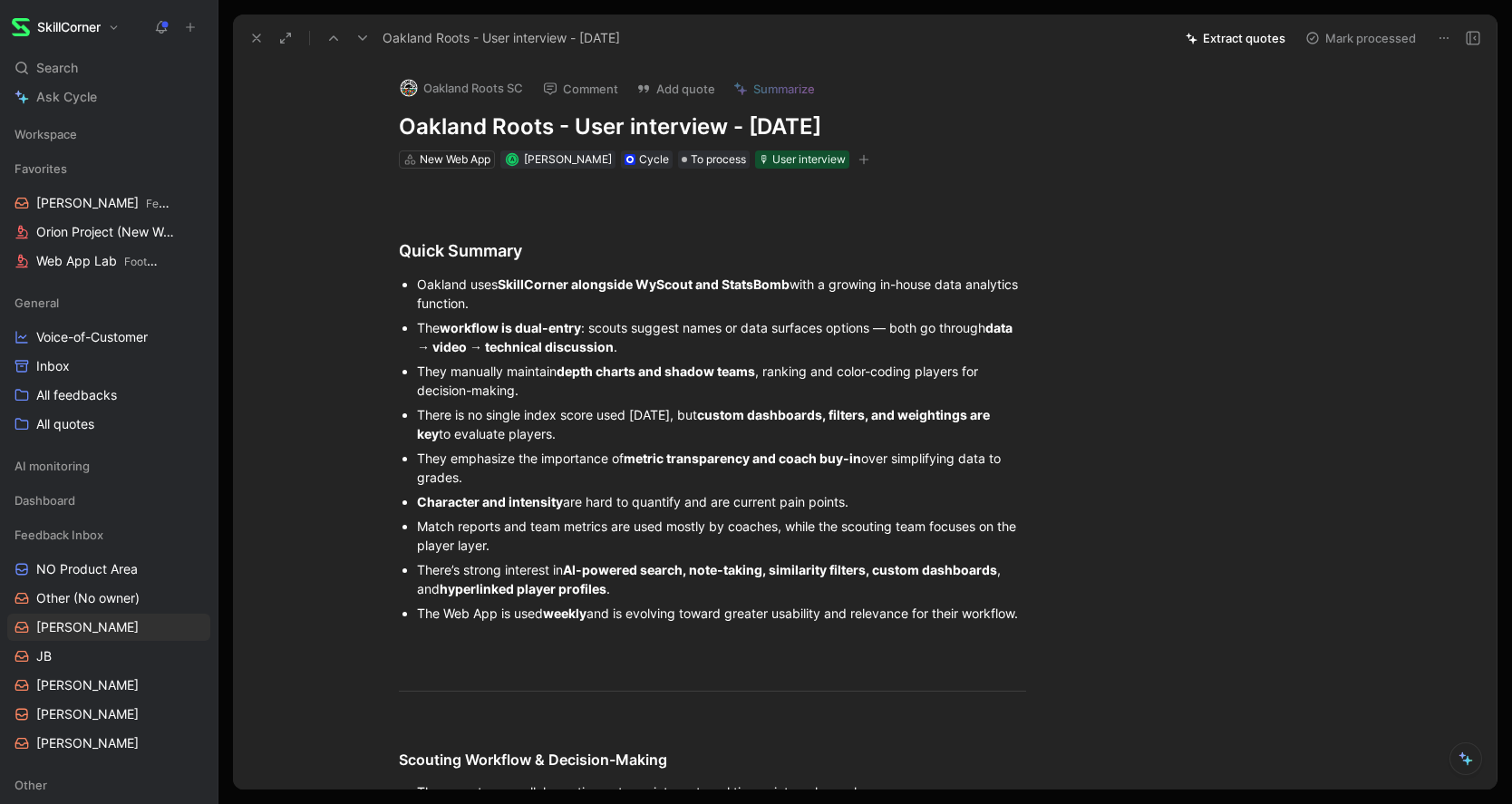
click at [1391, 41] on button "Mark processed" at bounding box center [1360, 38] width 126 height 25
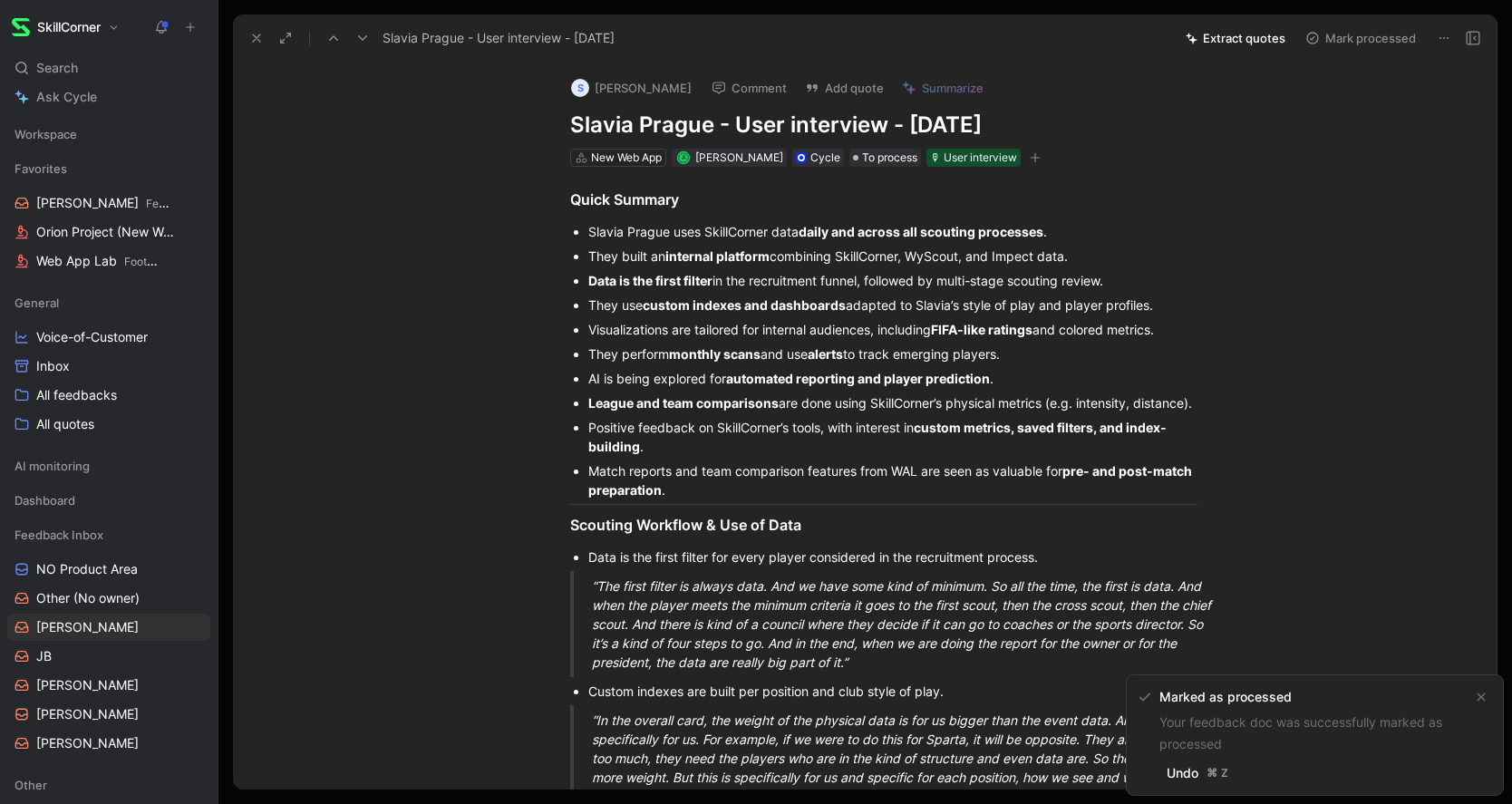
click at [239, 36] on div "Slavia Prague - User interview - 05/06/2025 Extract quotes Mark processed" at bounding box center [864, 38] width 1264 height 47
click at [255, 36] on use at bounding box center [256, 37] width 7 height 7
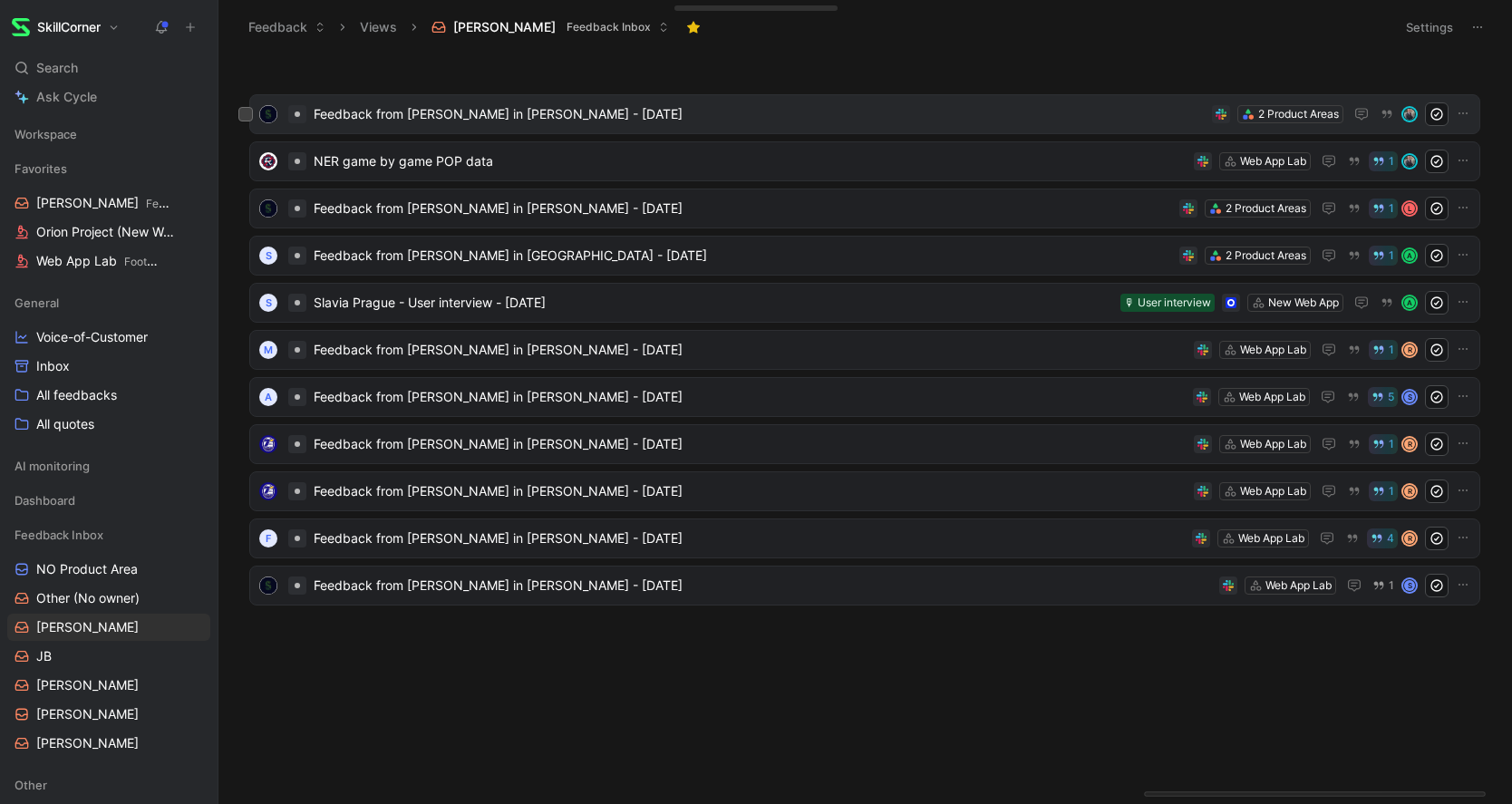
click at [450, 119] on span "Feedback from Hayden Van Brewer in Slack - 8/27/2025" at bounding box center [759, 114] width 891 height 21
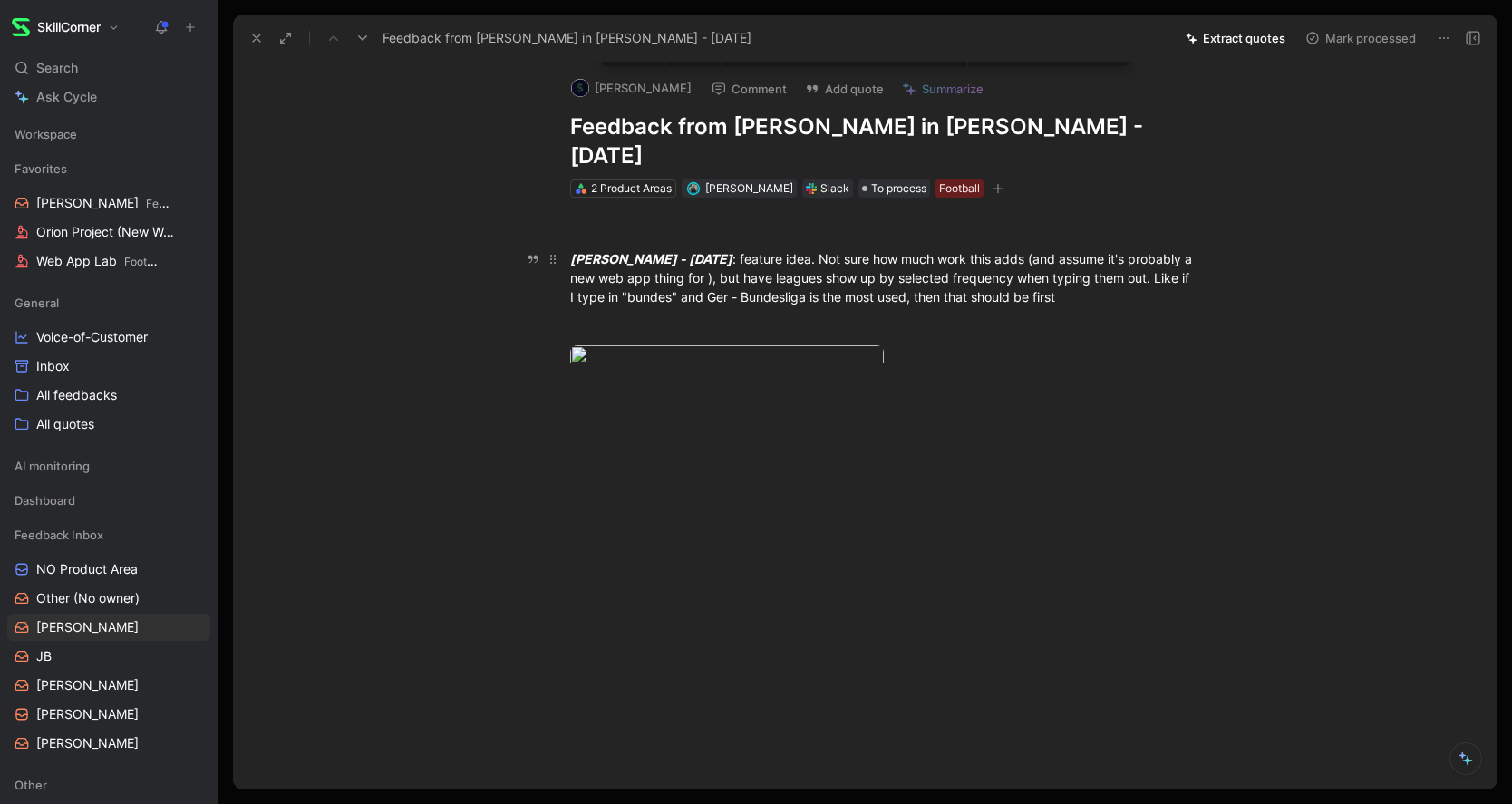
drag, startPoint x: 1174, startPoint y: 267, endPoint x: 567, endPoint y: 224, distance: 608.5
click at [616, 179] on div "2 Product Areas" at bounding box center [630, 188] width 81 height 18
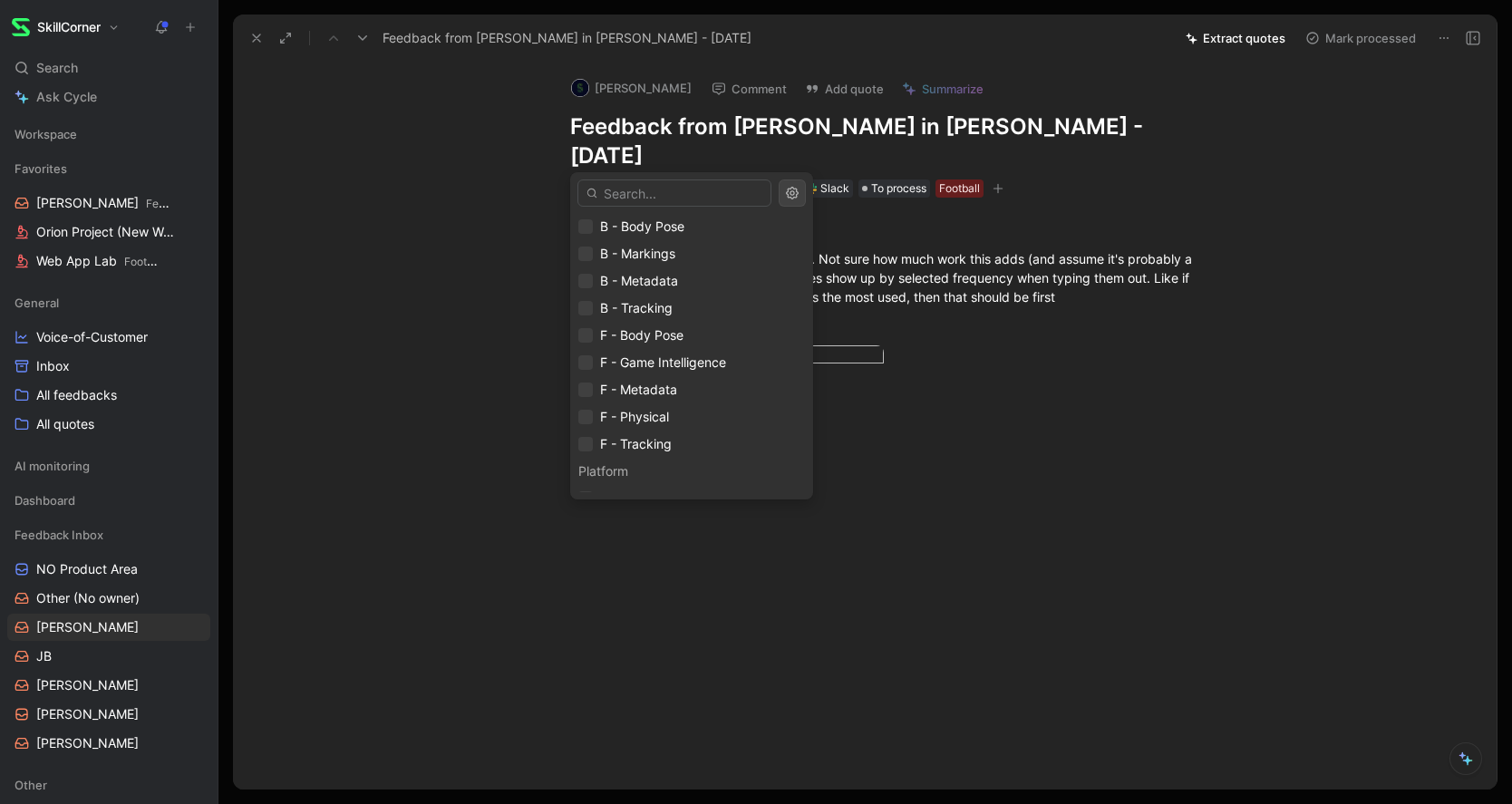
scroll to position [592, 0]
click at [587, 394] on icon at bounding box center [585, 396] width 11 height 11
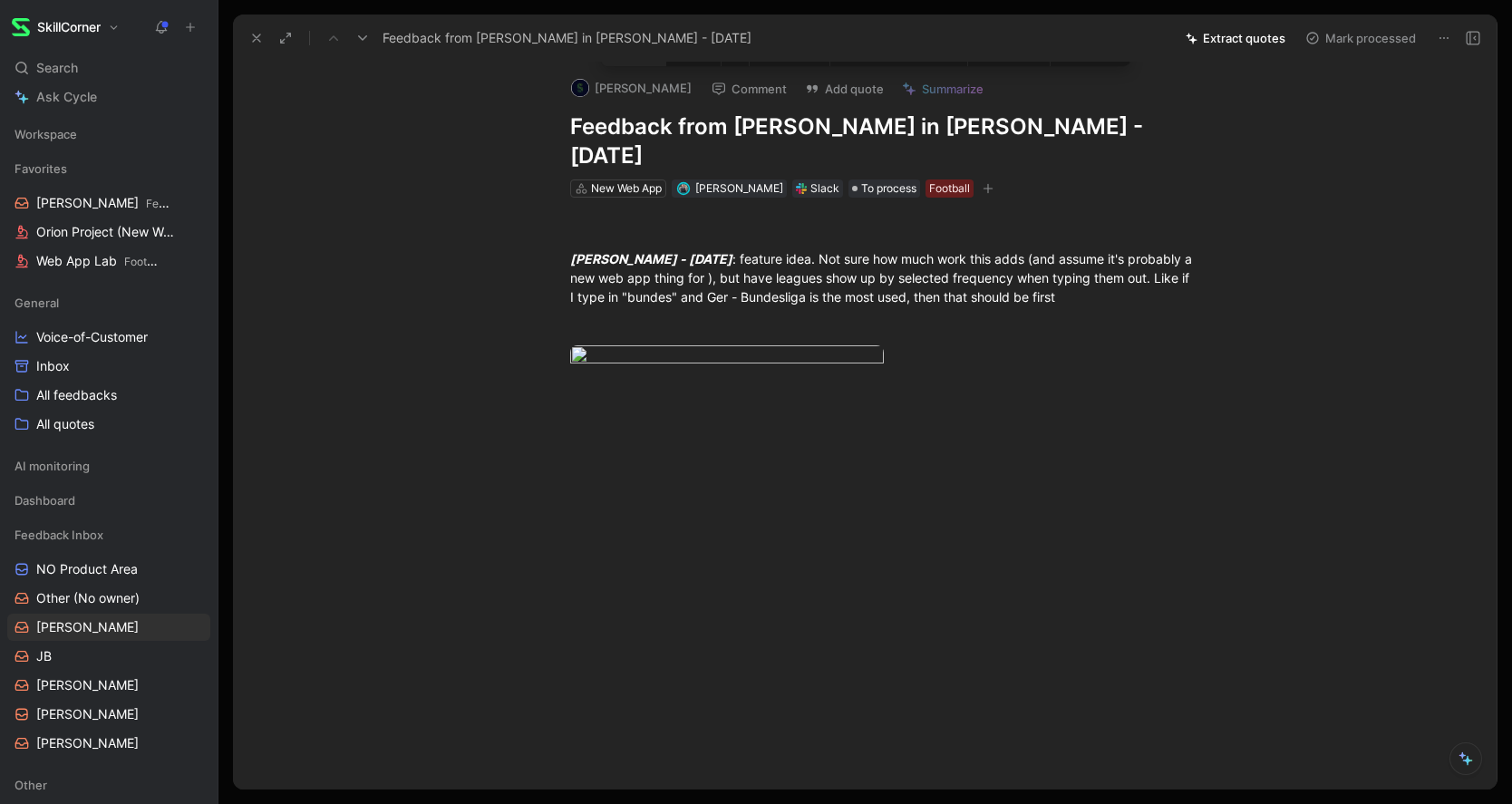
click at [632, 66] on button "Quote" at bounding box center [633, 52] width 64 height 29
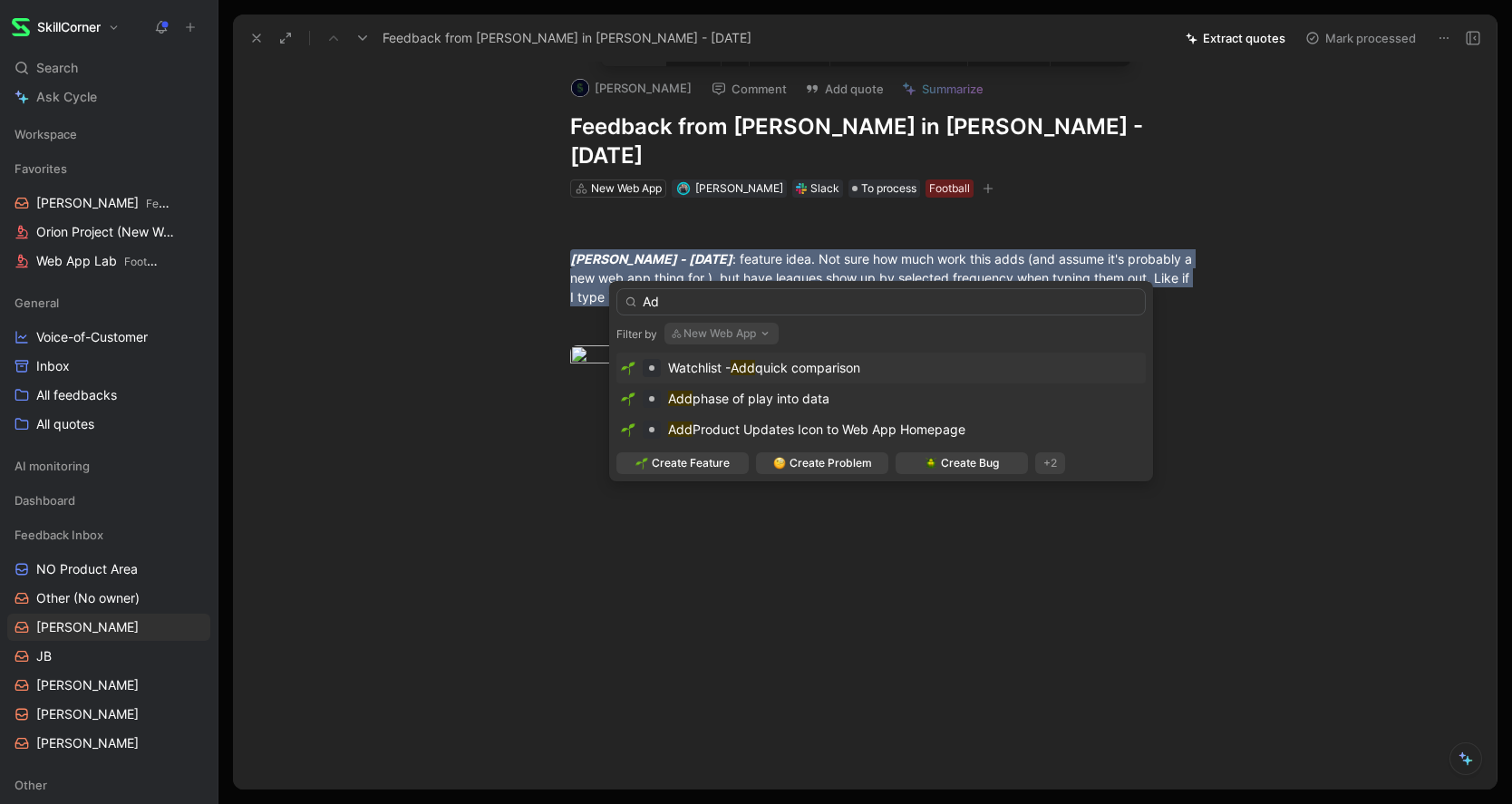
type input "A"
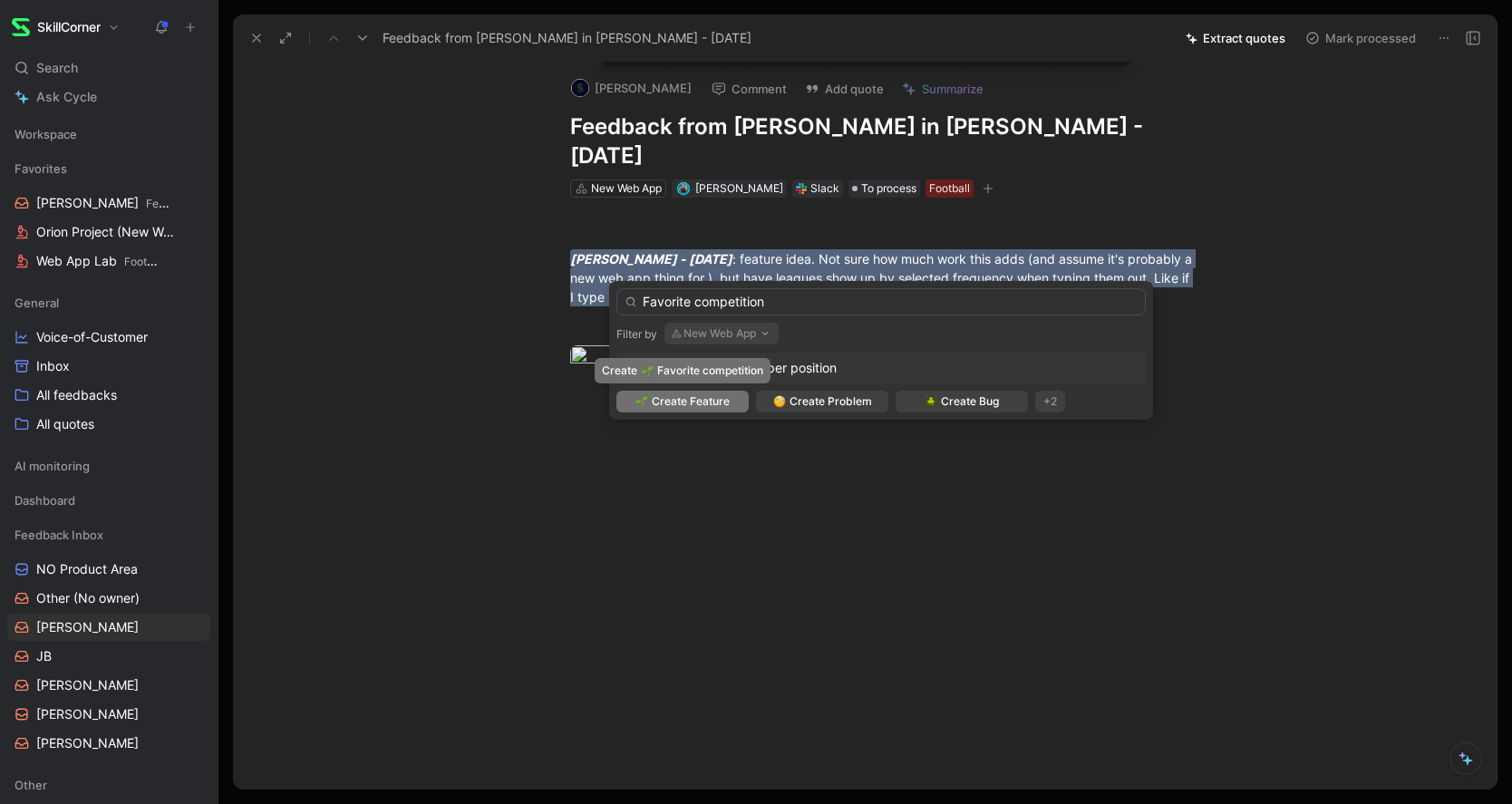
type input "Favorite competition"
click at [699, 401] on span "Create Feature" at bounding box center [691, 401] width 78 height 18
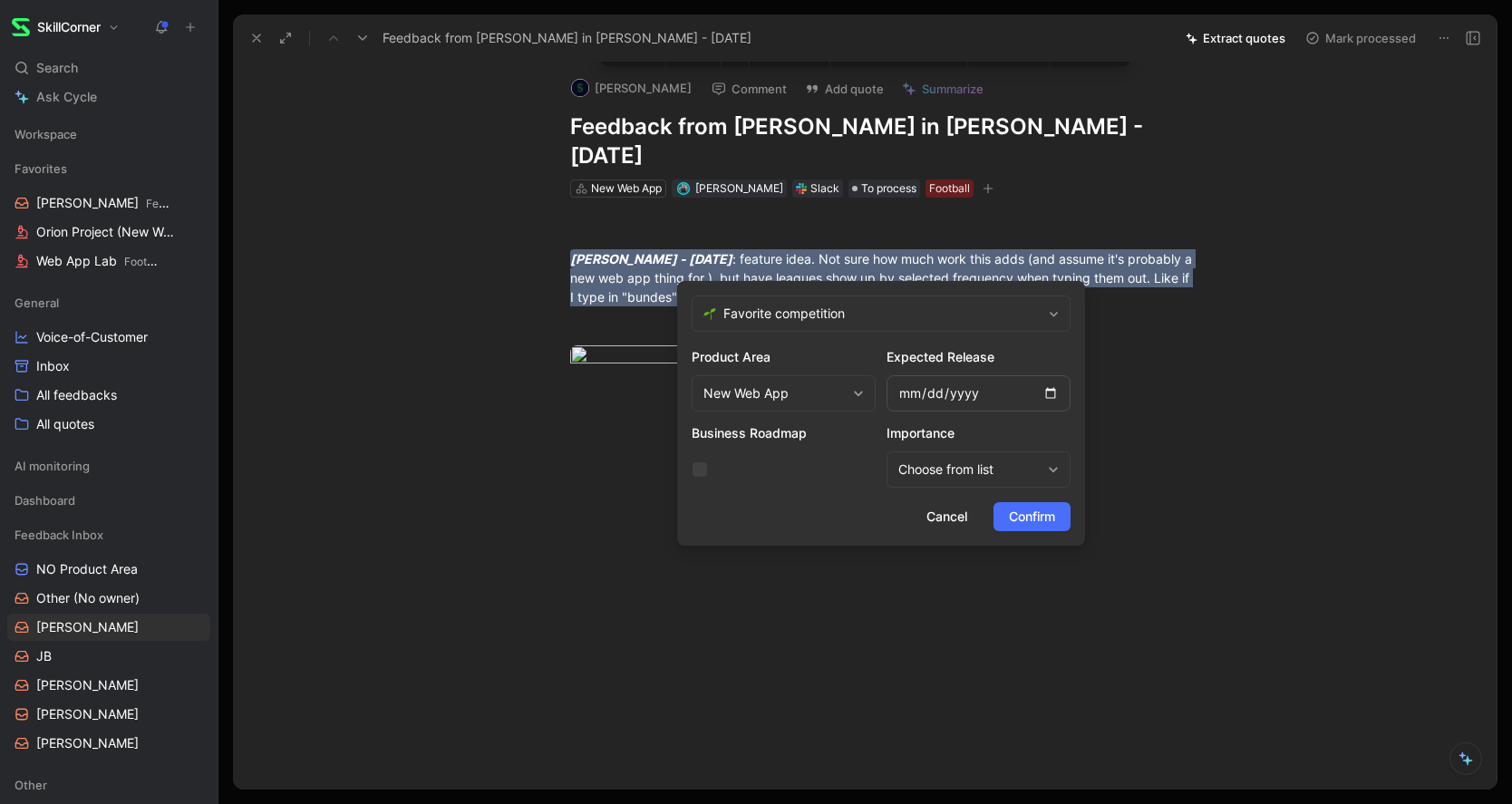
click at [1007, 534] on form "Favorite competition Product Area New Web App Expected Release Business Roadmap…" at bounding box center [881, 414] width 408 height 265
click at [1049, 516] on span "Confirm" at bounding box center [1032, 517] width 47 height 21
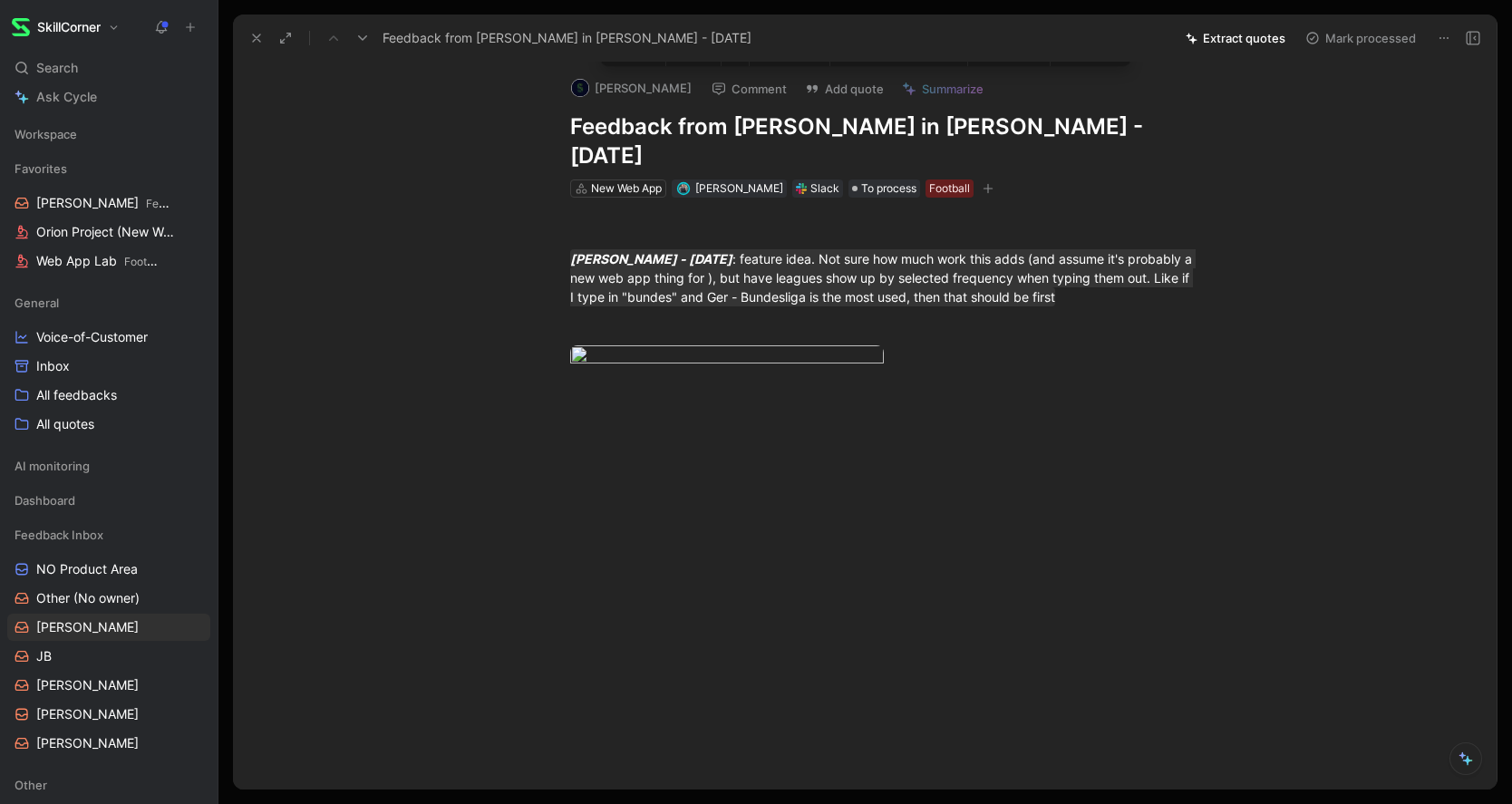
click at [1385, 47] on button "Mark processed" at bounding box center [1360, 38] width 126 height 25
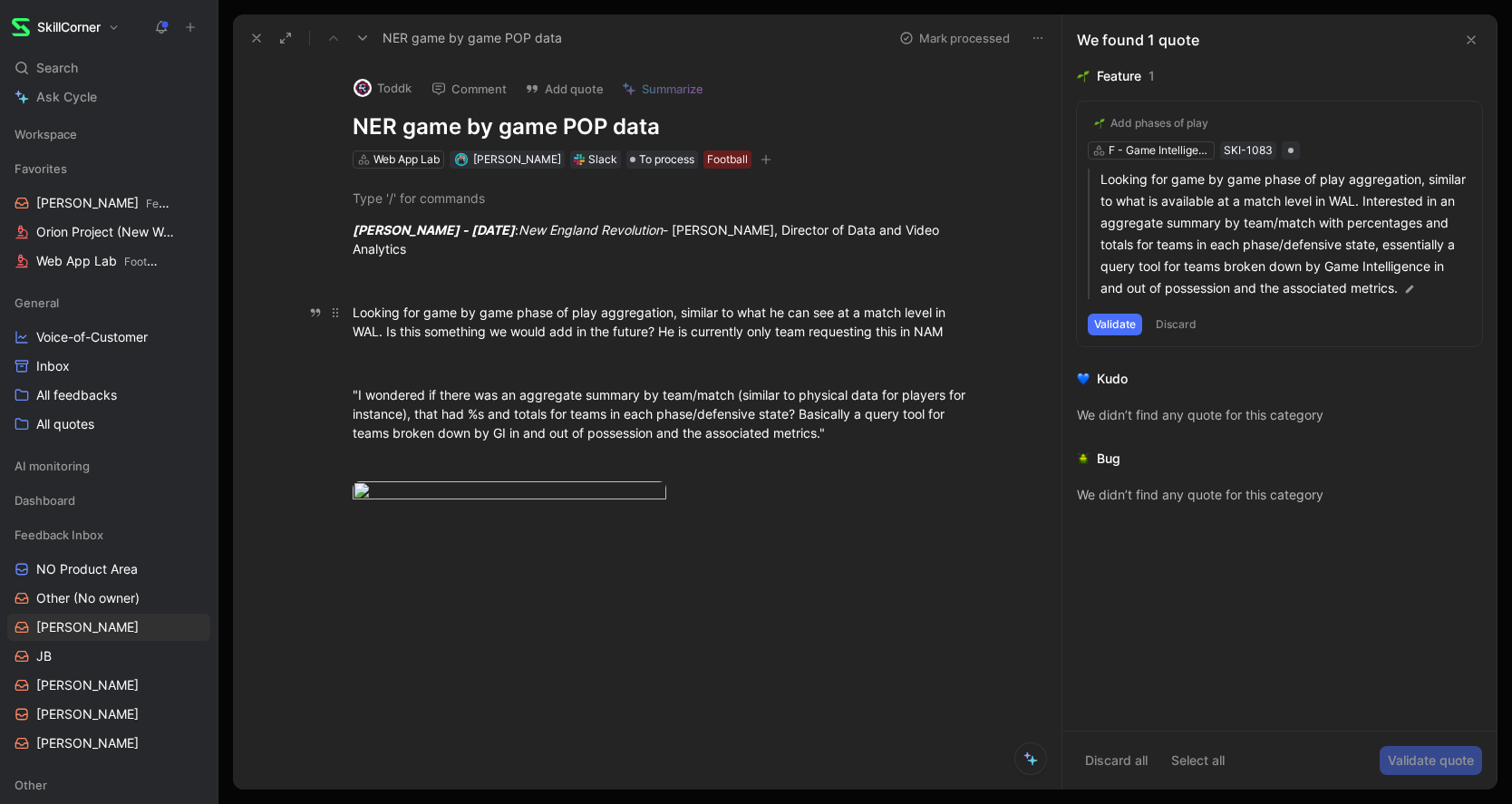
click at [424, 326] on div "Hayden Van Brewer - Mon Aug 25 2025 : New England Revolution - Todd Kingston, D…" at bounding box center [666, 360] width 790 height 384
click at [252, 35] on icon at bounding box center [256, 38] width 15 height 15
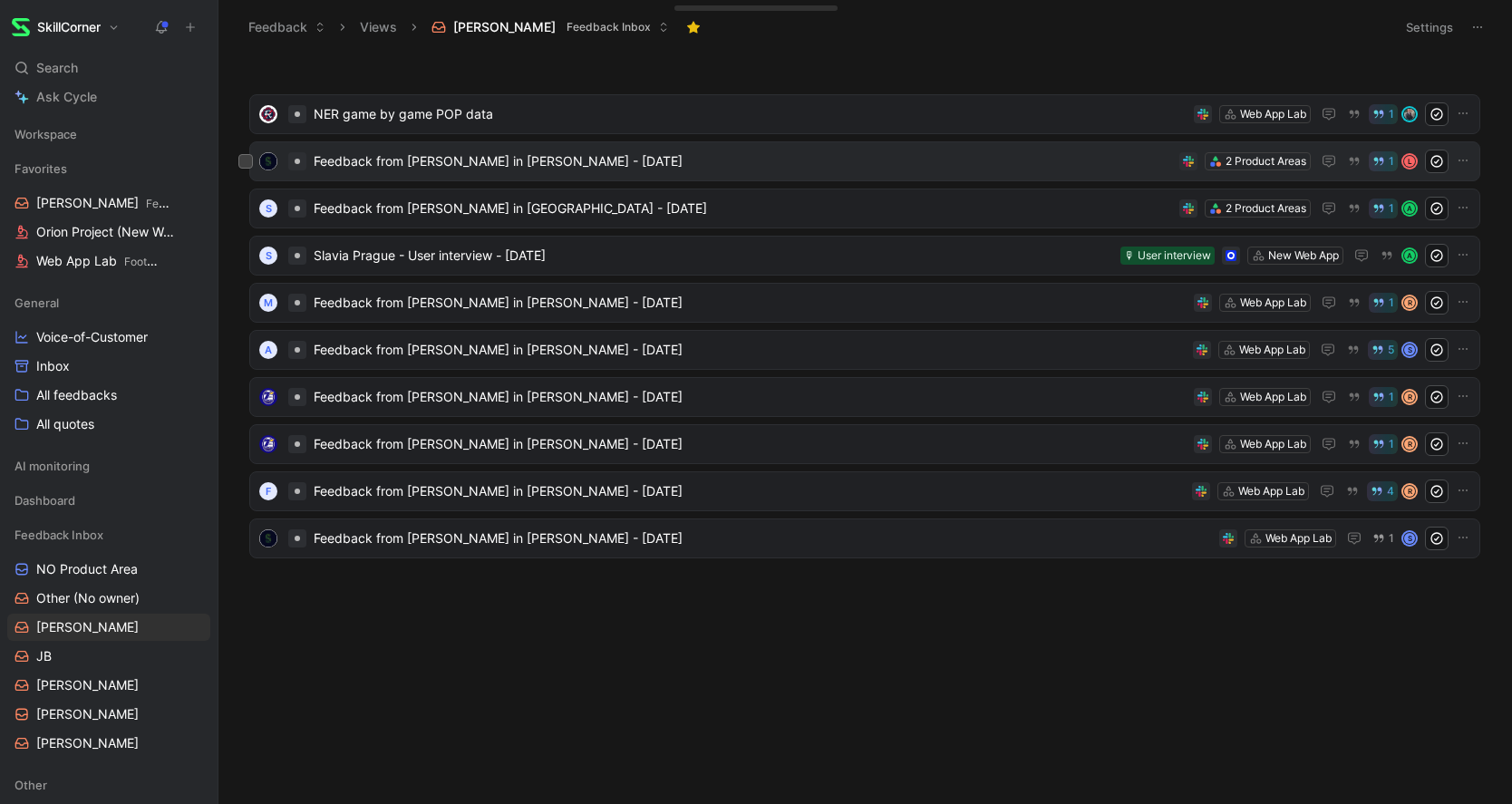
click at [383, 165] on span "Feedback from Hayden Van Brewer in Slack - 8/21/2025" at bounding box center [742, 162] width 858 height 21
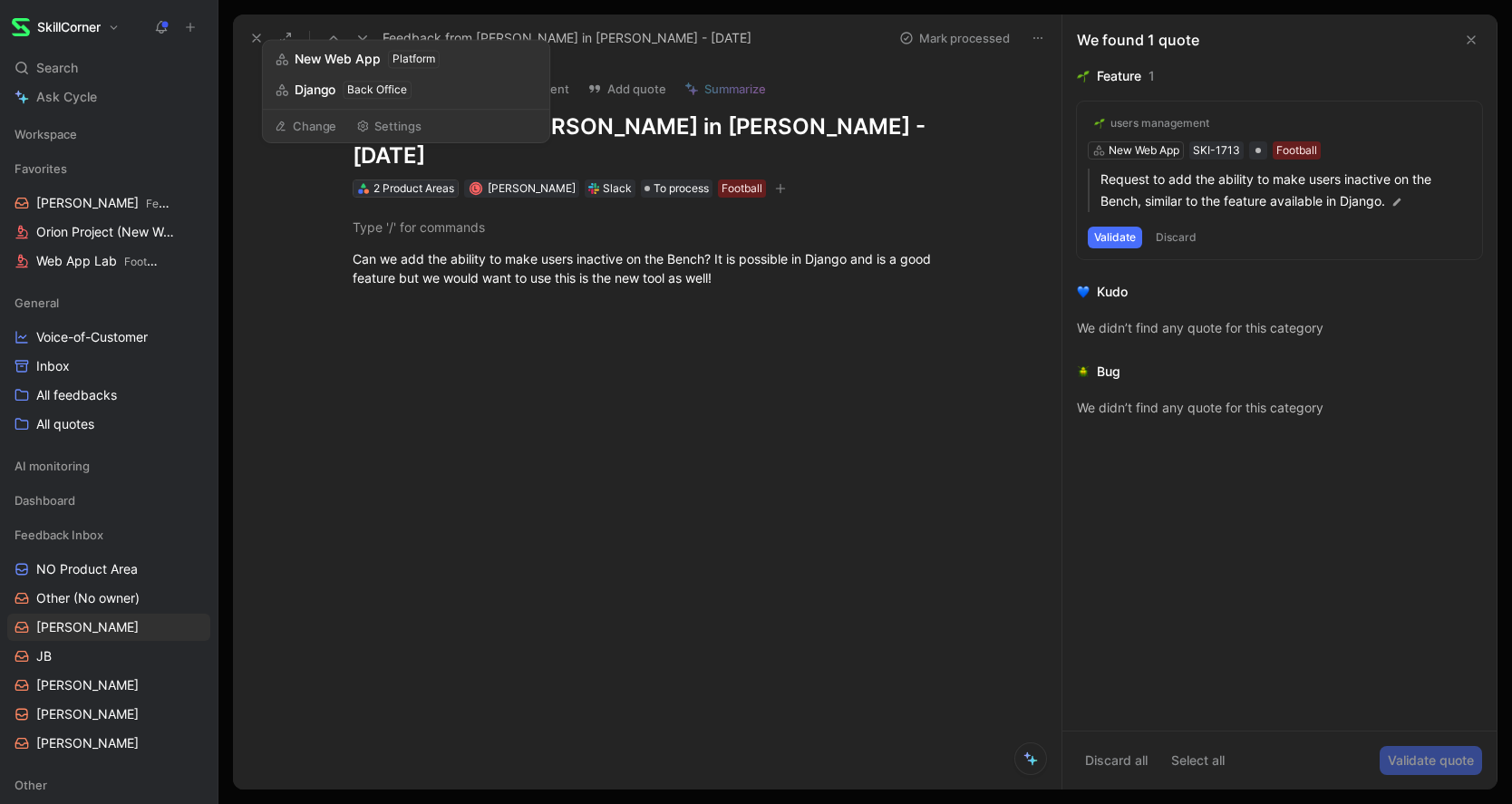
click at [424, 179] on div "2 Product Areas" at bounding box center [414, 188] width 81 height 18
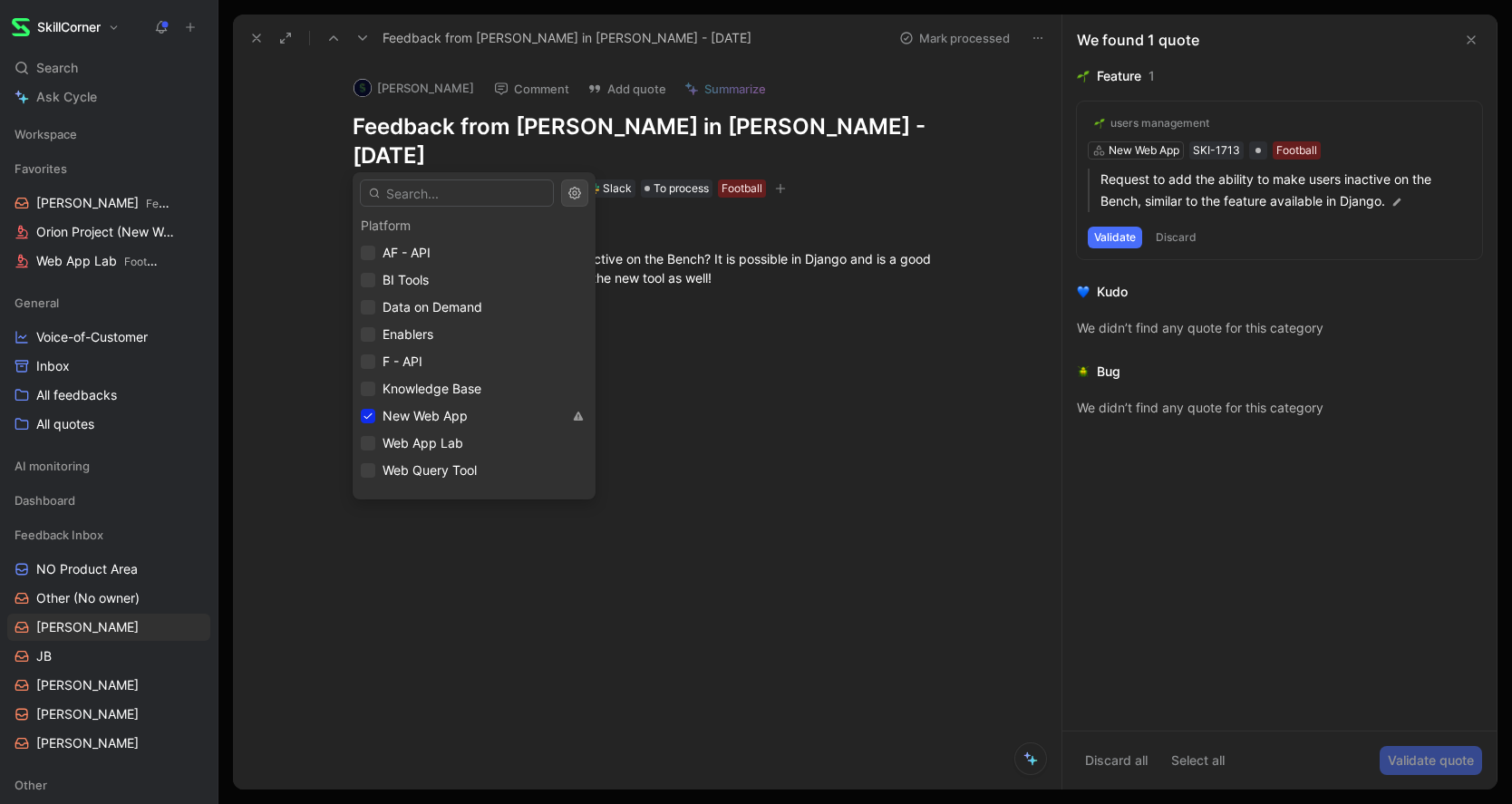
scroll to position [592, 0]
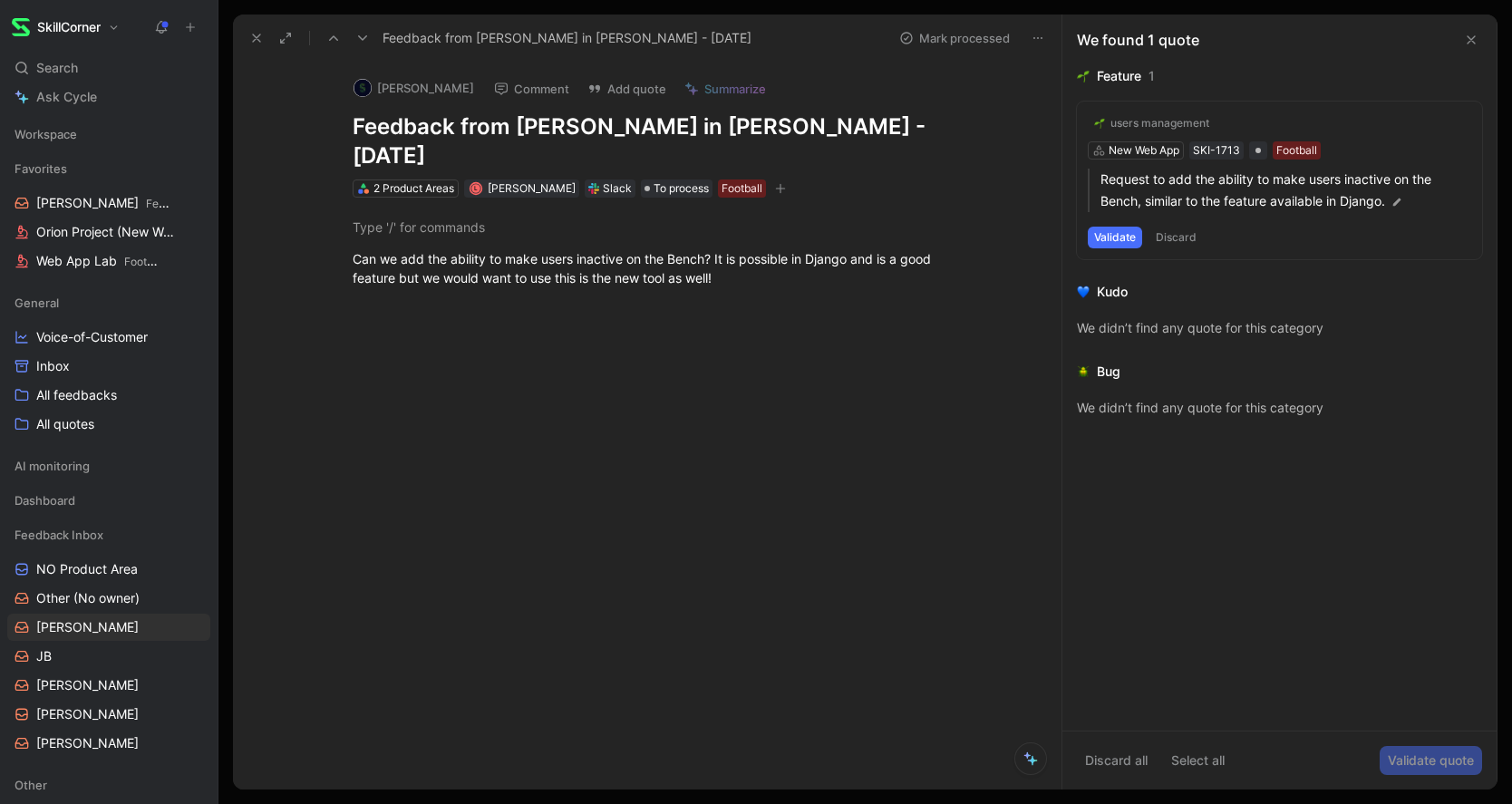
click at [1176, 235] on button "Discard" at bounding box center [1175, 238] width 54 height 21
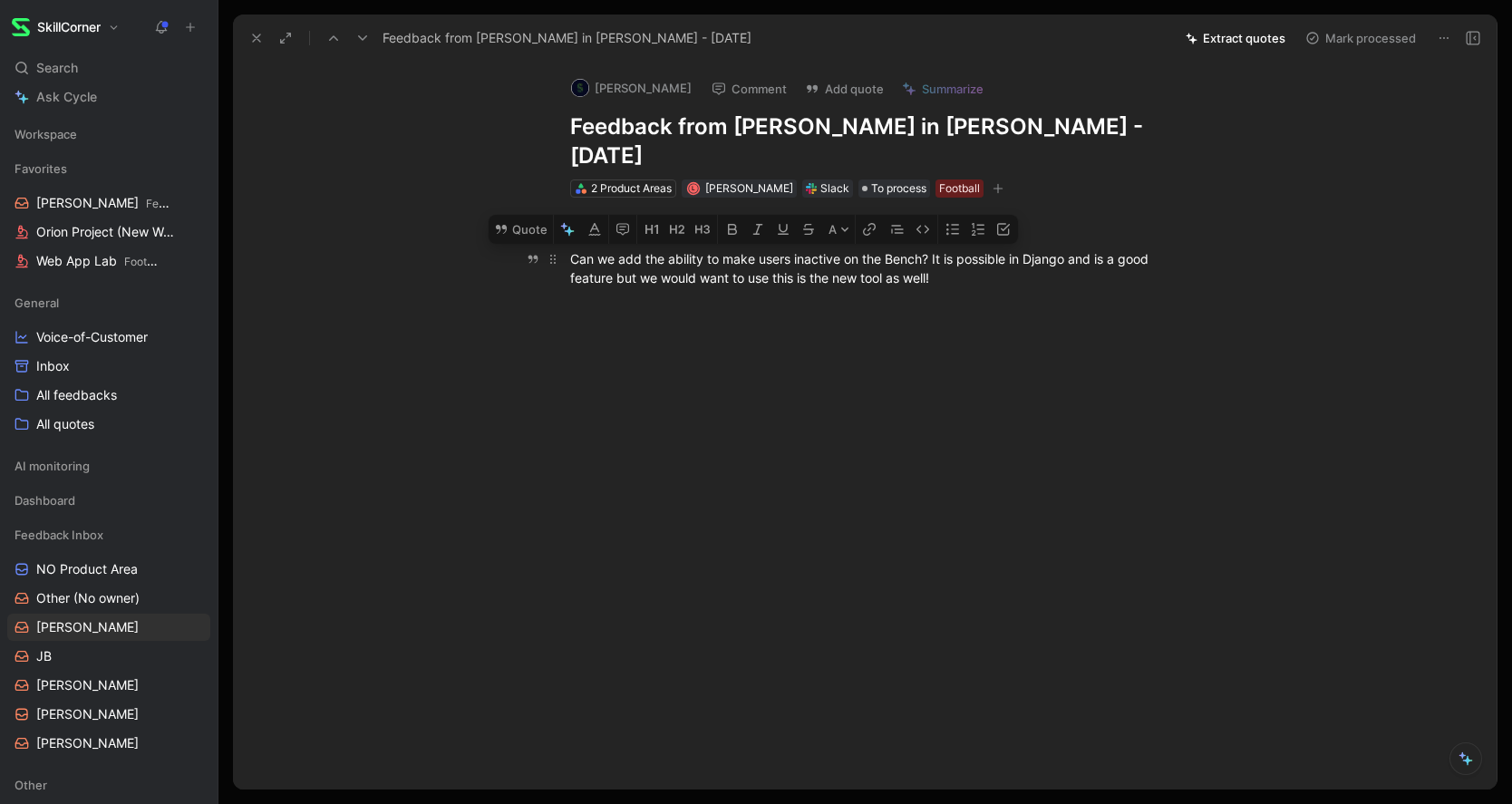
drag, startPoint x: 956, startPoint y: 253, endPoint x: 563, endPoint y: 235, distance: 393.4
click at [531, 215] on button "Quote" at bounding box center [521, 230] width 64 height 29
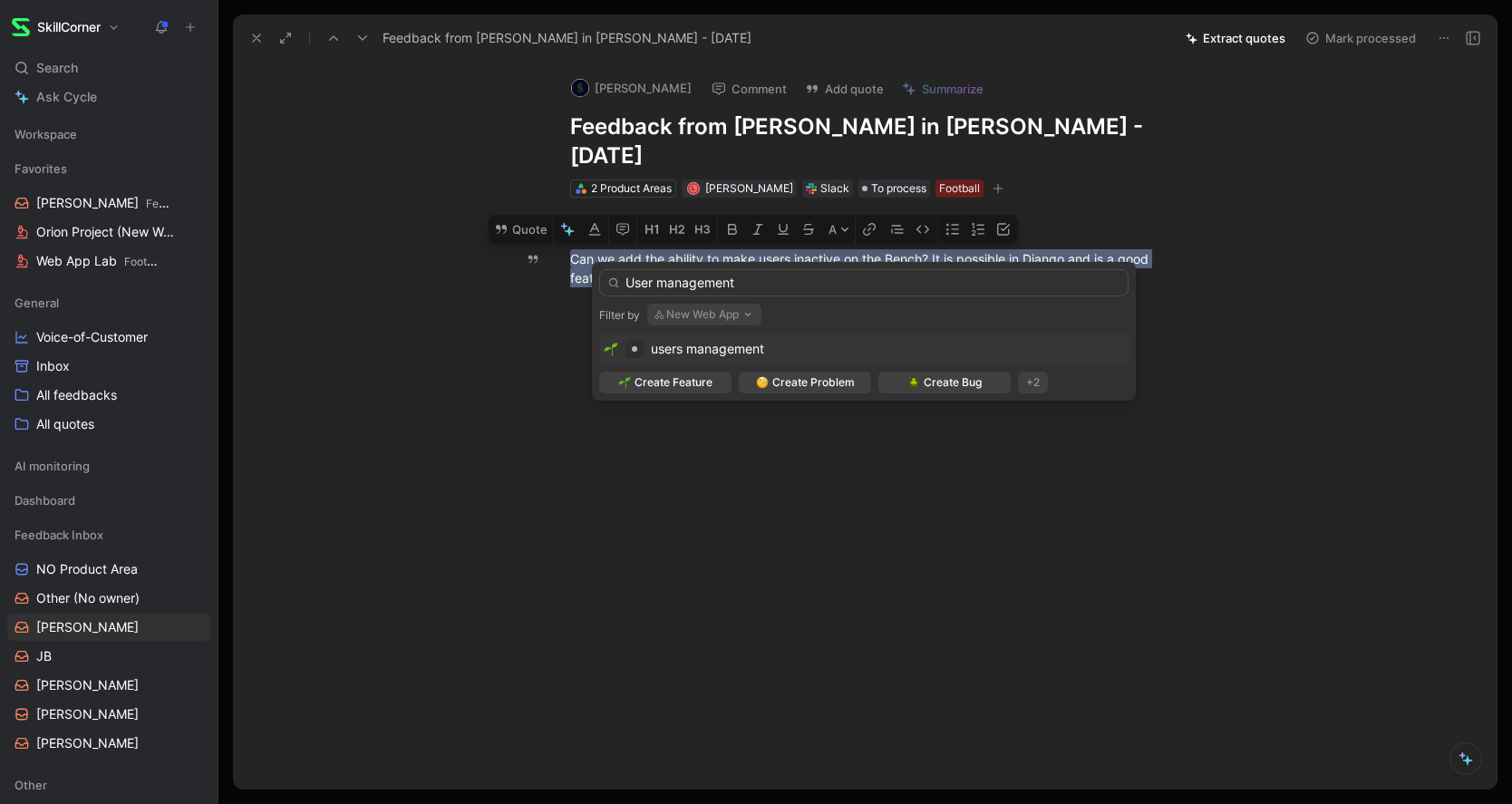
type input "User management"
click at [709, 348] on span "users management" at bounding box center [707, 348] width 113 height 16
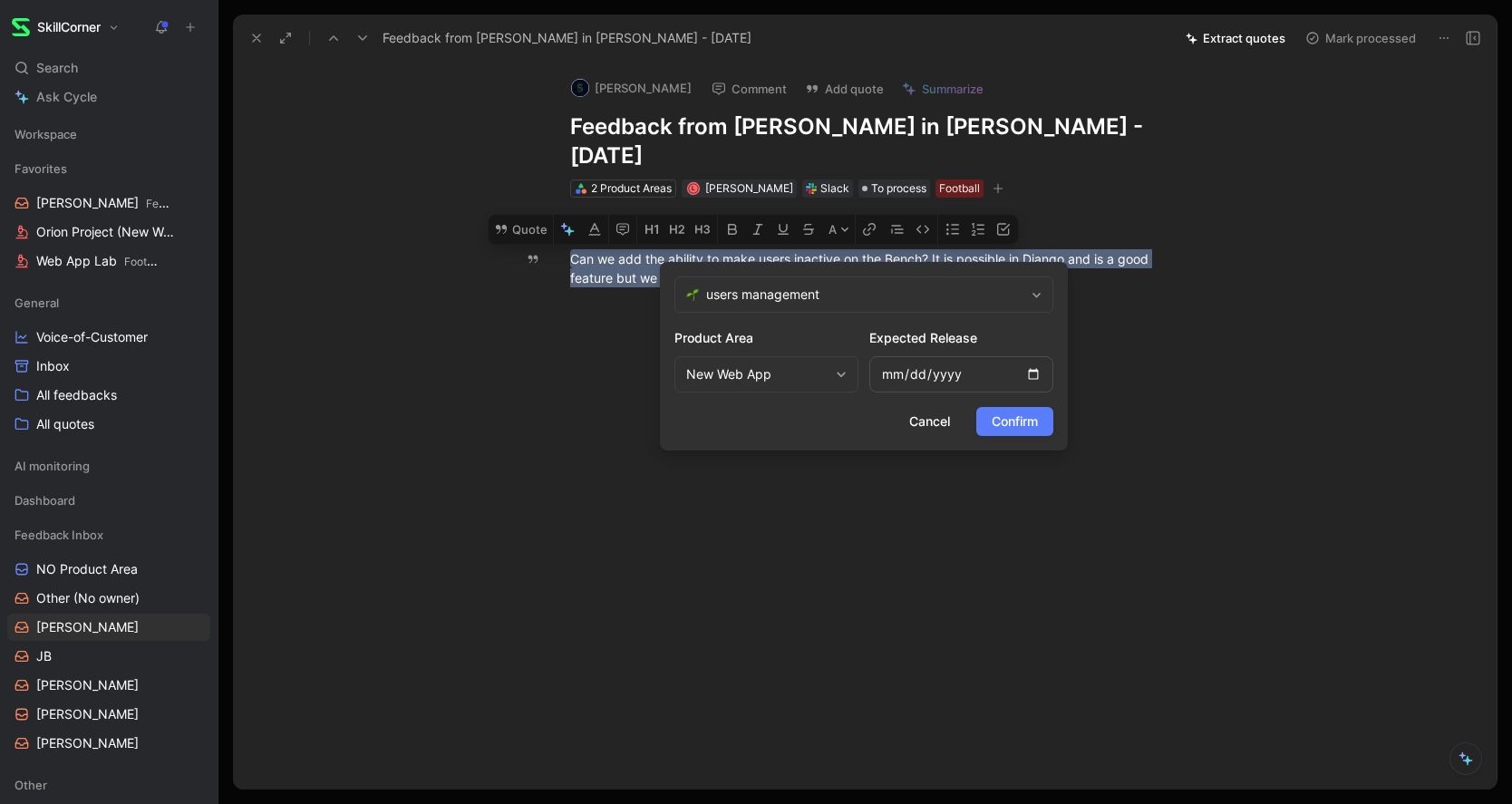
click at [1027, 420] on span "Confirm" at bounding box center [1015, 421] width 47 height 21
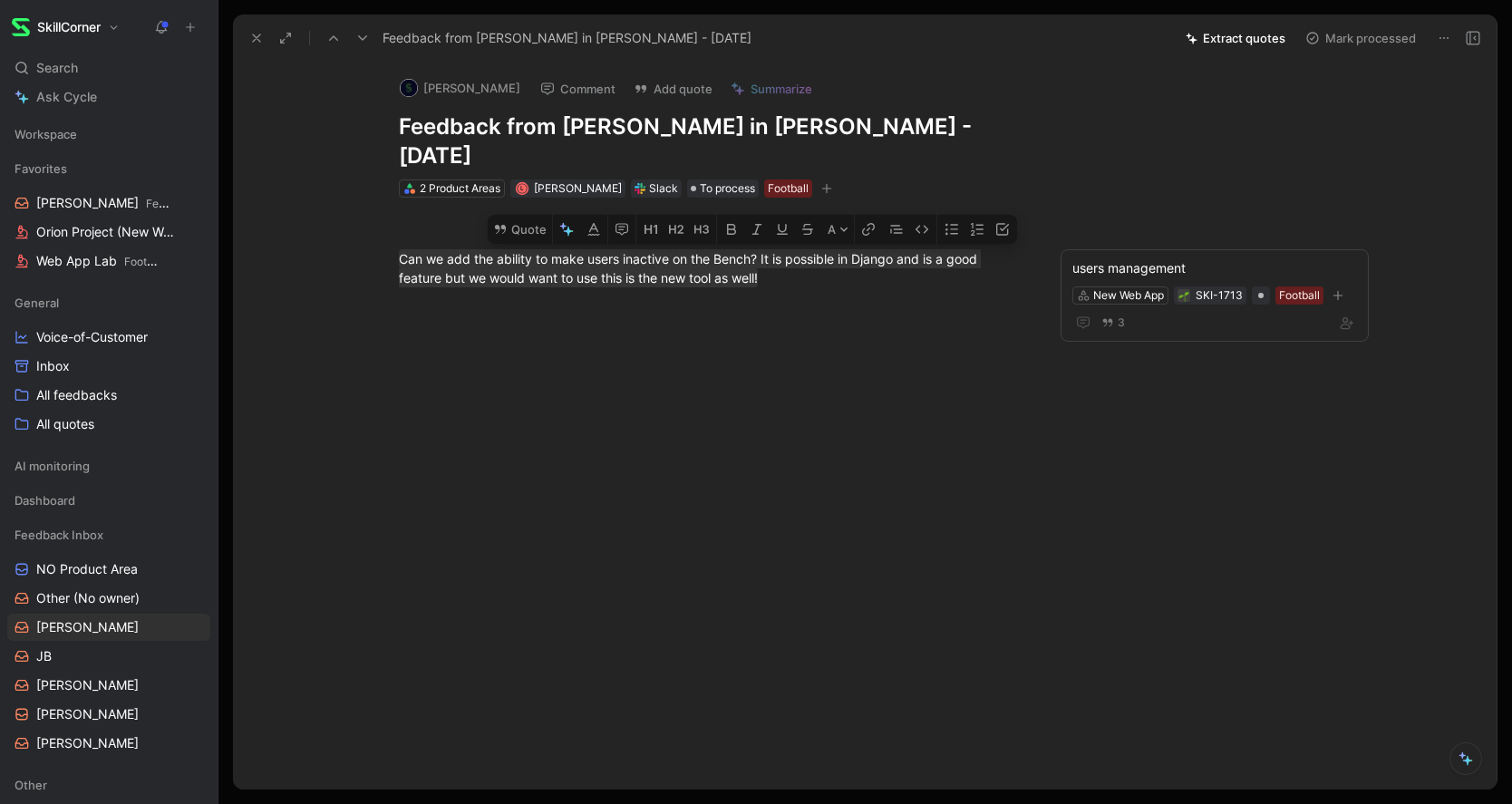
click at [1361, 46] on button "Mark processed" at bounding box center [1360, 38] width 126 height 25
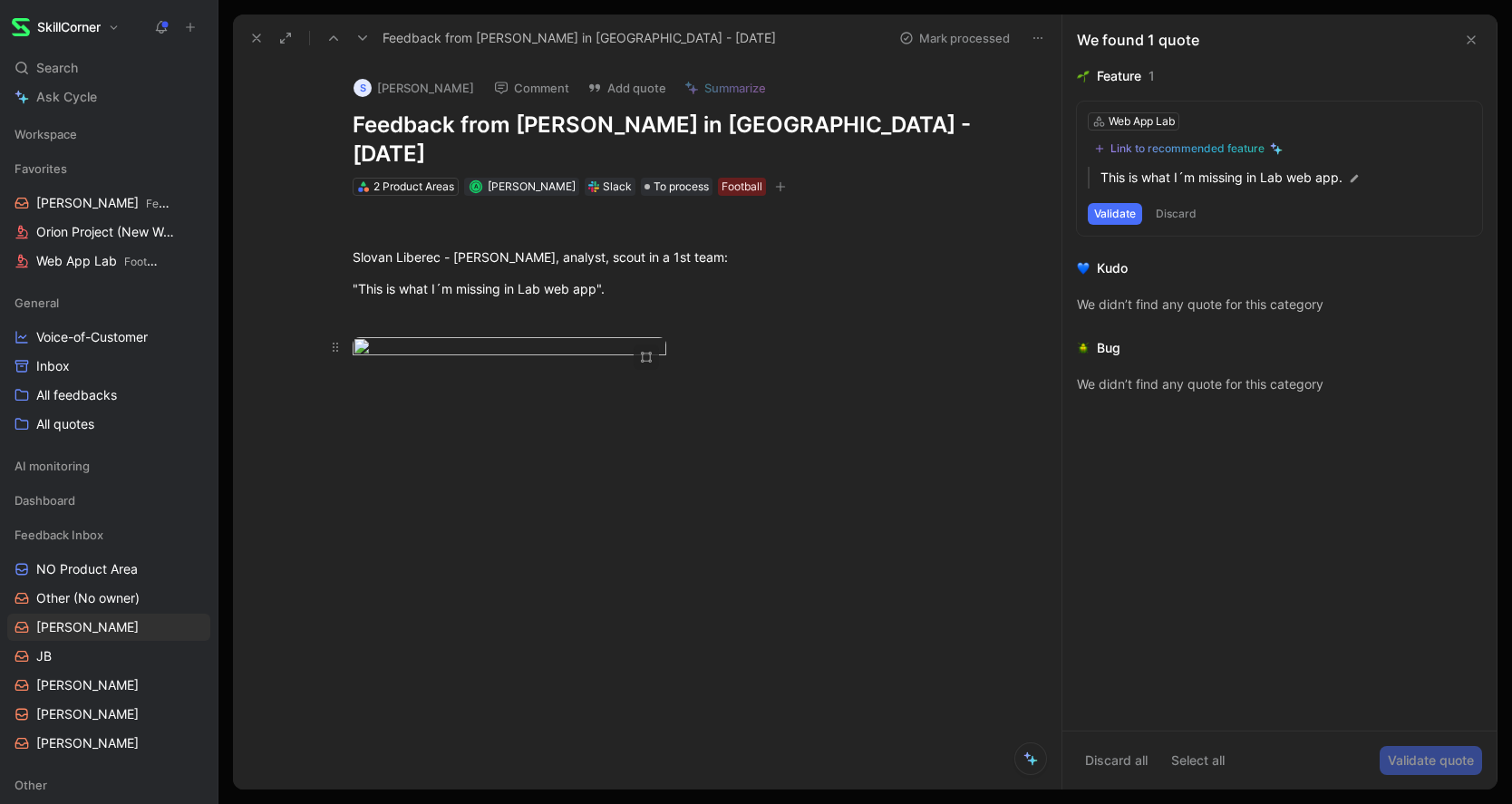
drag, startPoint x: 352, startPoint y: 224, endPoint x: 636, endPoint y: 630, distance: 495.5
click at [705, 362] on div at bounding box center [666, 349] width 628 height 24
drag, startPoint x: 716, startPoint y: 608, endPoint x: 345, endPoint y: 95, distance: 633.1
click at [345, 196] on div "Slovan Liberec - Jan Slegl, analyst, scout in a 1st team: "This is what I´m mis…" at bounding box center [666, 302] width 790 height 212
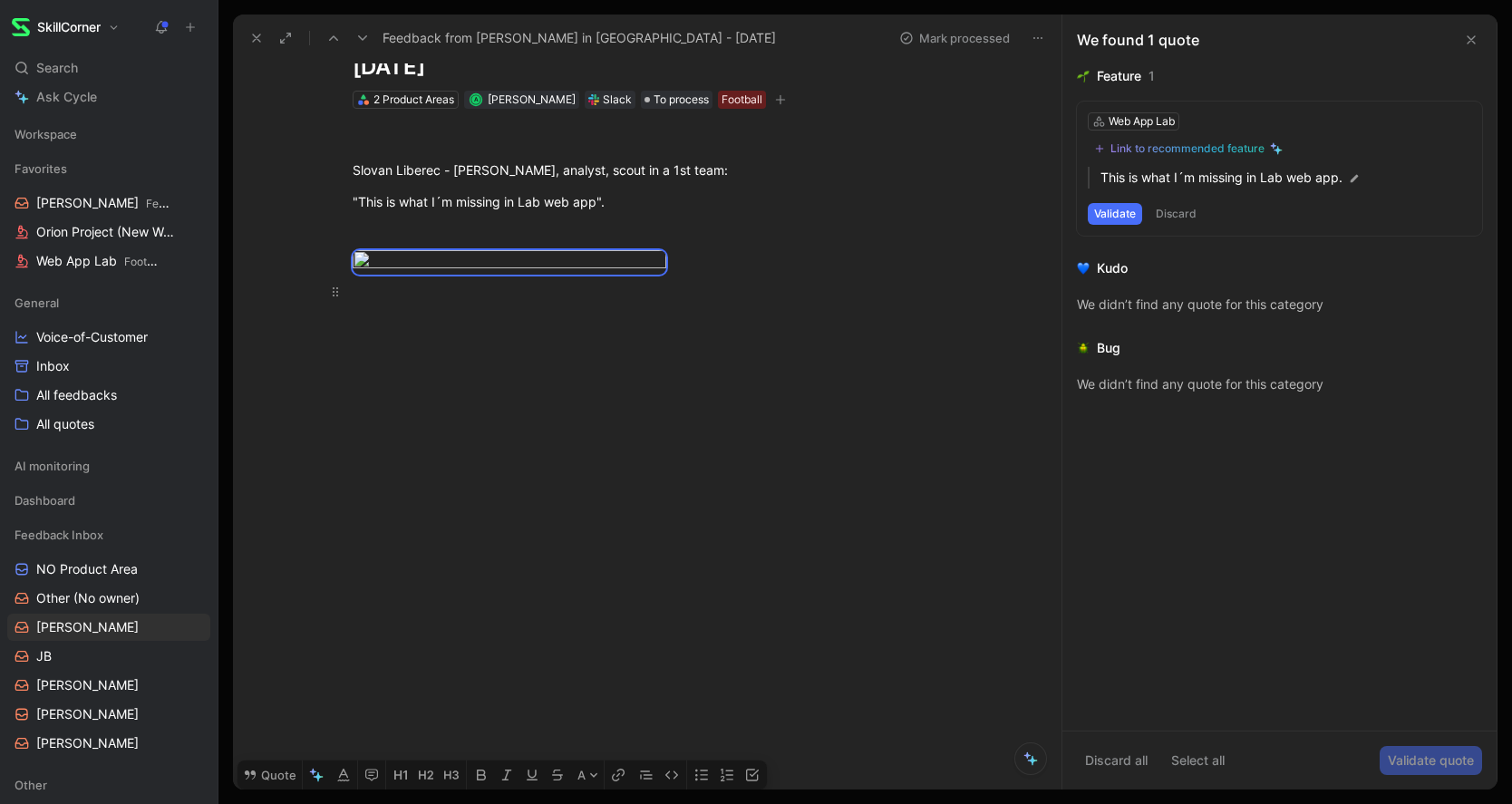
drag, startPoint x: 352, startPoint y: 89, endPoint x: 684, endPoint y: 680, distance: 677.9
click at [683, 321] on div "Slovan Liberec - Jan Slegl, analyst, scout in a 1st team: "This is what I´m mis…" at bounding box center [666, 215] width 790 height 212
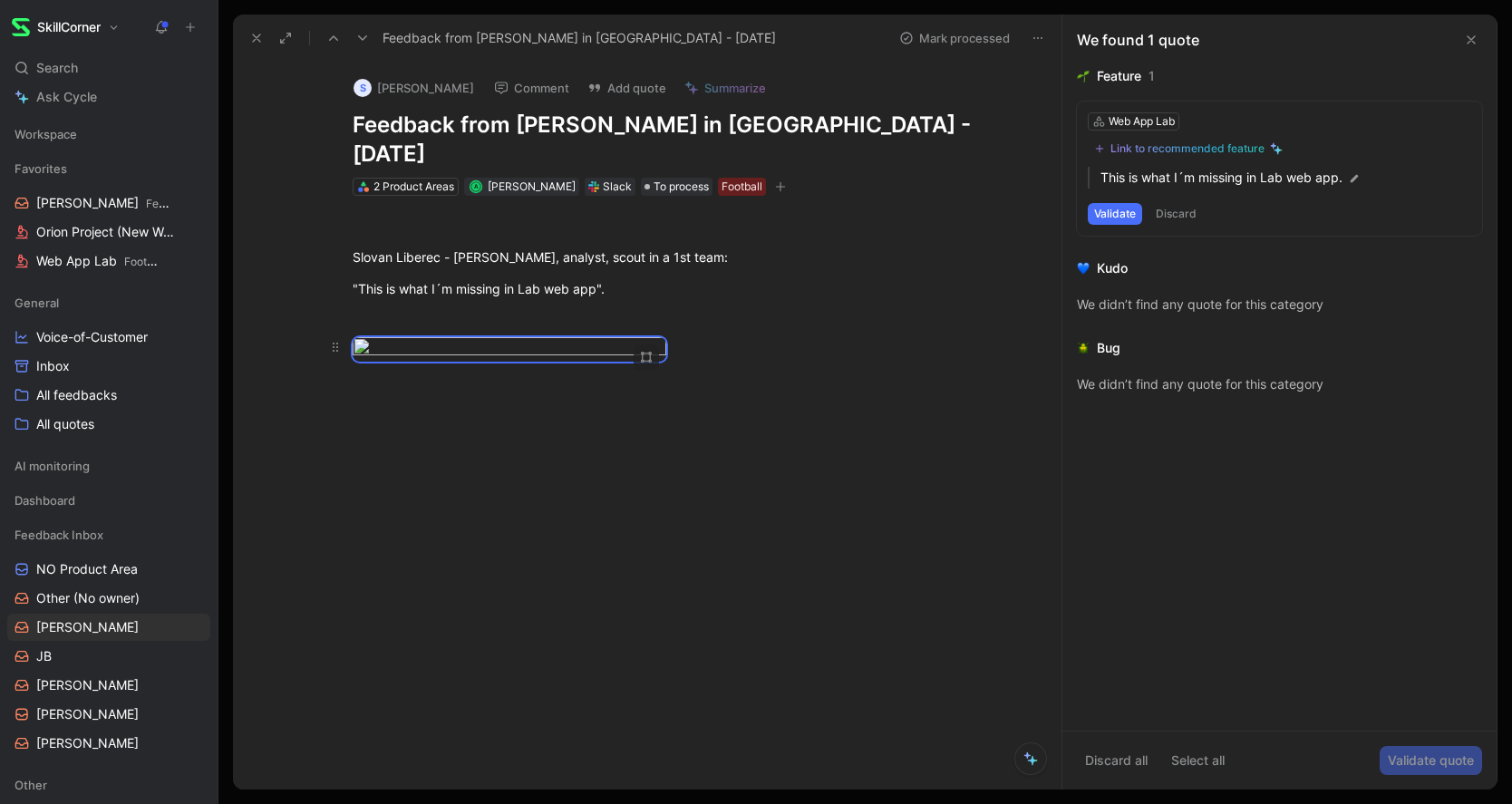
scroll to position [0, 0]
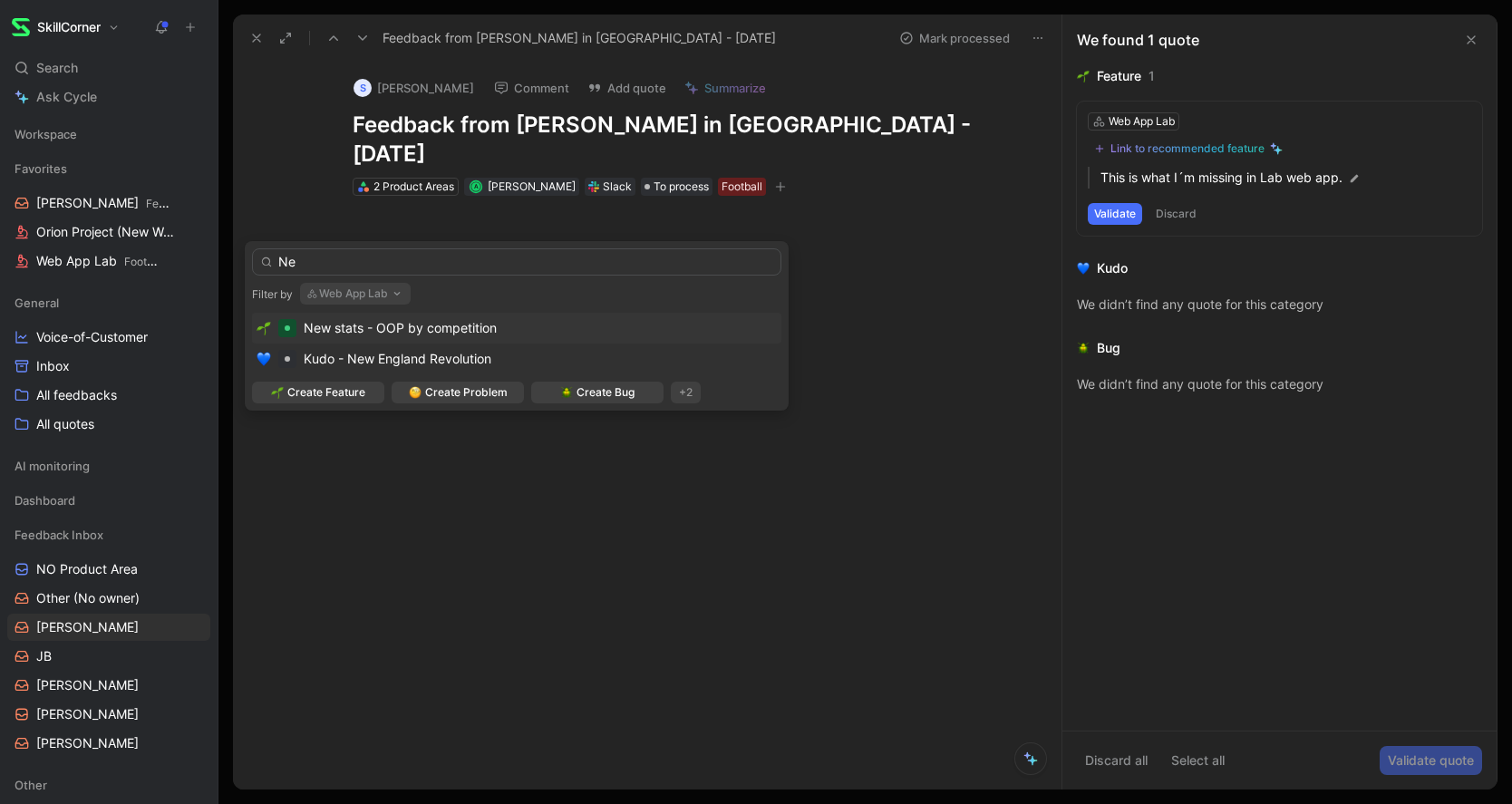
type input "N"
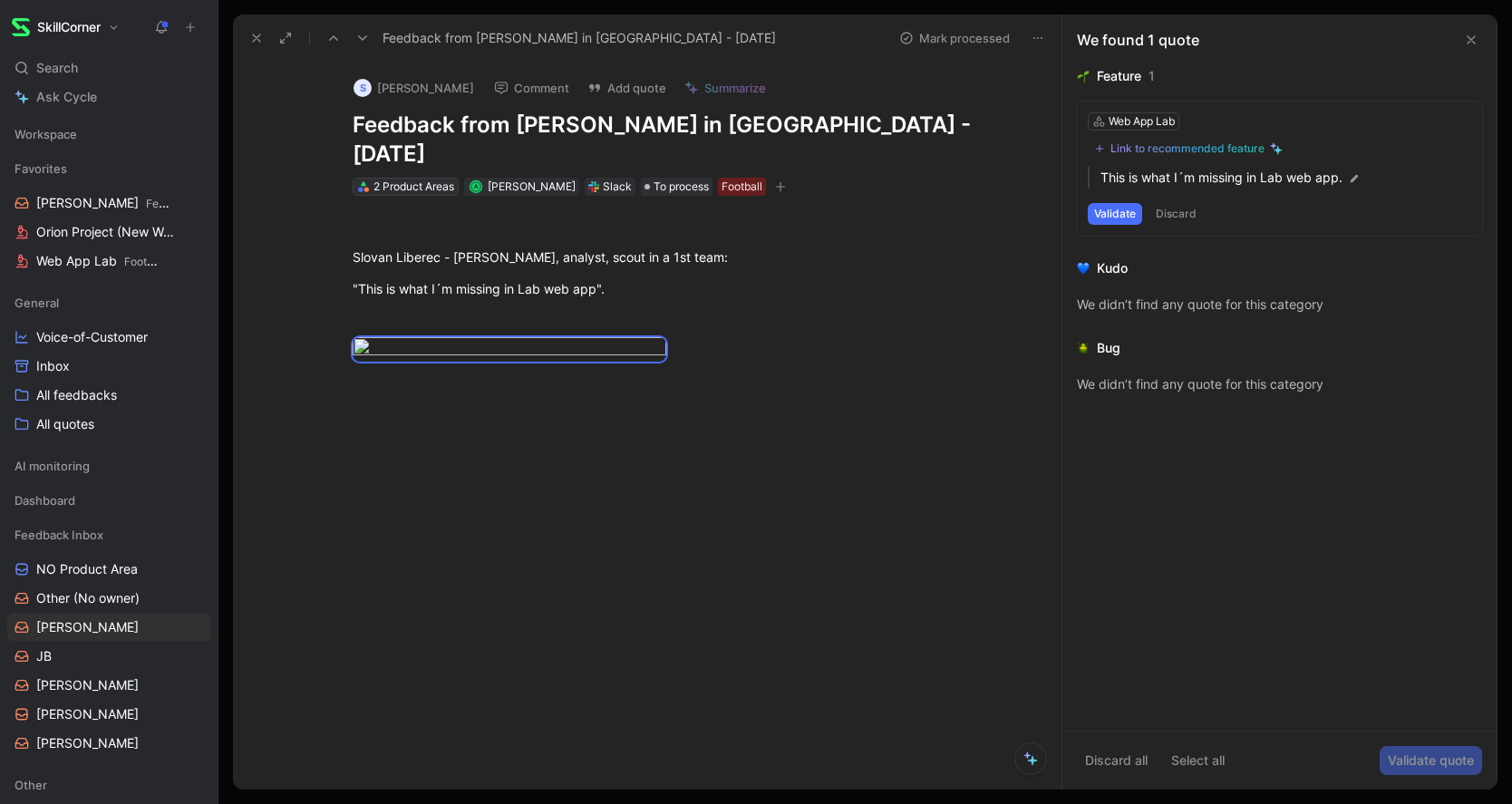
click at [400, 178] on div "2 Product Areas" at bounding box center [414, 187] width 81 height 18
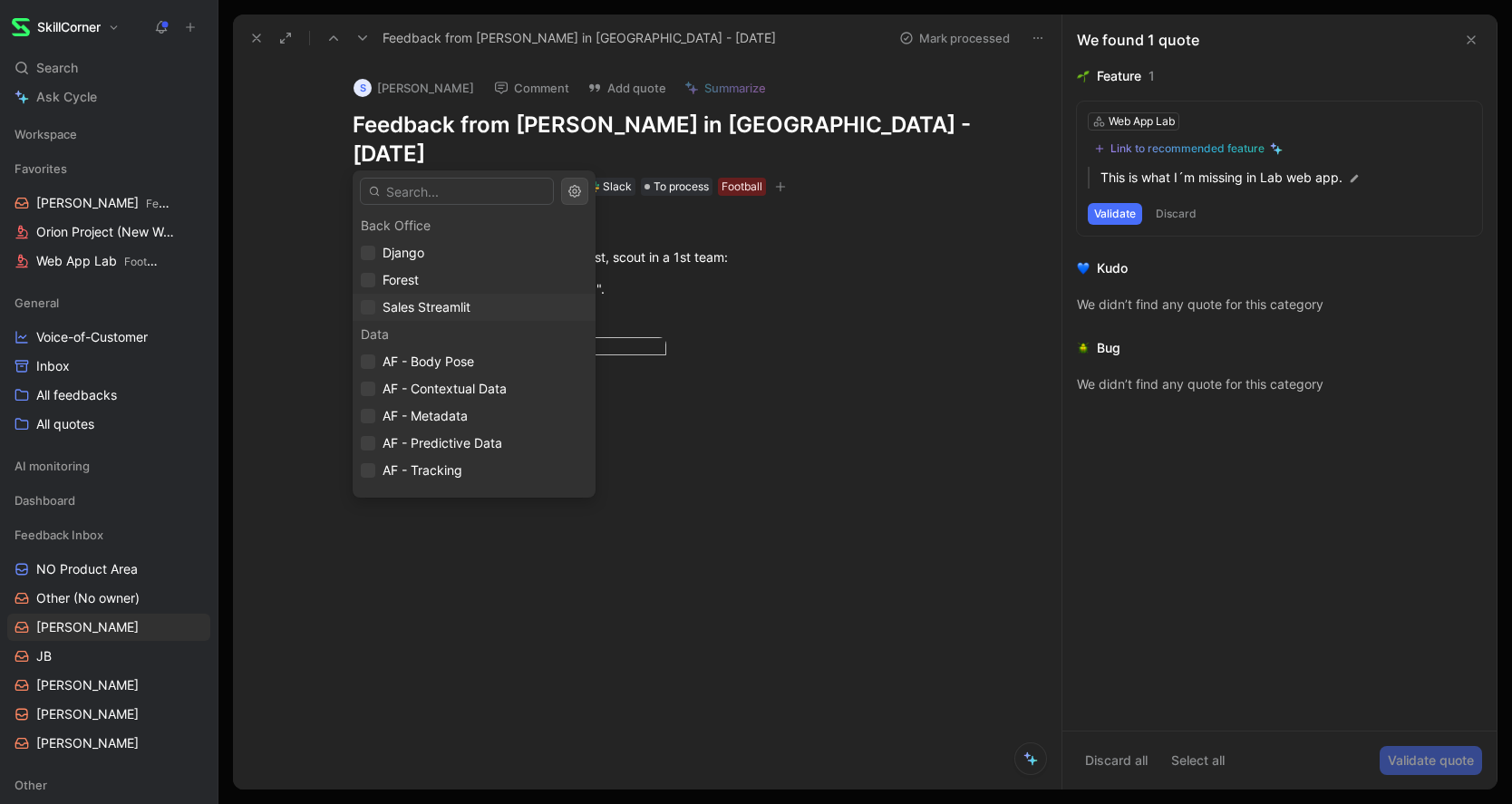
scroll to position [592, 0]
click at [390, 385] on span "Web App Lab" at bounding box center [422, 395] width 81 height 21
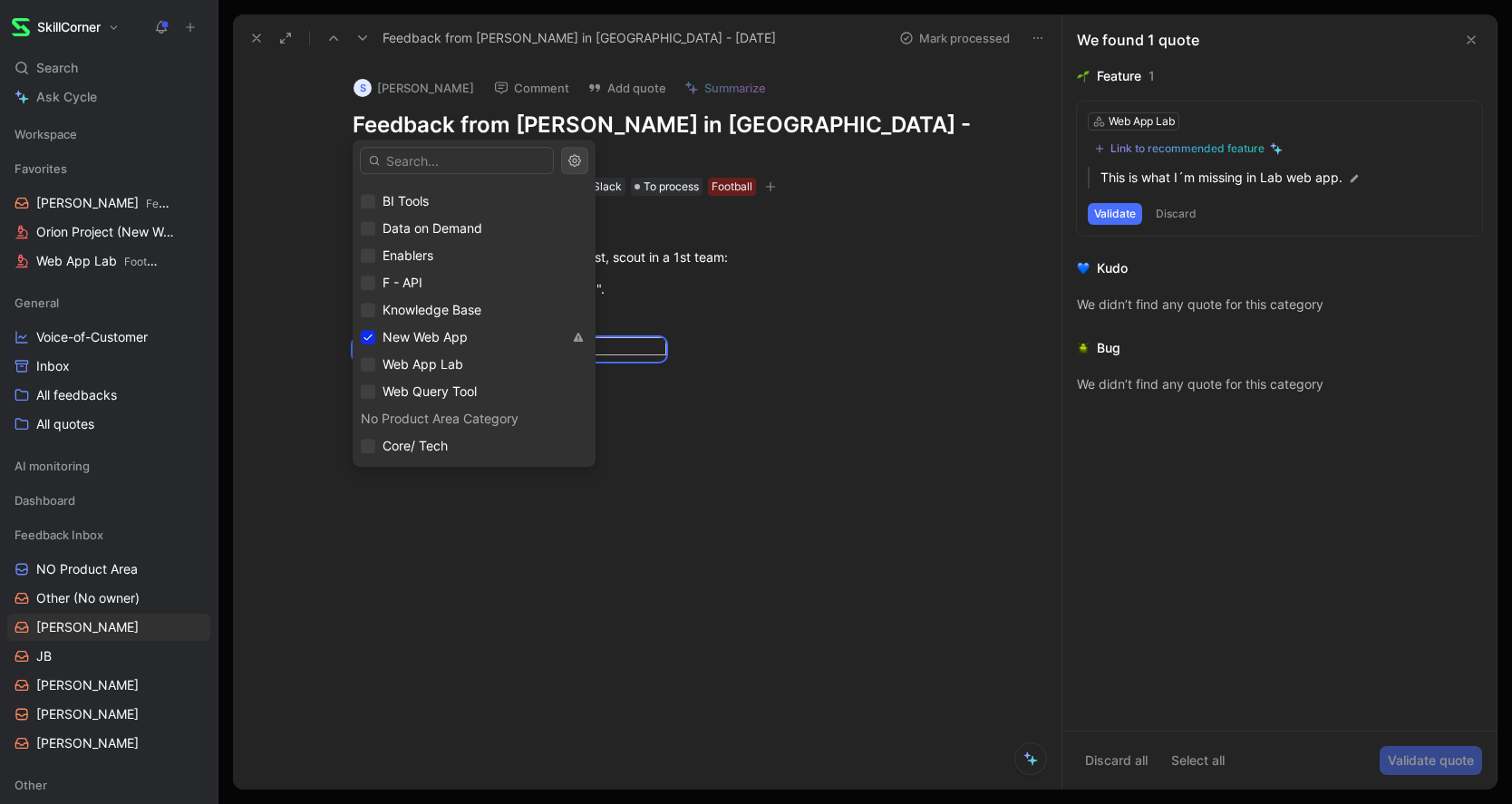
scroll to position [26, 0]
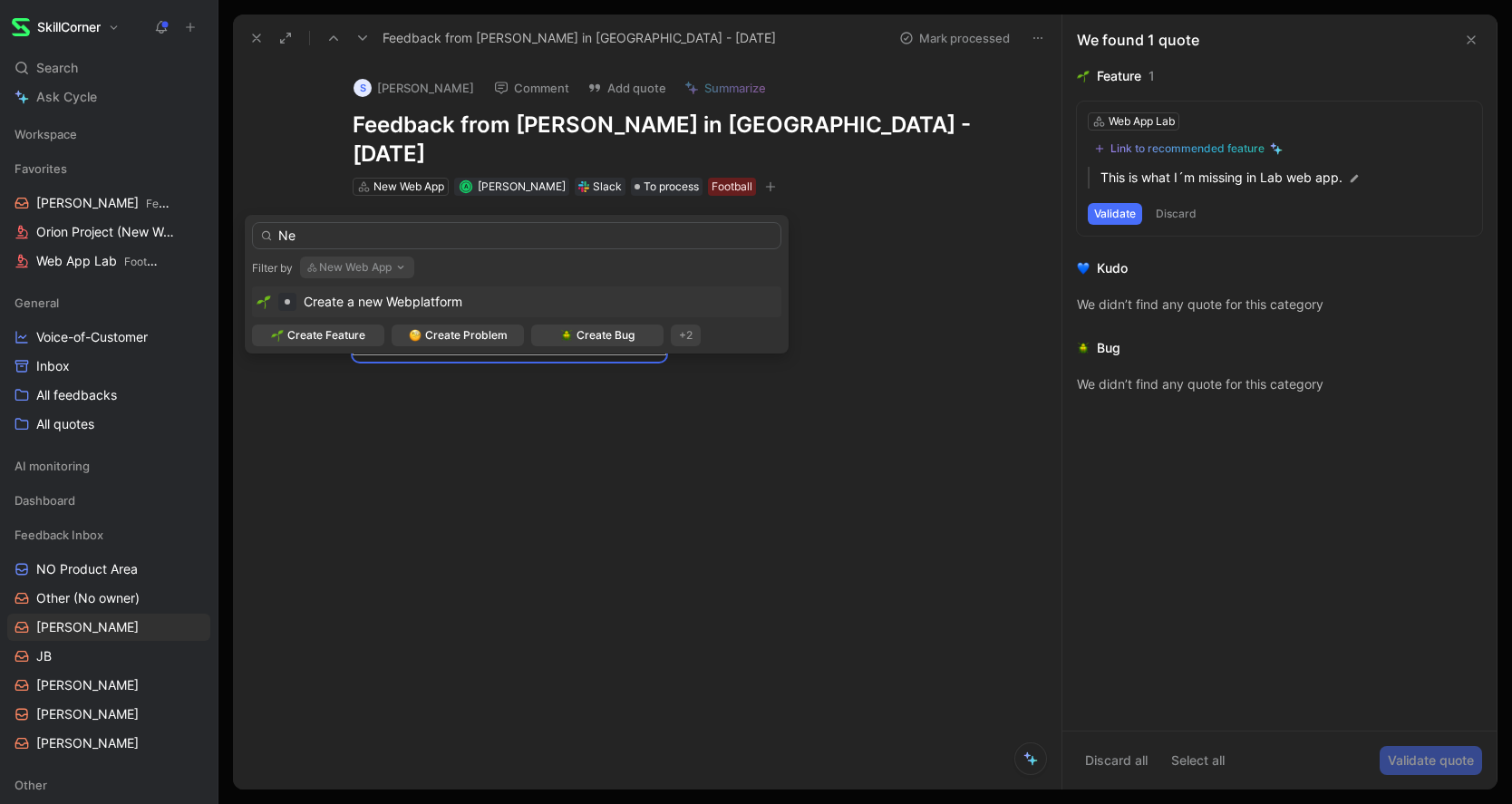
type input "N"
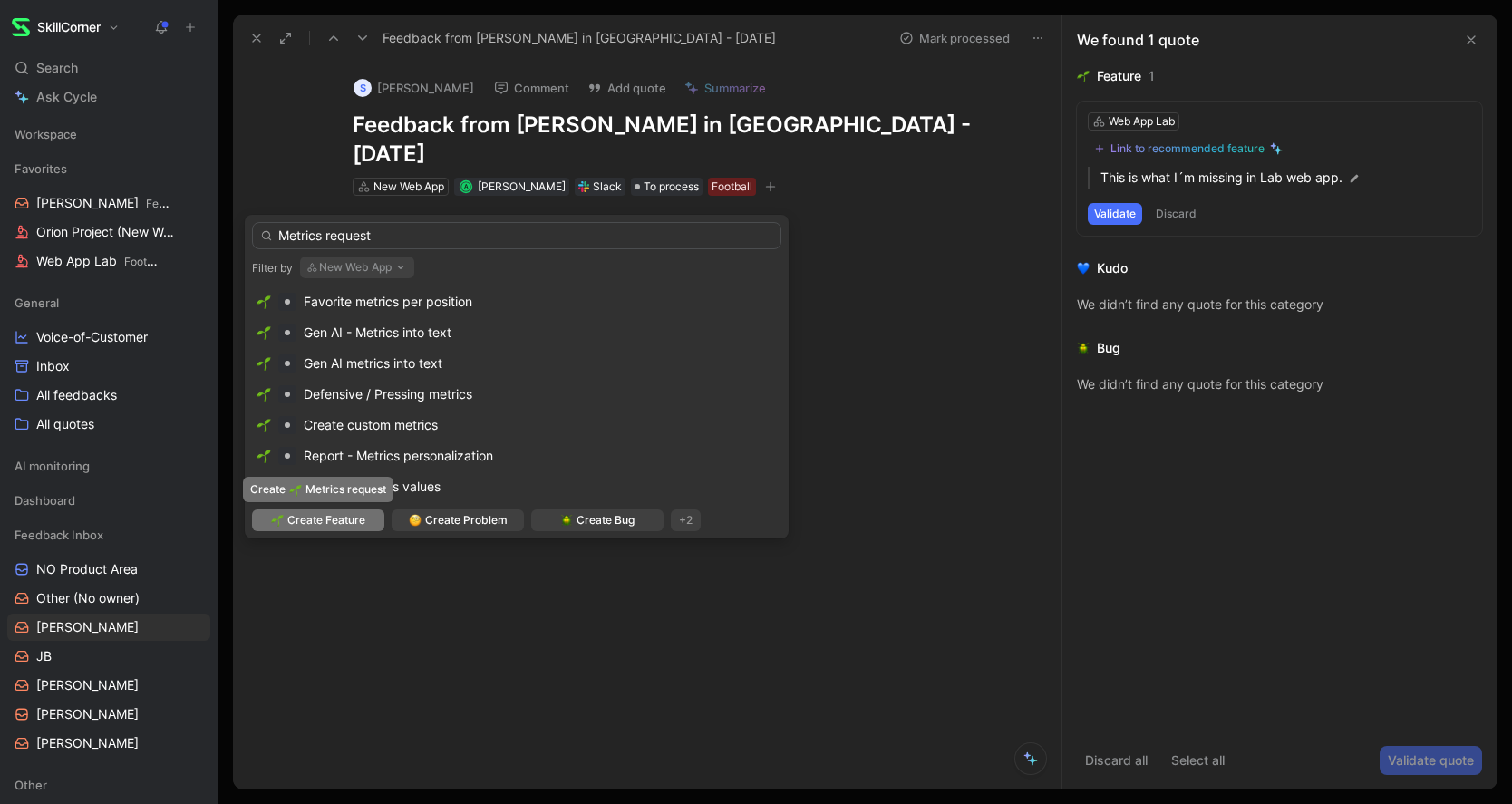
type input "Metrics request"
click at [311, 516] on span "Create Feature" at bounding box center [326, 520] width 78 height 18
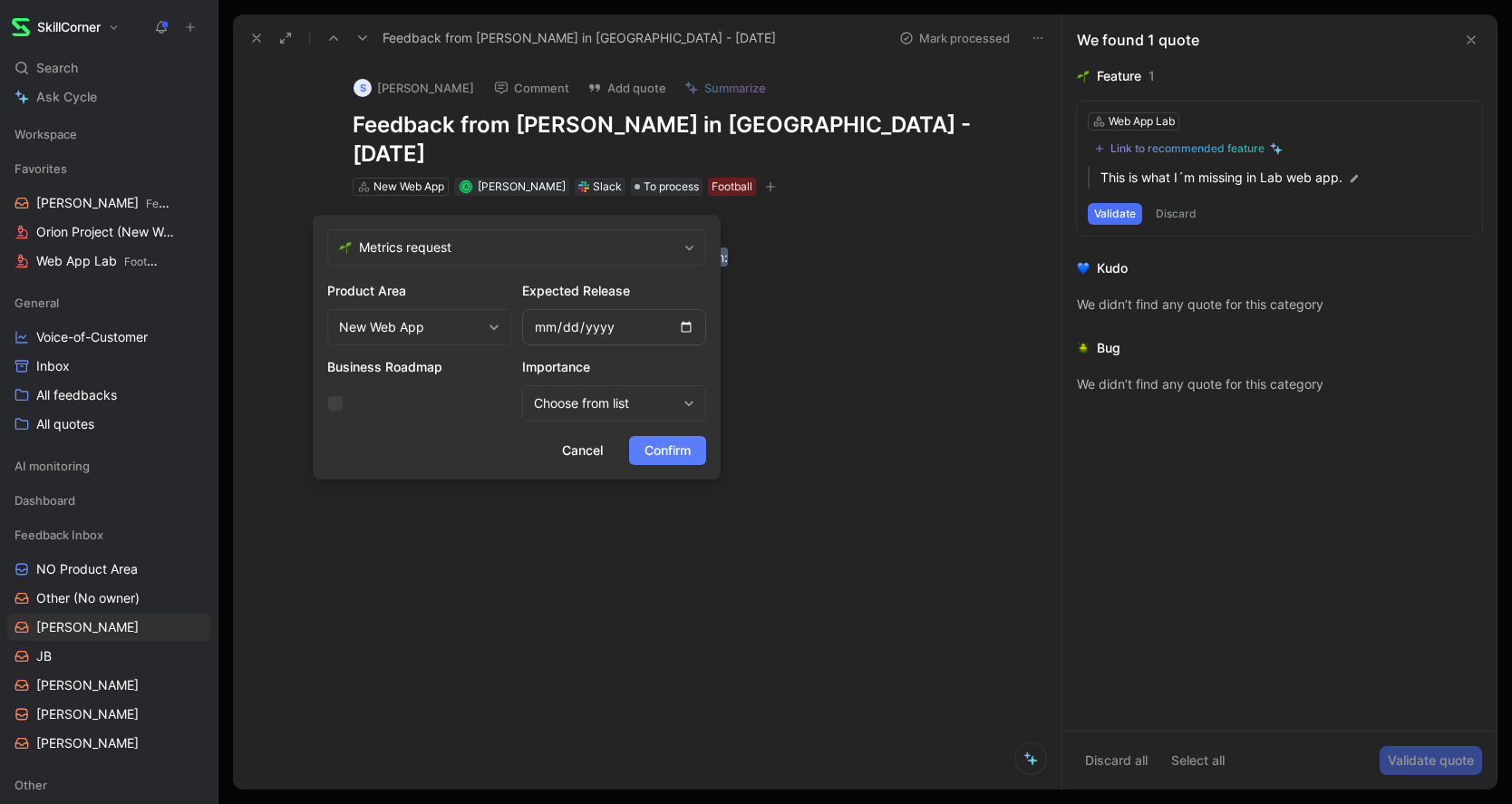
click at [665, 457] on span "Confirm" at bounding box center [667, 451] width 47 height 21
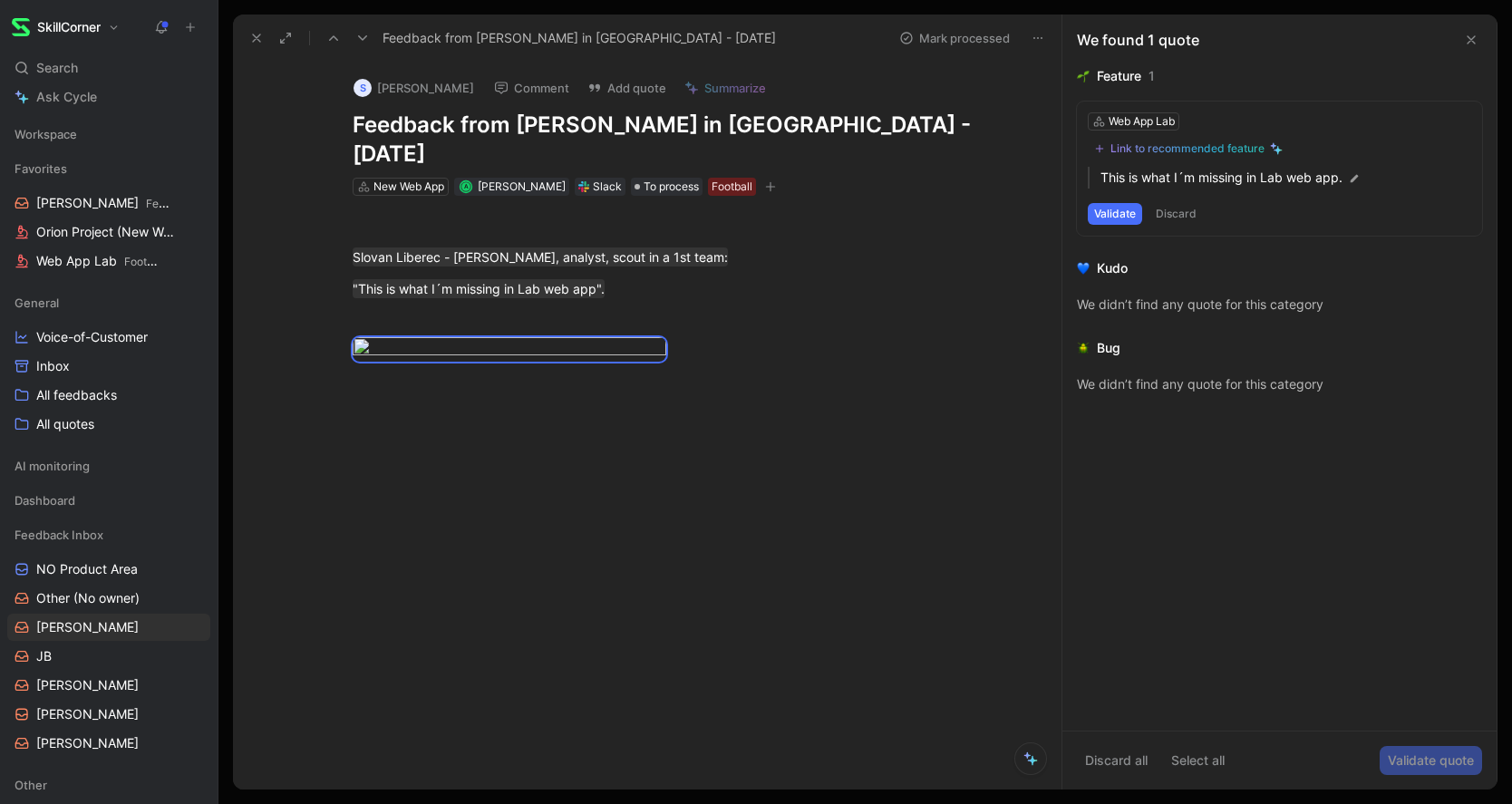
click at [1188, 213] on button "Discard" at bounding box center [1175, 214] width 54 height 21
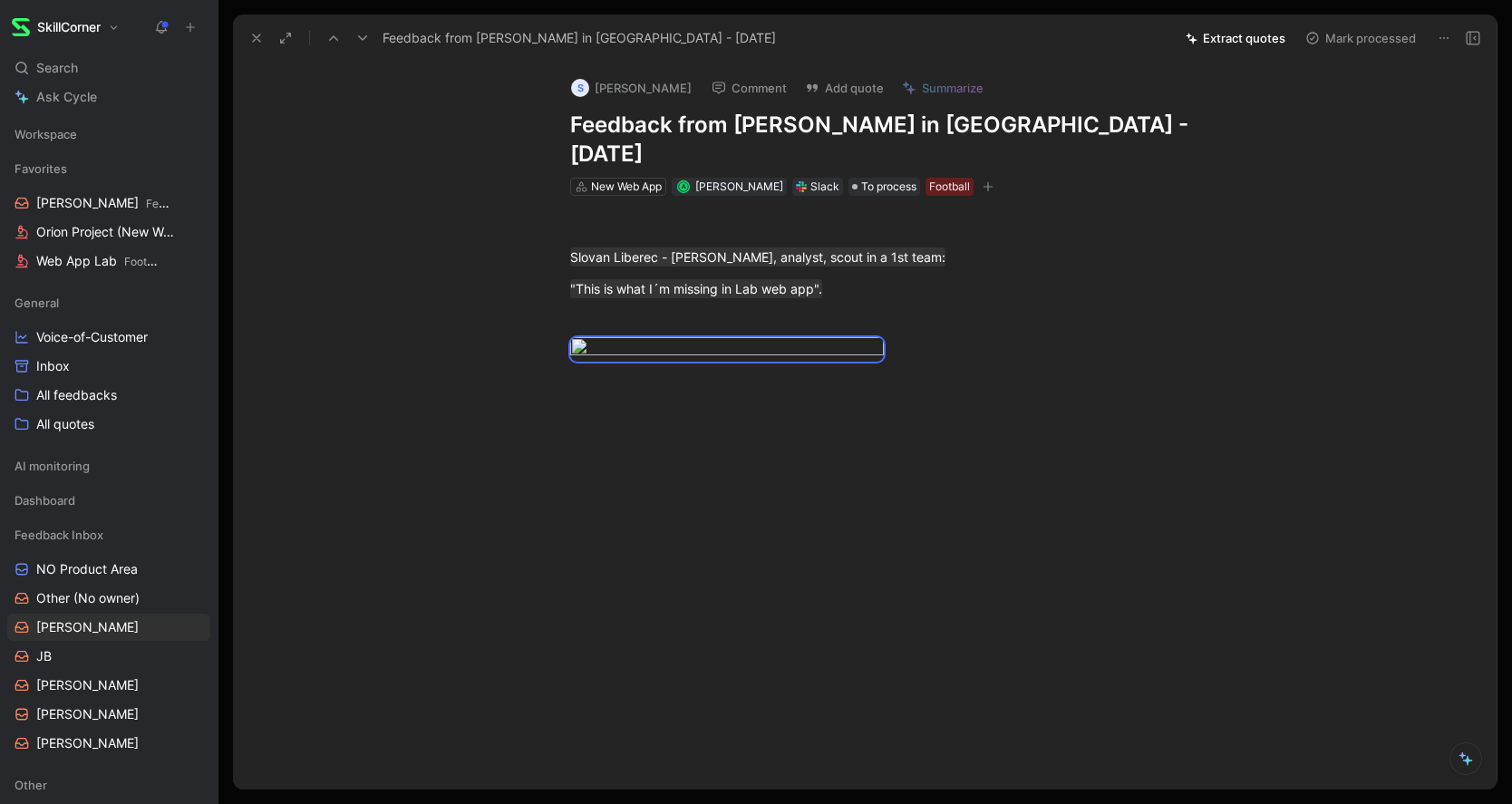
click at [1324, 33] on button "Mark processed" at bounding box center [1360, 38] width 126 height 25
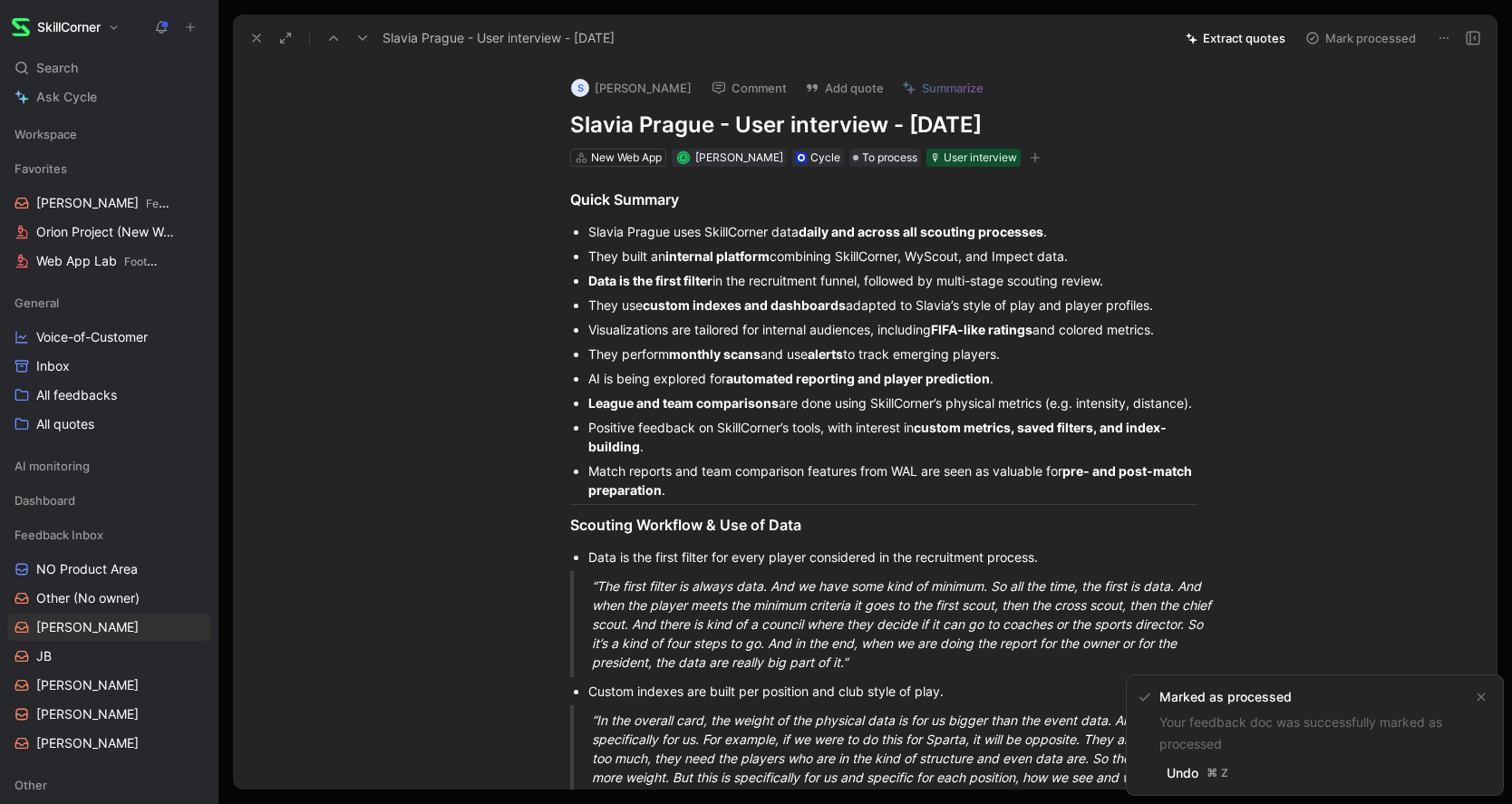
click at [247, 33] on button at bounding box center [257, 38] width 25 height 25
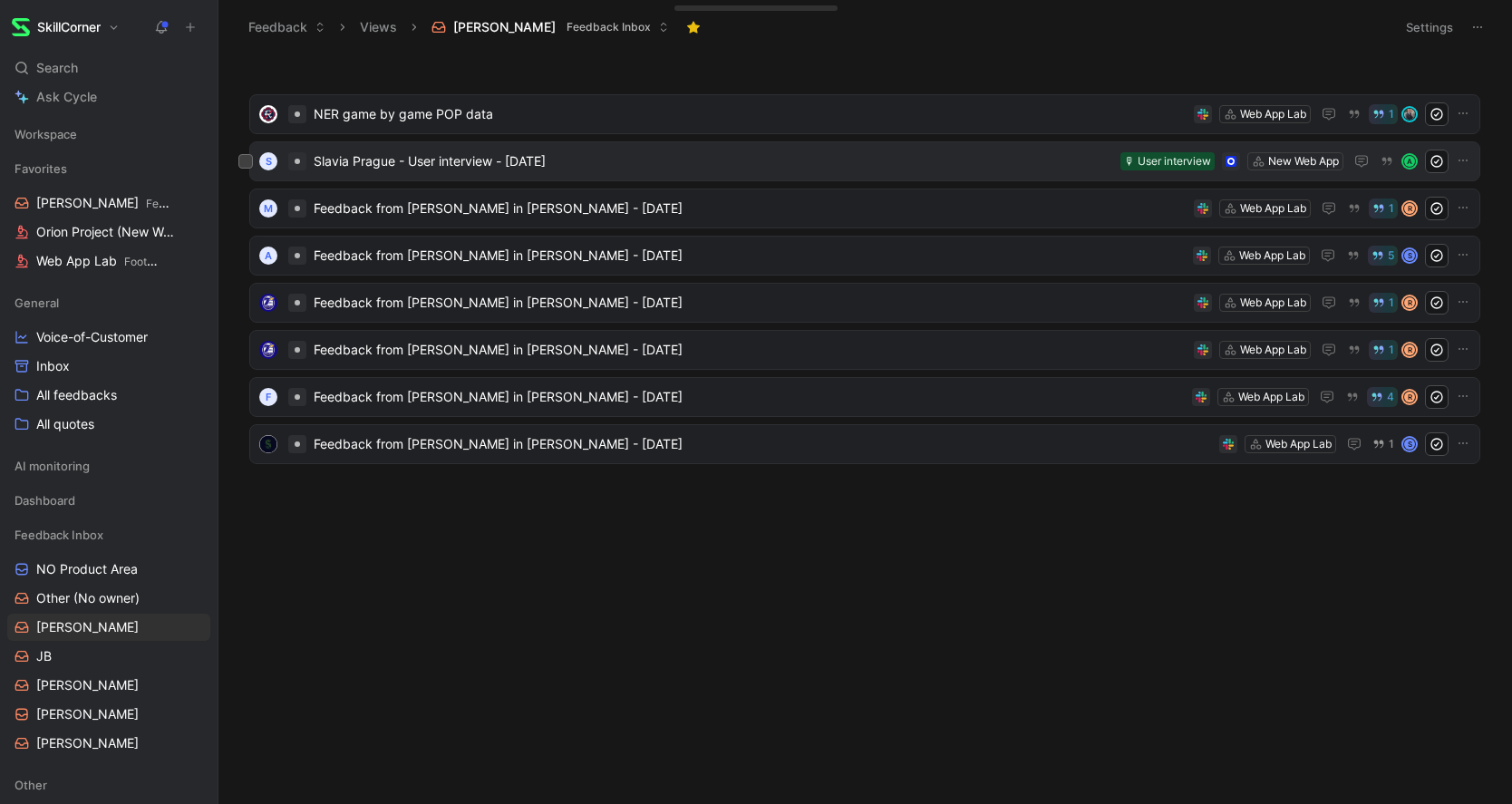
click at [501, 170] on span "Slavia Prague - User interview - 05/06/2025" at bounding box center [713, 162] width 800 height 21
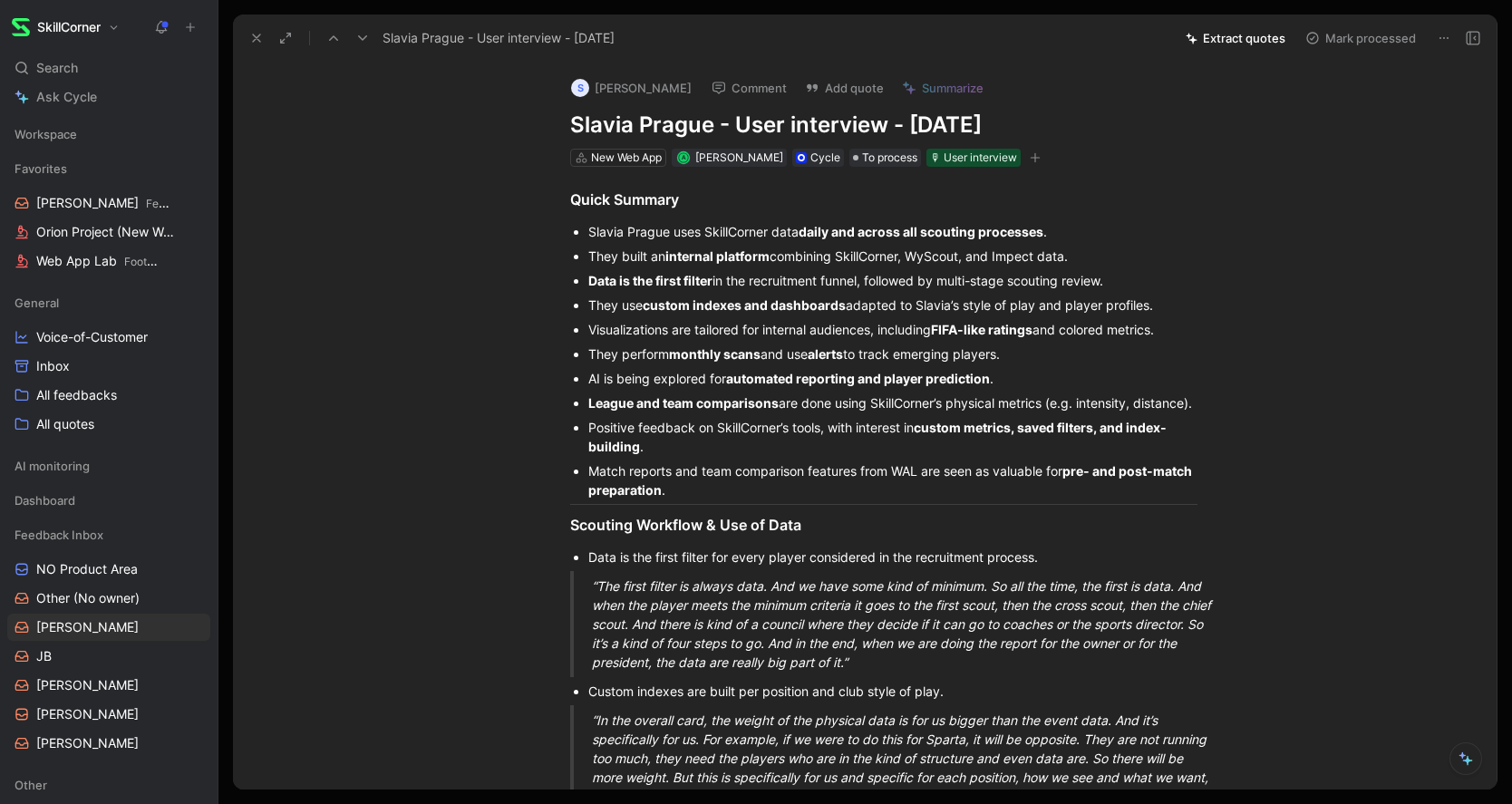
click at [257, 38] on use at bounding box center [256, 37] width 7 height 7
